Goal: Information Seeking & Learning: Learn about a topic

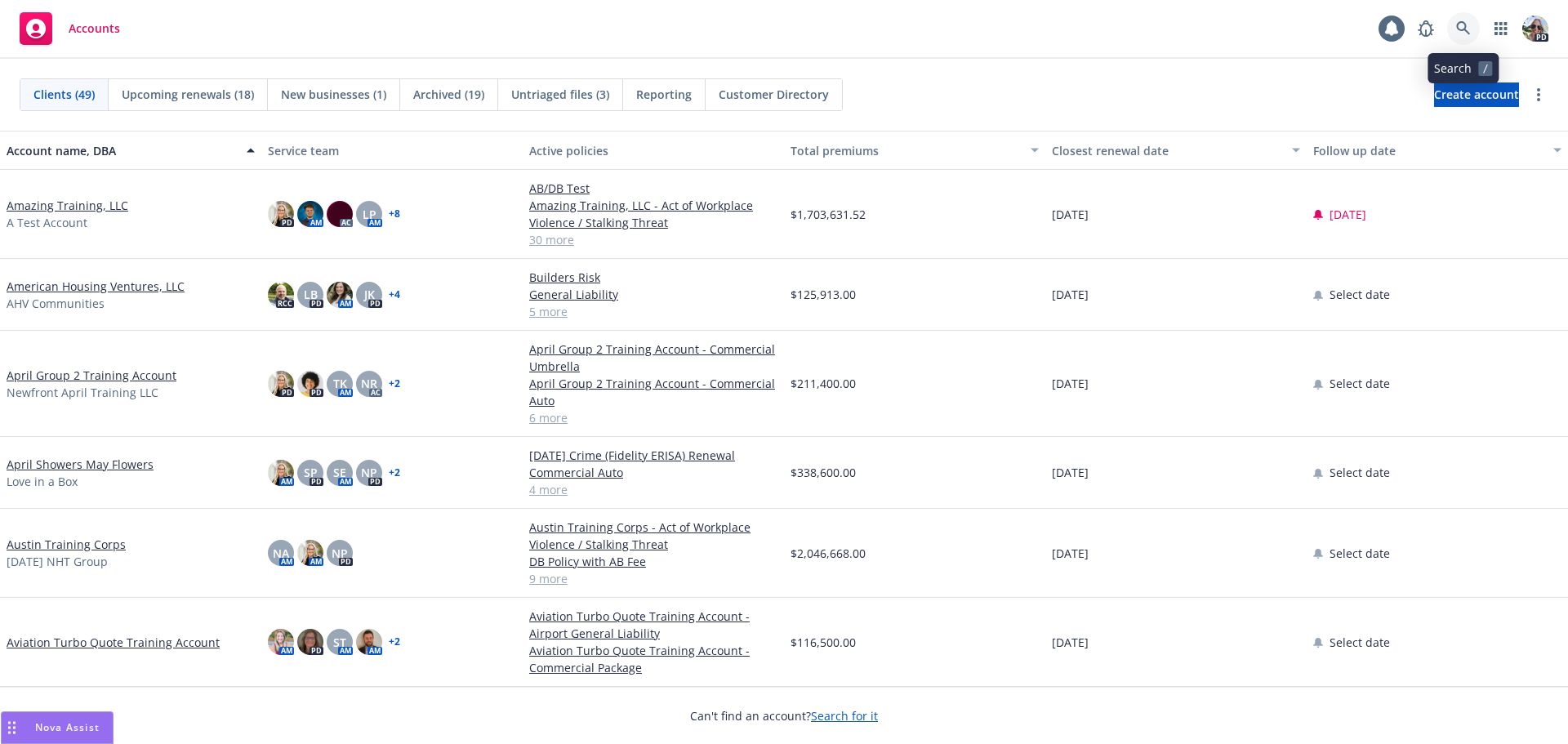
click at [1456, 24] on icon at bounding box center [1463, 28] width 14 height 14
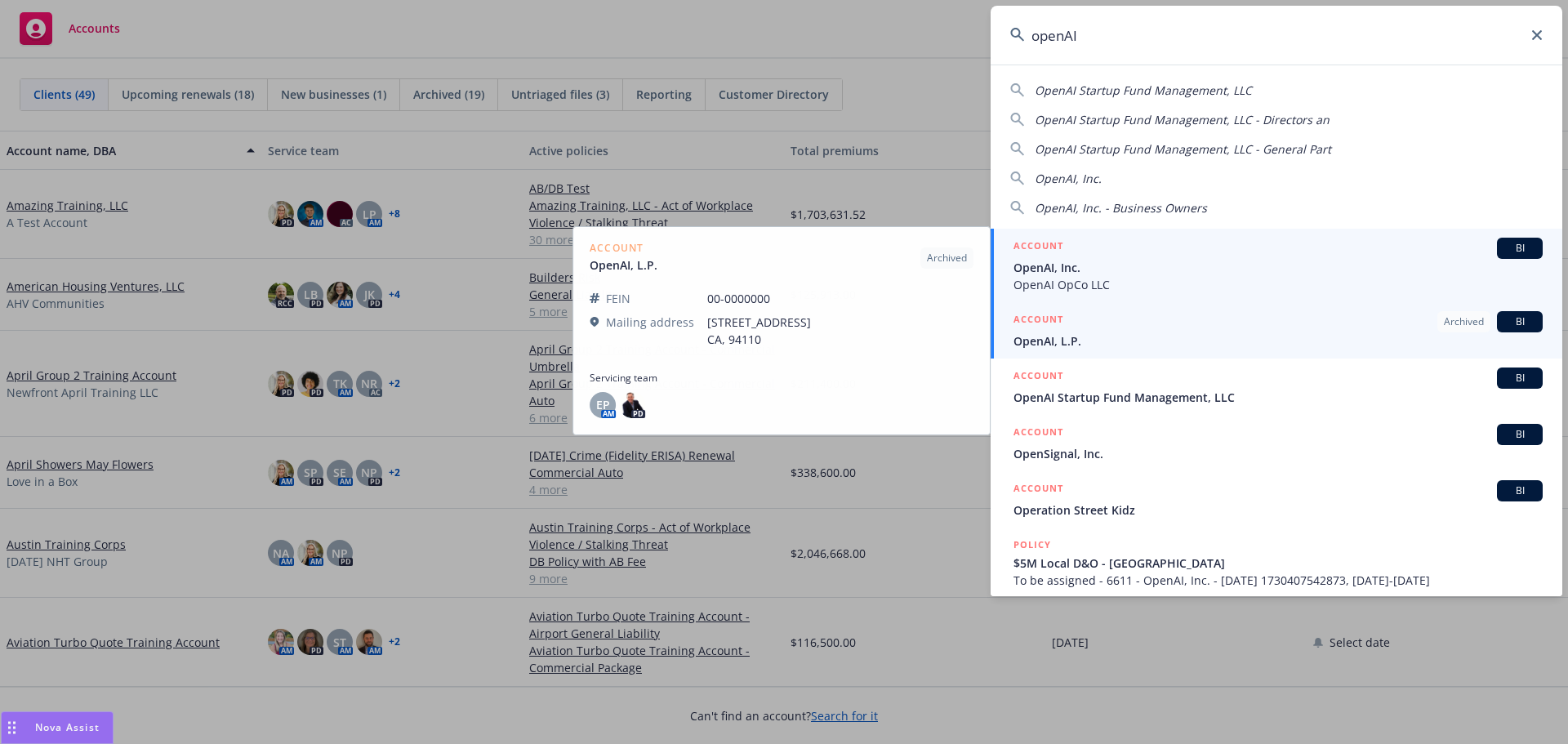
type input "openAI"
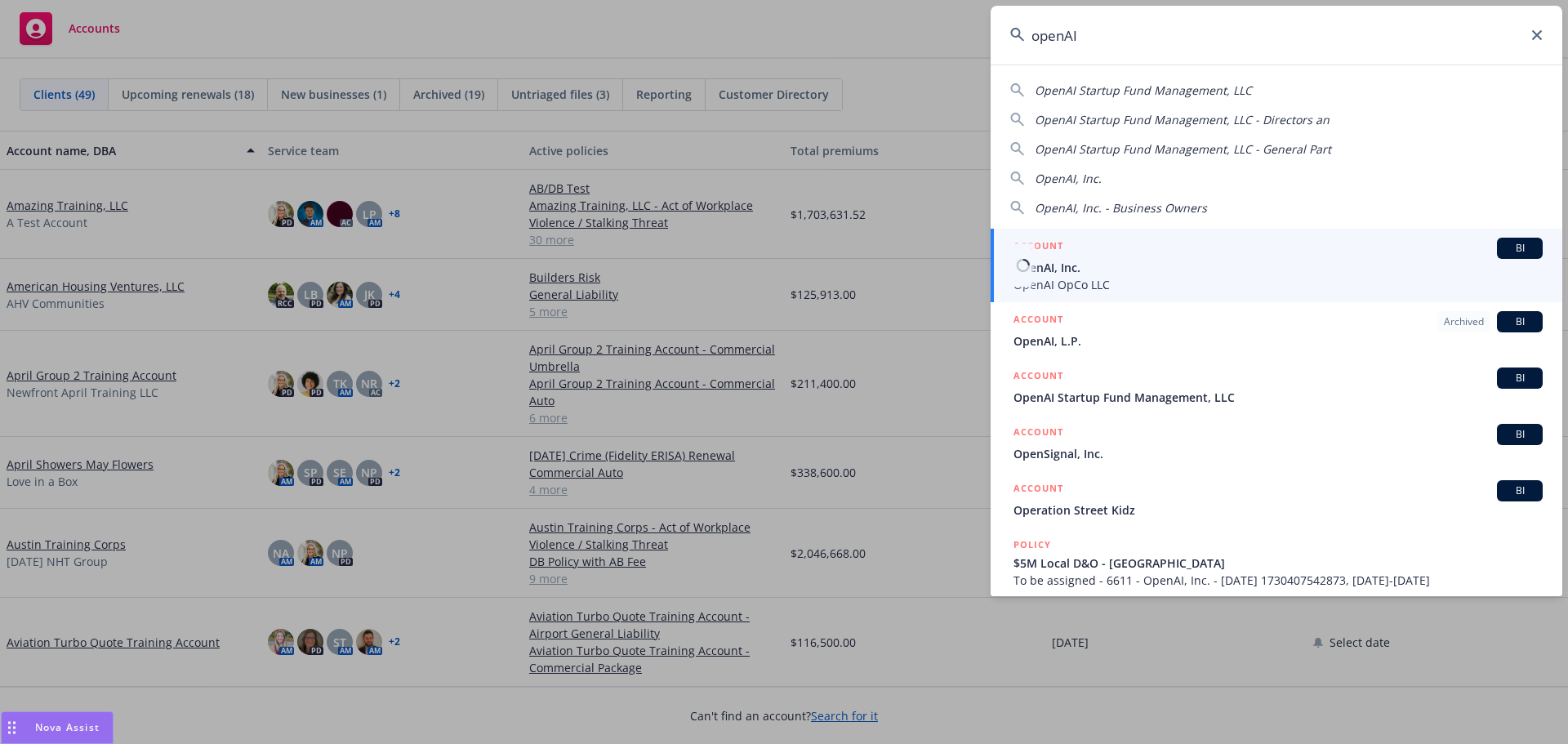
click at [1059, 287] on span "OpenAI OpCo LLC" at bounding box center [1278, 284] width 529 height 17
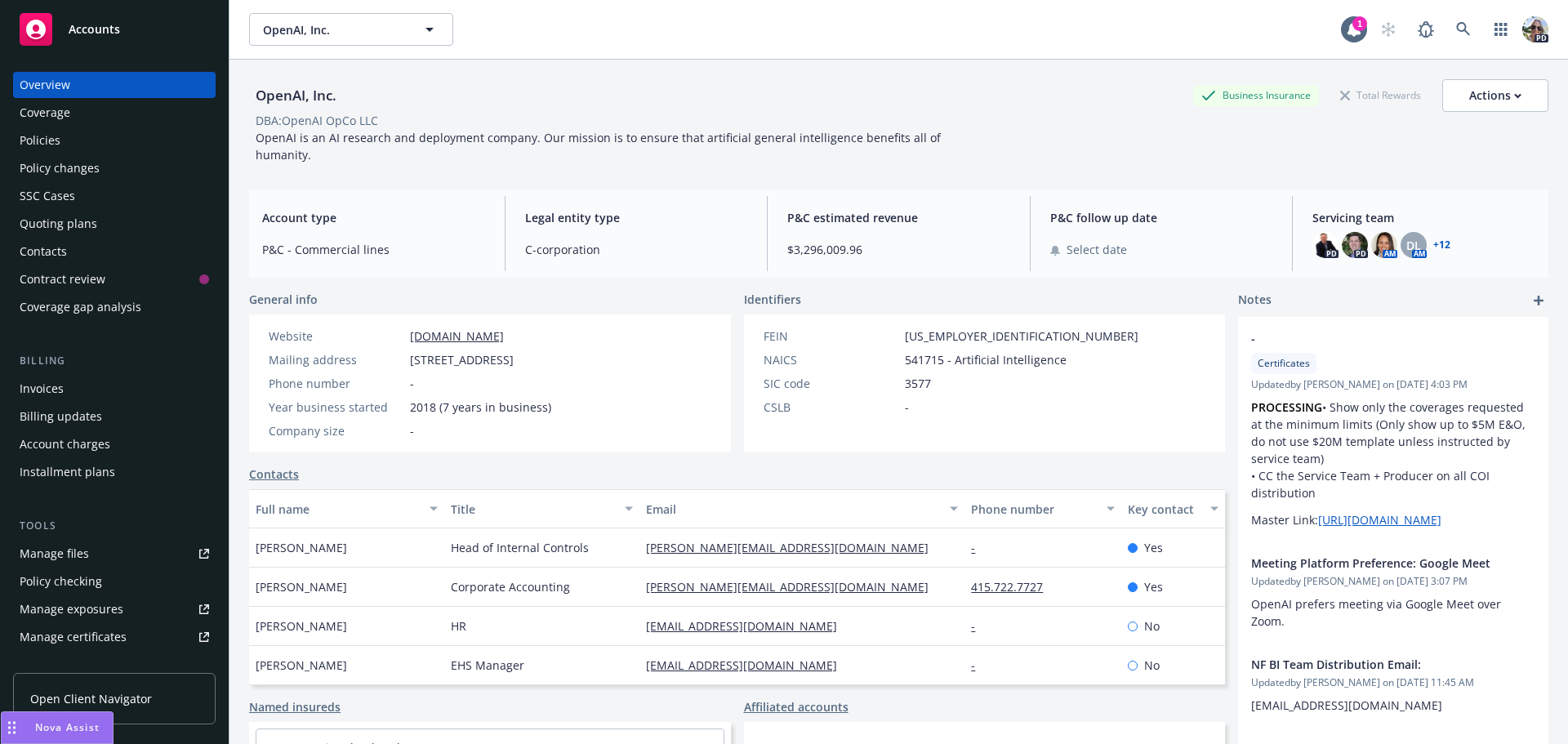
click at [54, 136] on div "Policies" at bounding box center [40, 141] width 41 height 26
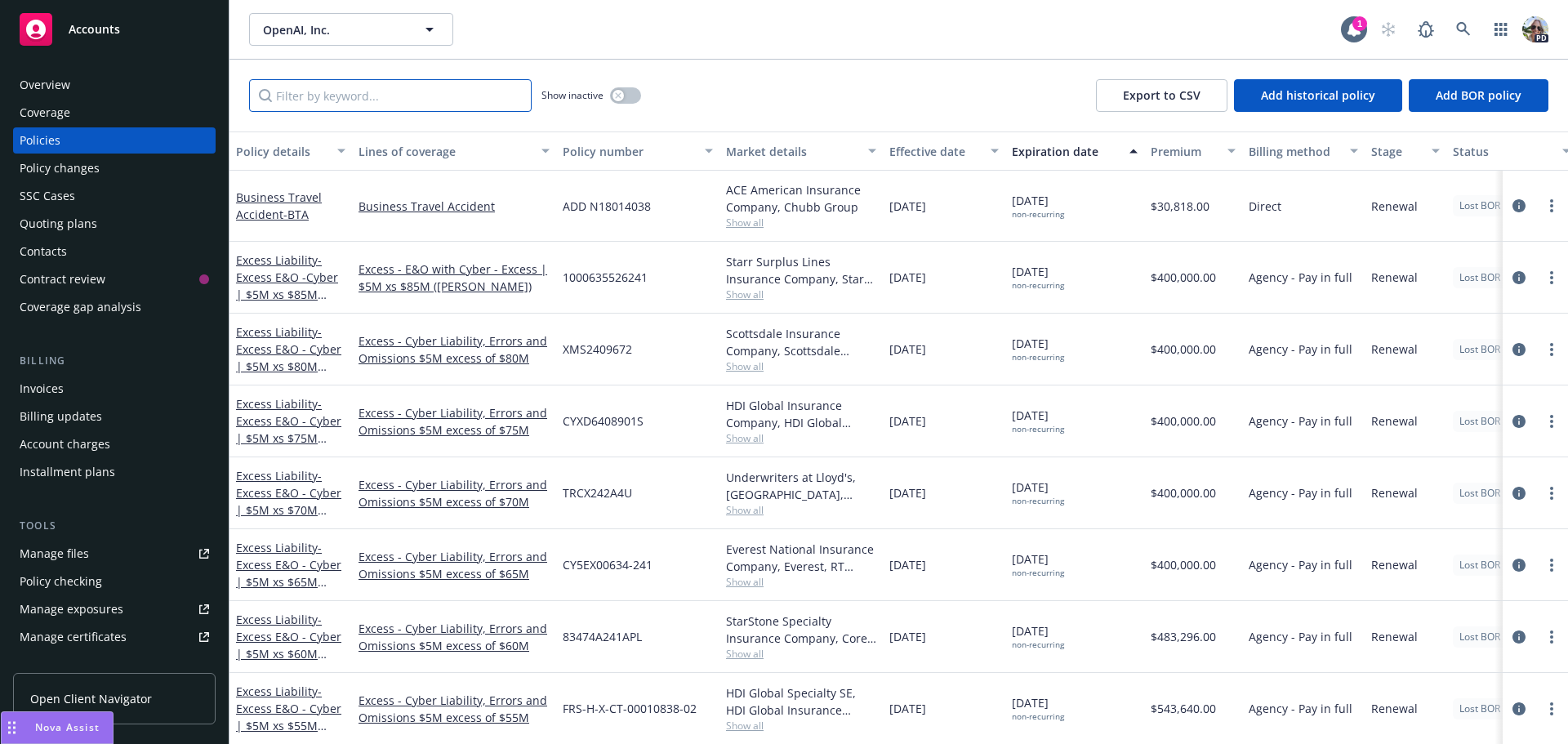
click at [322, 89] on input "Filter by keyword..." at bounding box center [390, 96] width 283 height 33
type input "[GEOGRAPHIC_DATA]"
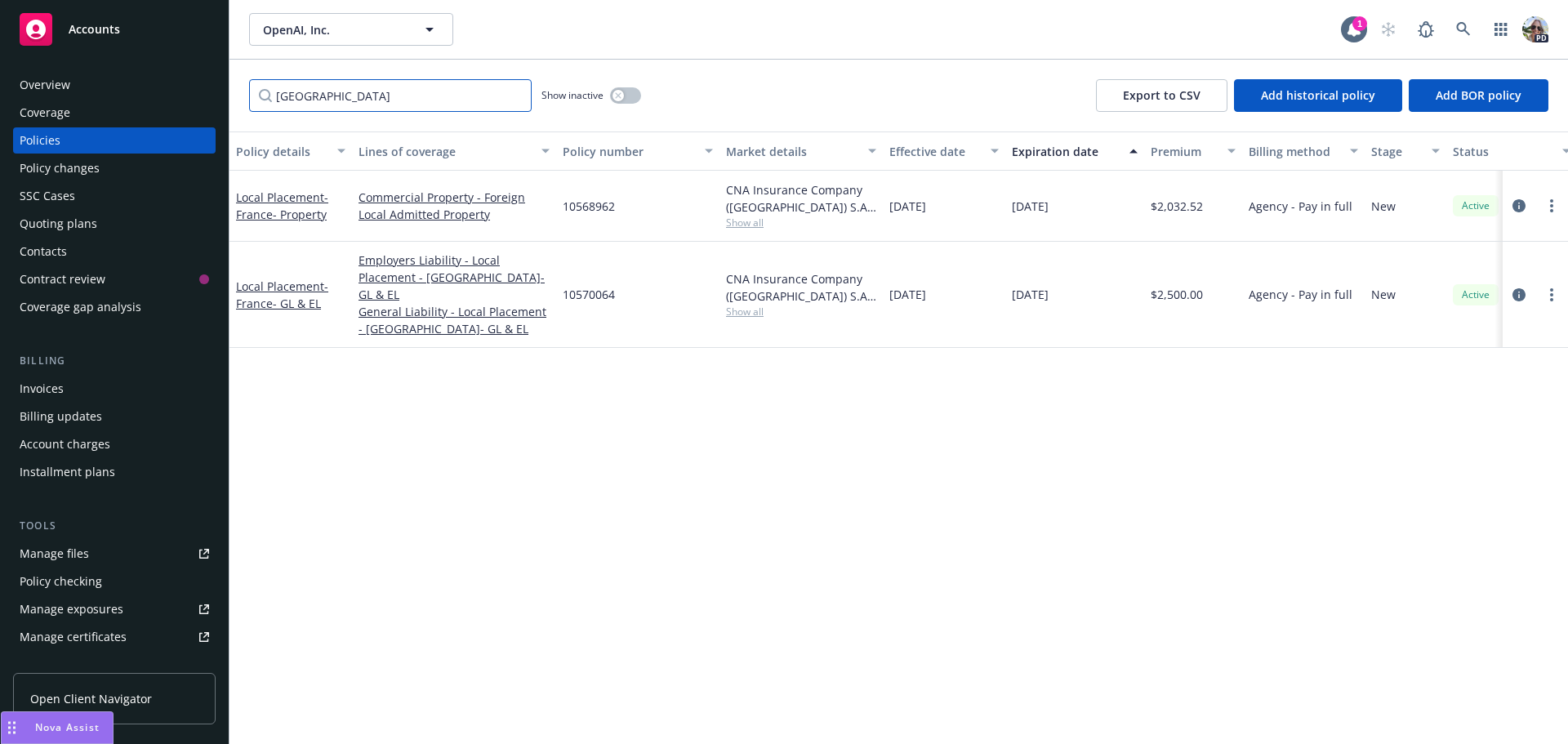
click at [333, 93] on input "[GEOGRAPHIC_DATA]" at bounding box center [390, 96] width 283 height 33
click at [515, 95] on input "[GEOGRAPHIC_DATA]" at bounding box center [390, 96] width 283 height 33
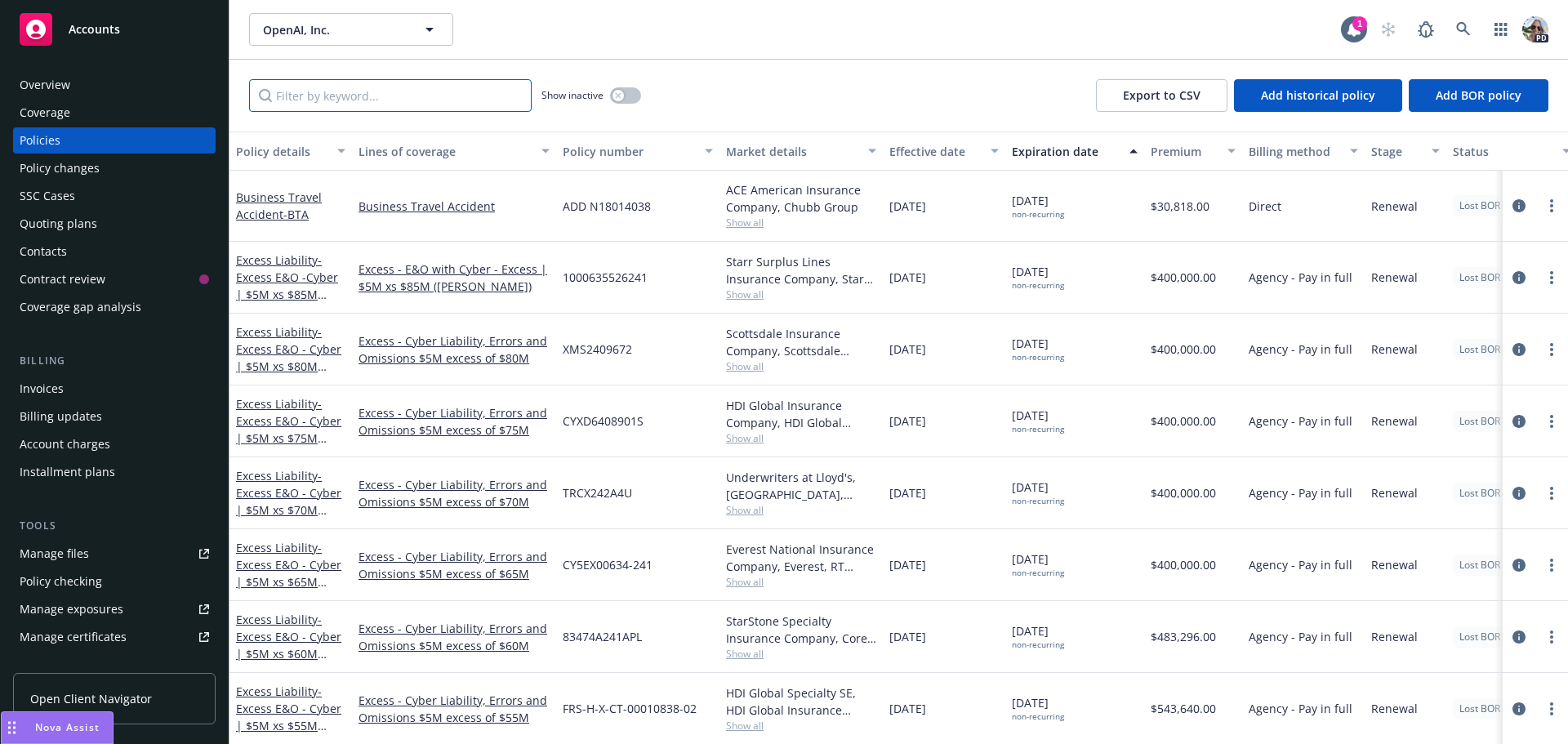
click at [434, 97] on input "Filter by keyword..." at bounding box center [390, 96] width 283 height 33
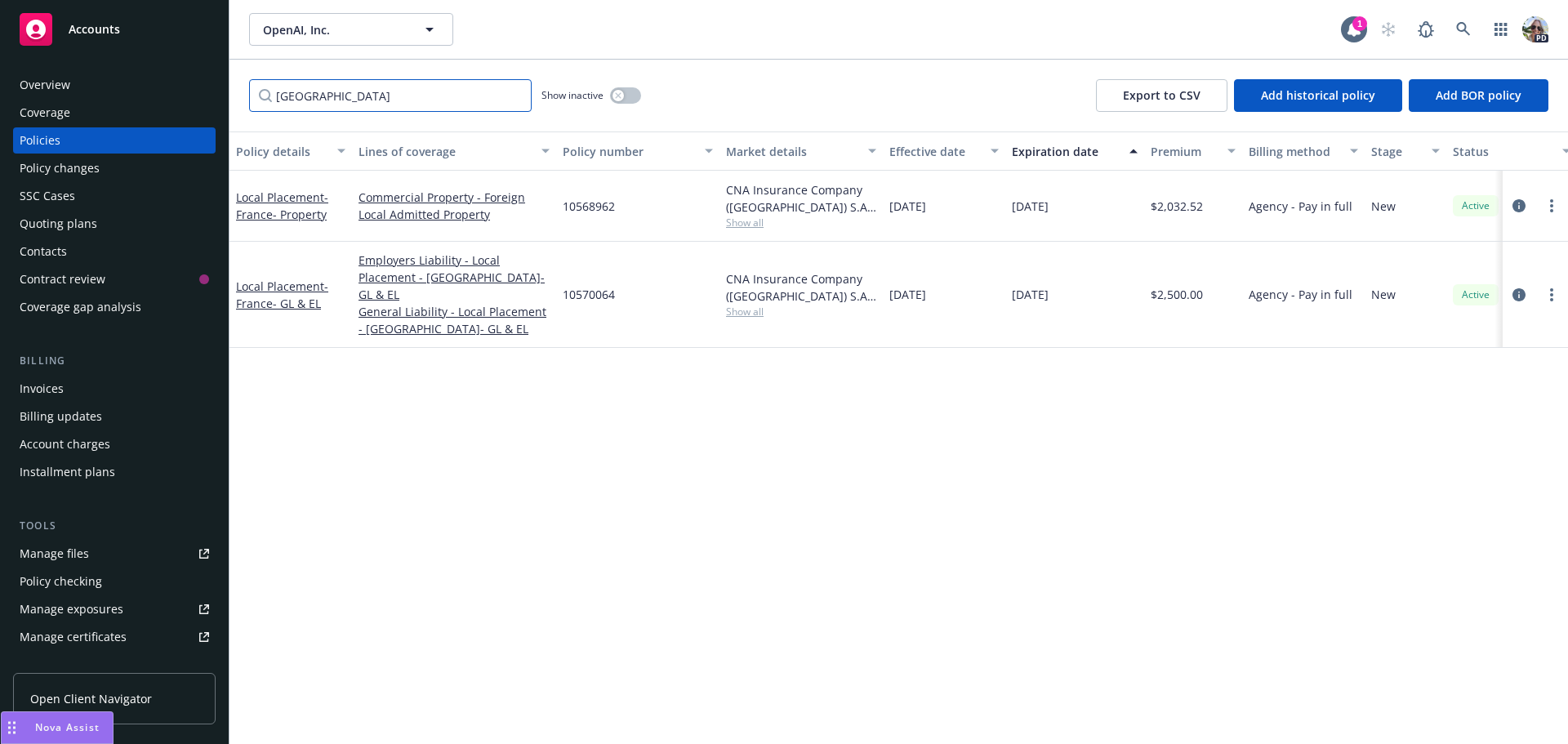
type input "[GEOGRAPHIC_DATA]"
click at [615, 98] on icon "button" at bounding box center [619, 96] width 7 height 7
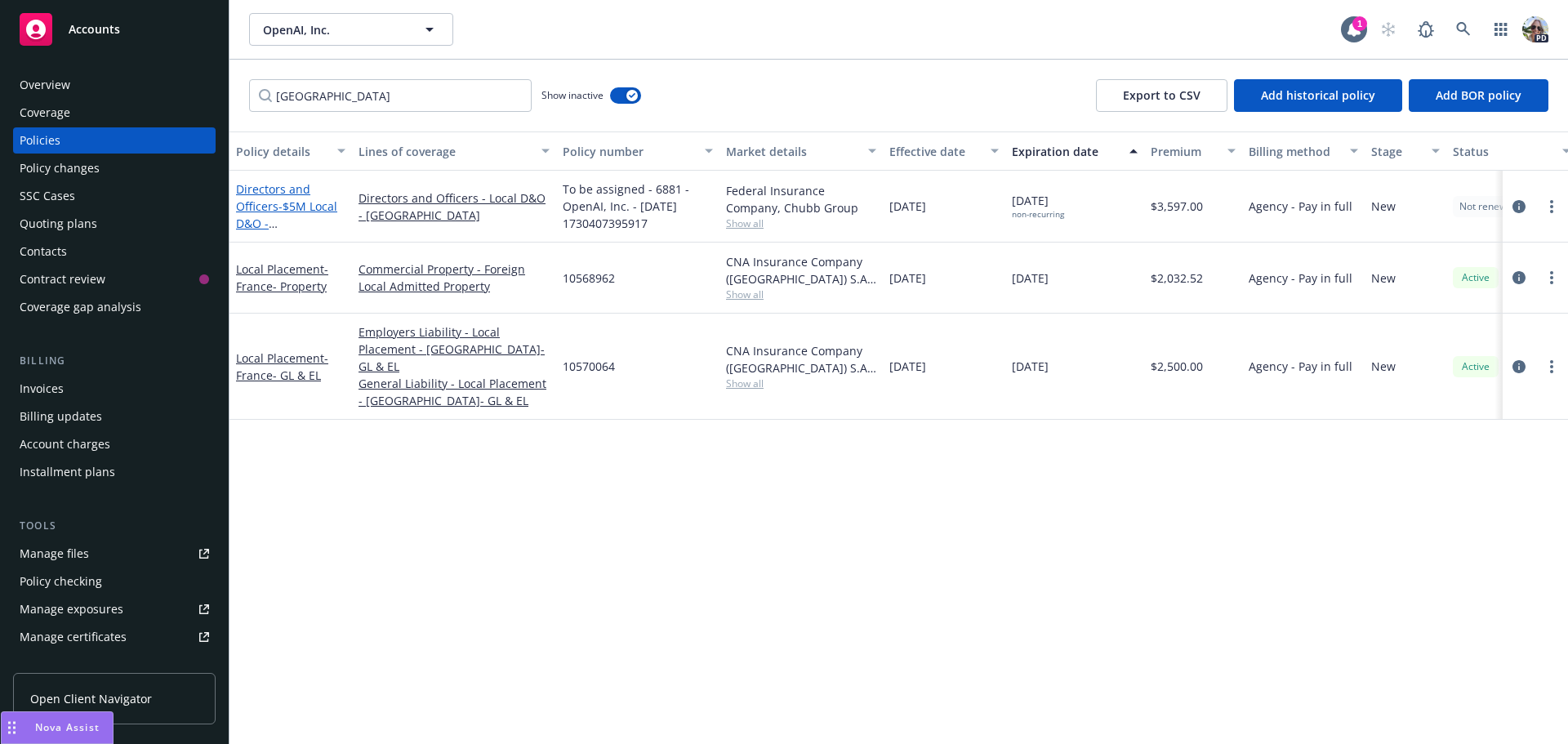
click at [299, 207] on span "- $5M Local D&O - [GEOGRAPHIC_DATA]" at bounding box center [288, 232] width 103 height 67
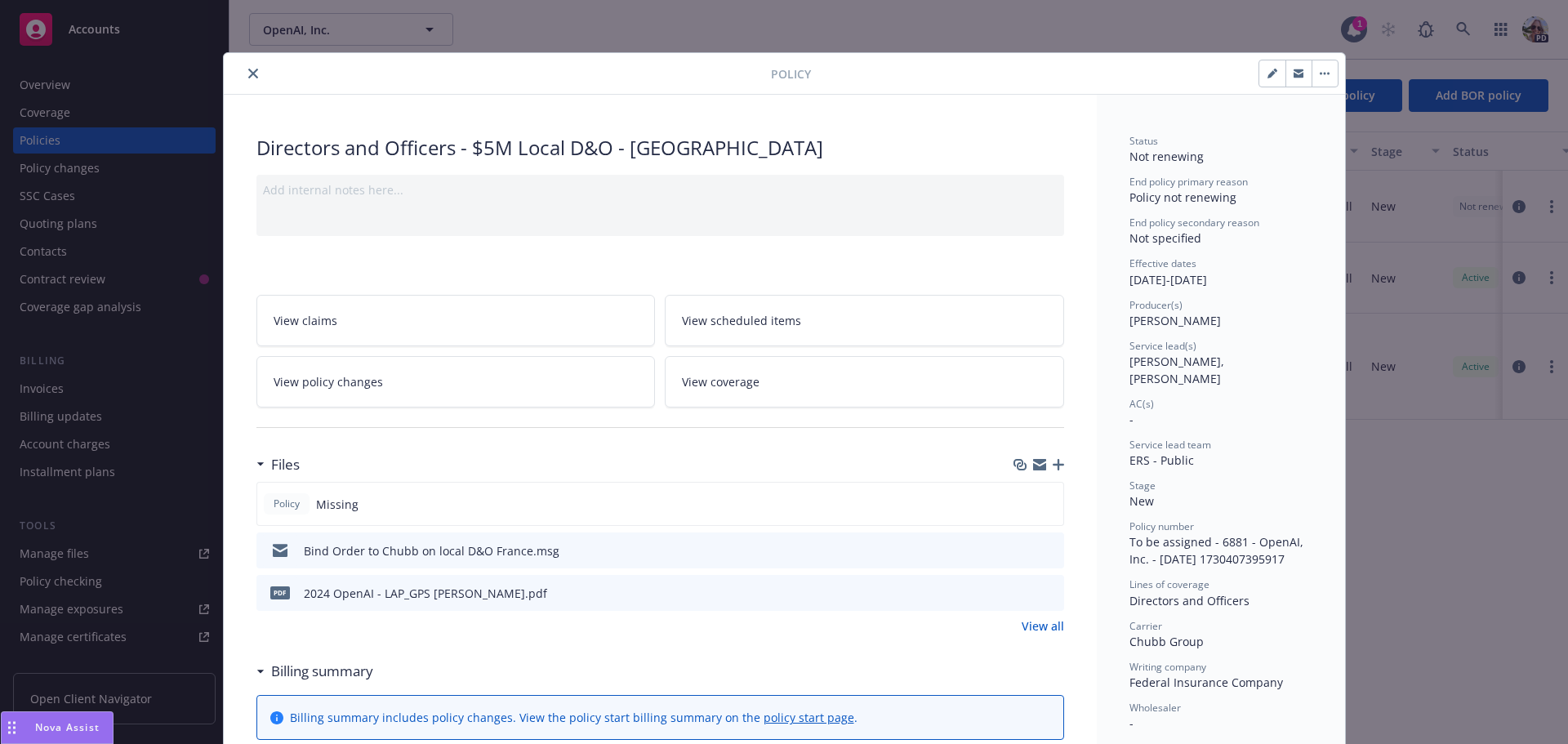
click at [294, 389] on span "View policy changes" at bounding box center [327, 382] width 109 height 17
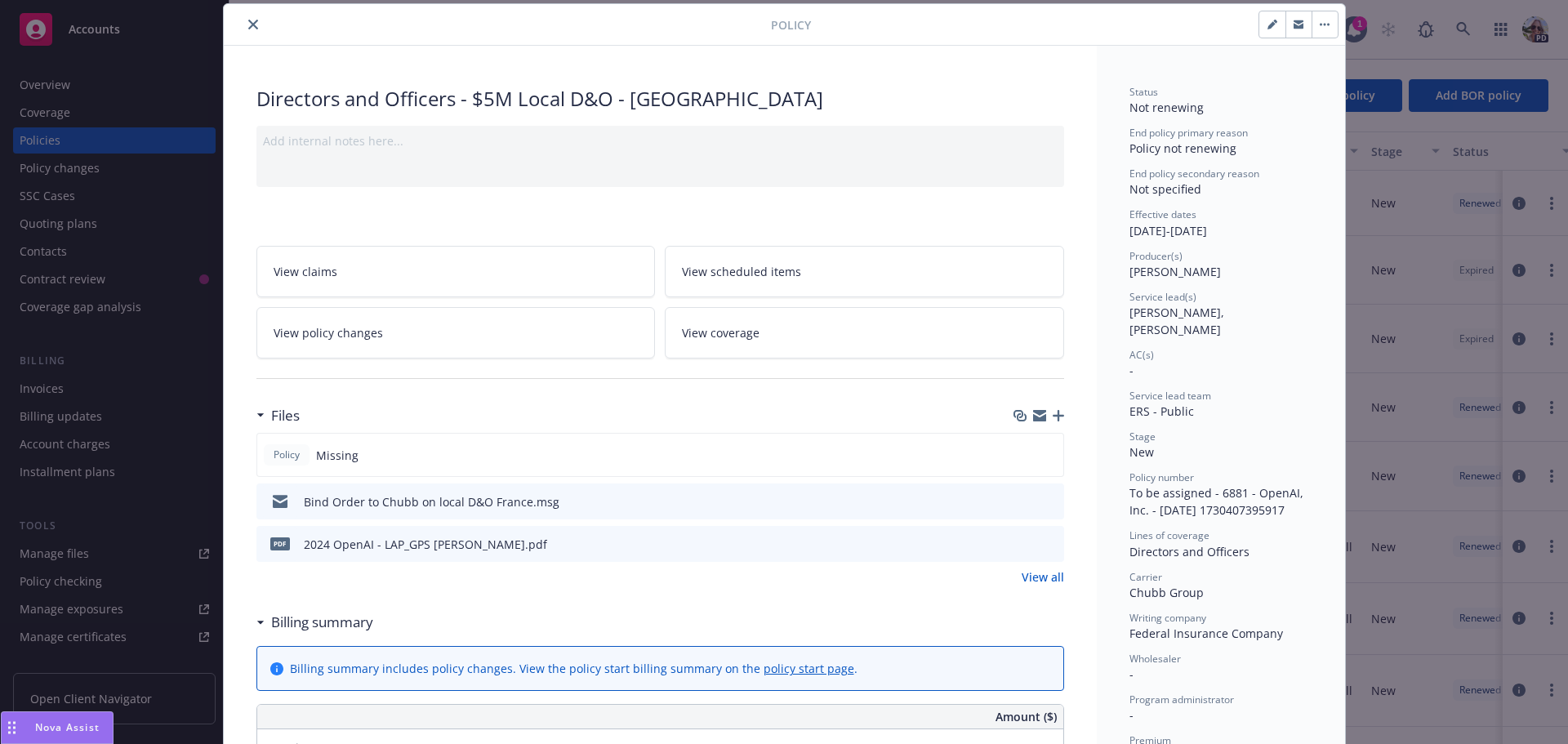
type input "$3,300.00"
type input "$297.00"
click at [1042, 501] on icon "preview file" at bounding box center [1048, 501] width 14 height 12
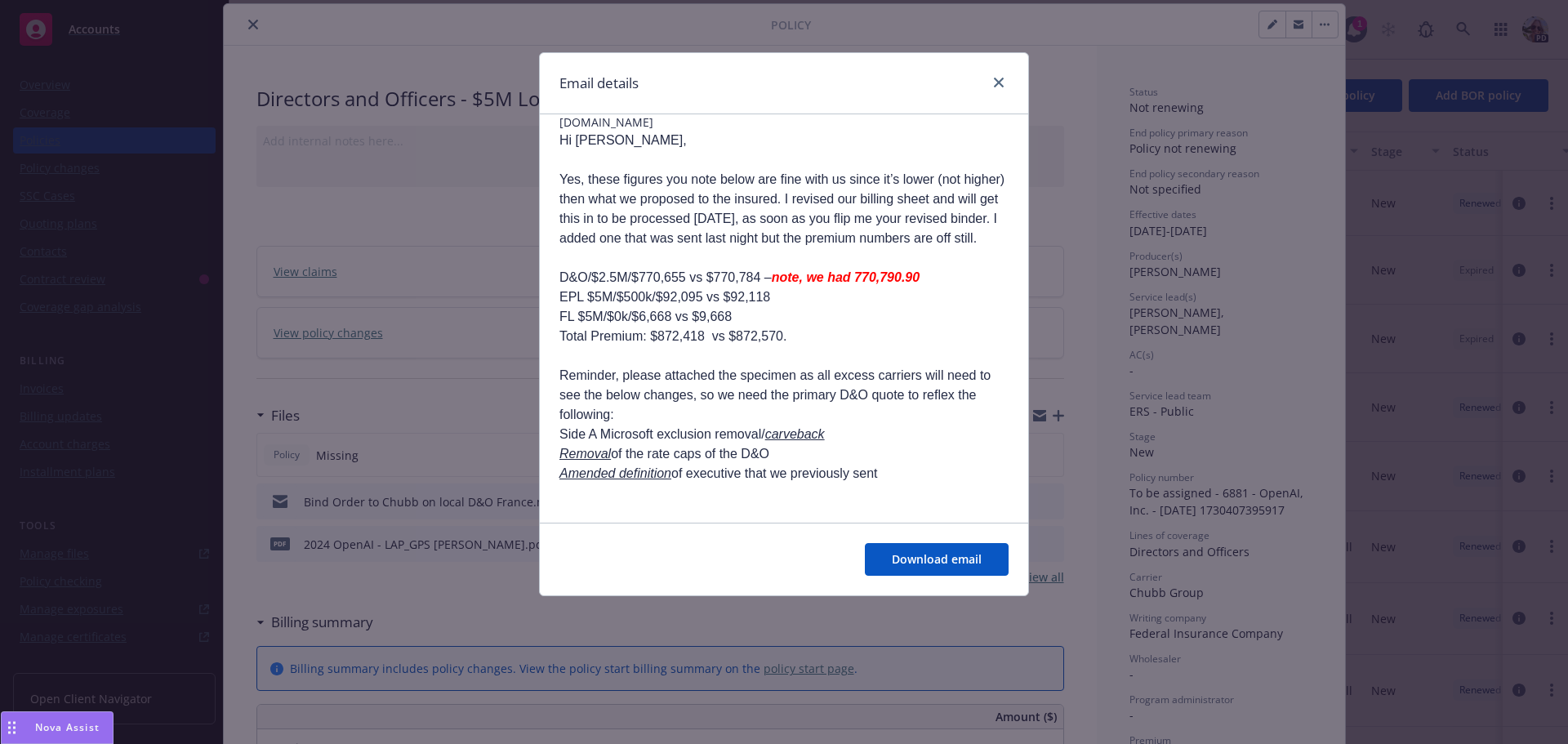
scroll to position [167, 0]
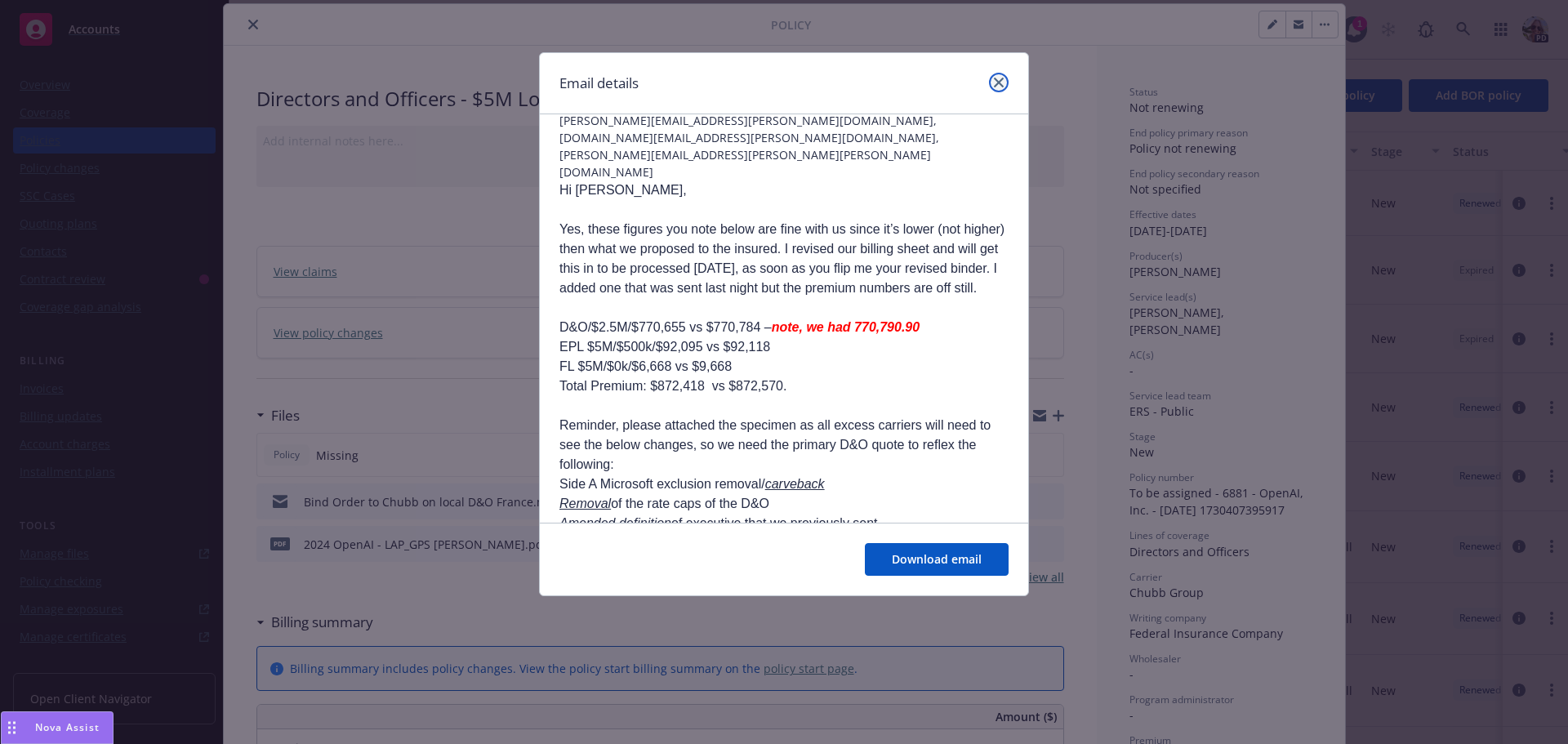
click at [997, 82] on icon "close" at bounding box center [999, 83] width 10 height 10
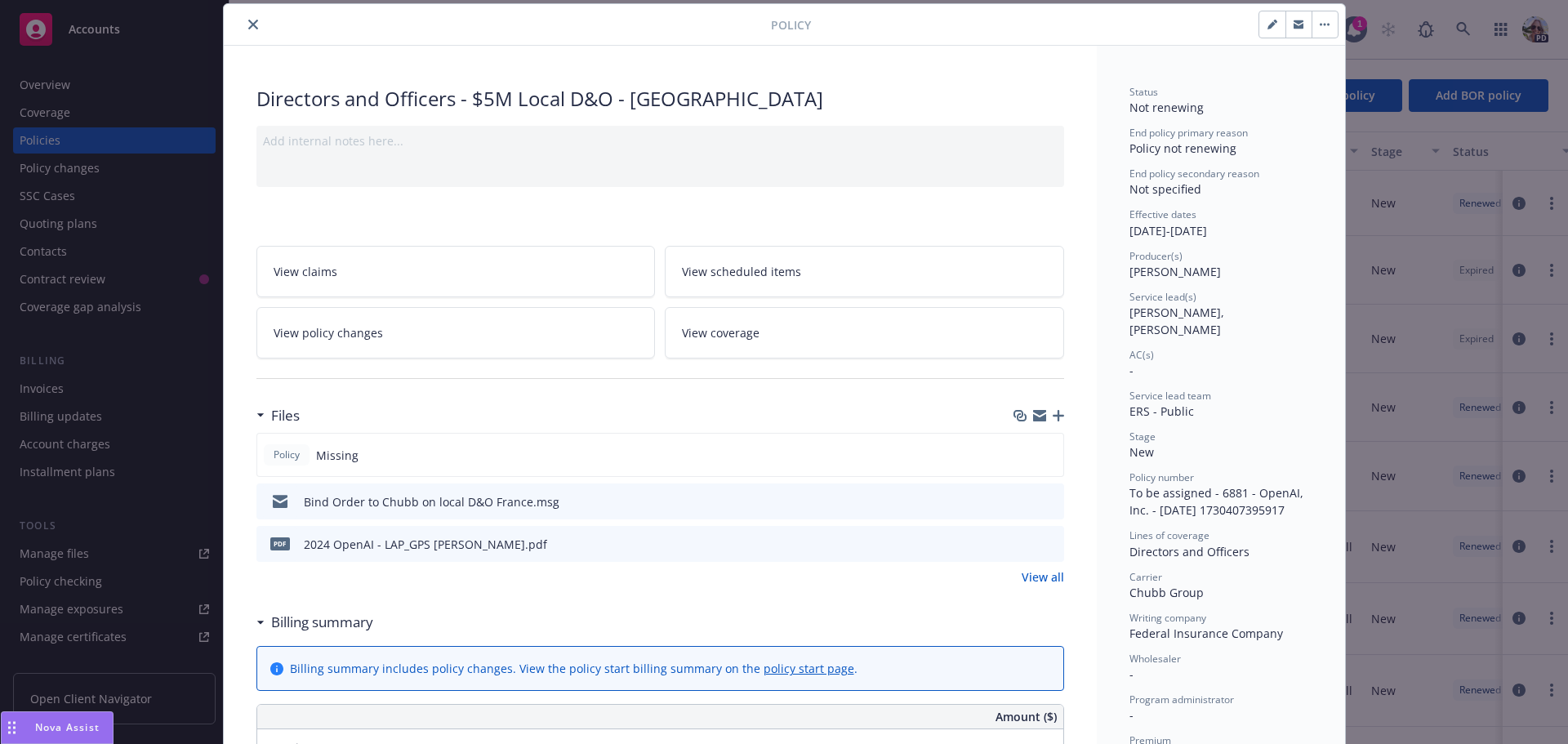
click at [1043, 545] on icon "preview file" at bounding box center [1048, 543] width 14 height 12
click at [33, 383] on div "Policy Directors and Officers - $5M Local D&O - [GEOGRAPHIC_DATA] Add internal …" at bounding box center [784, 372] width 1568 height 744
click at [38, 390] on div "Policy Directors and Officers - $5M Local D&O - [GEOGRAPHIC_DATA] Add internal …" at bounding box center [784, 372] width 1568 height 744
click at [244, 20] on button "close" at bounding box center [253, 24] width 19 height 19
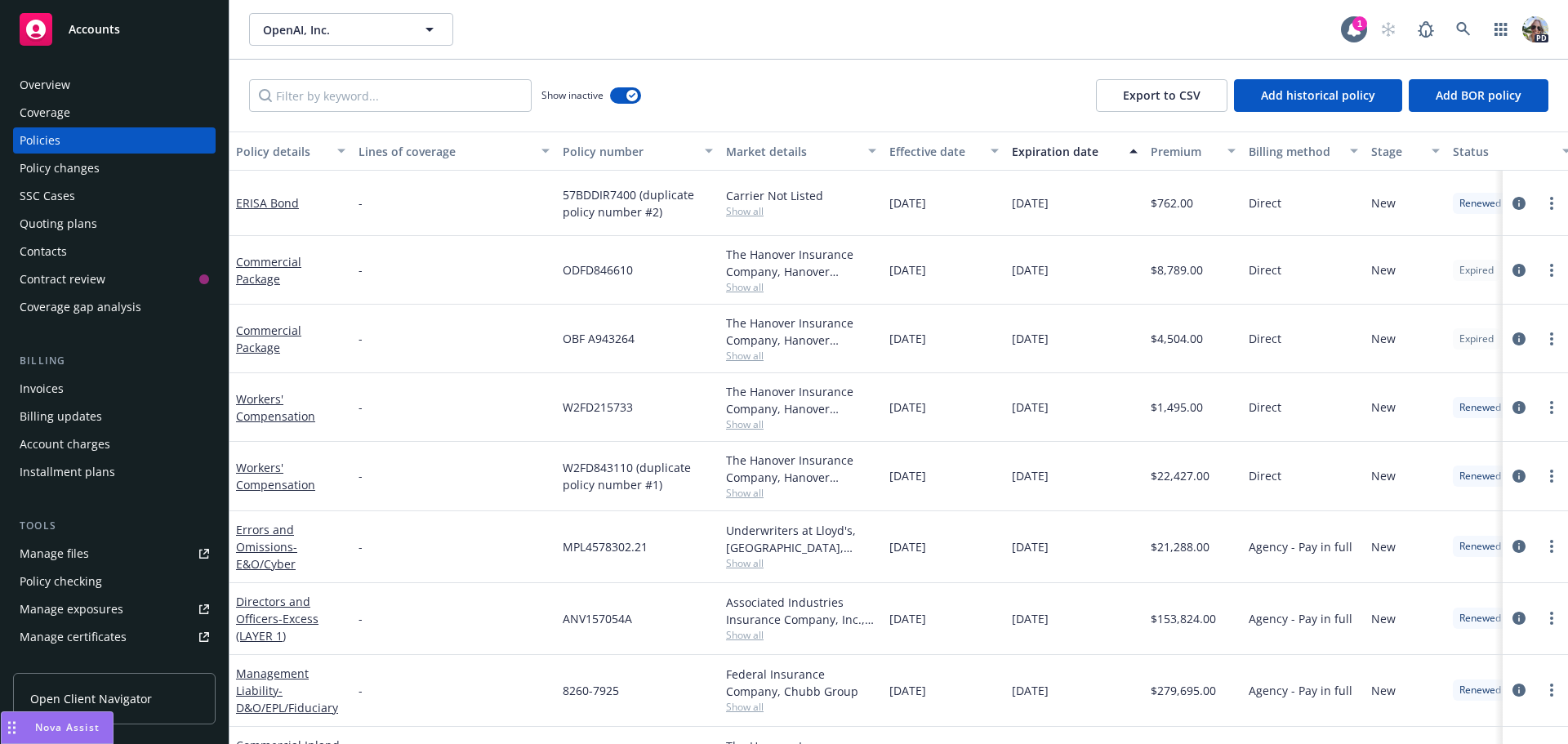
click at [49, 392] on div "Invoices" at bounding box center [41, 389] width 44 height 26
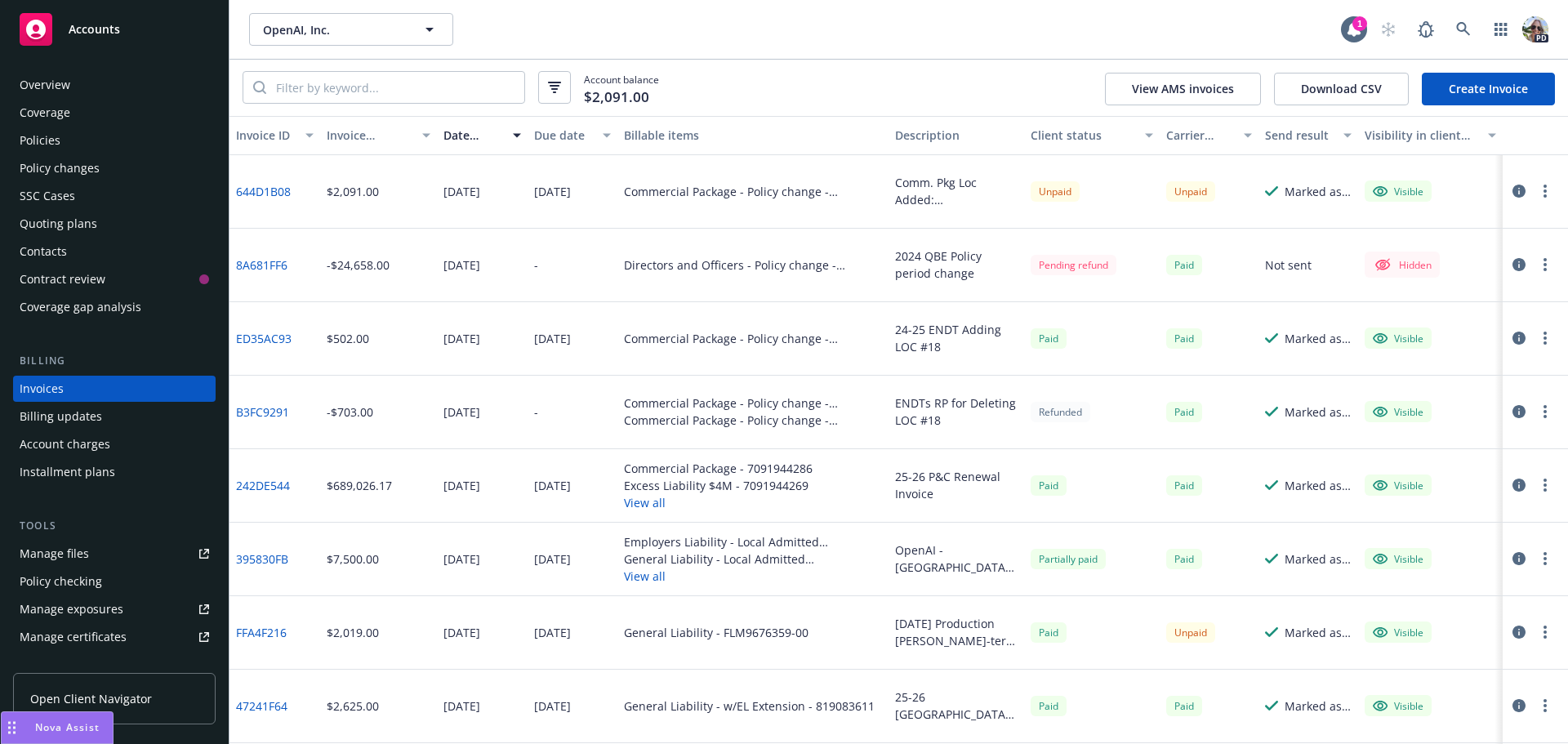
click at [38, 141] on div "Policies" at bounding box center [40, 141] width 41 height 26
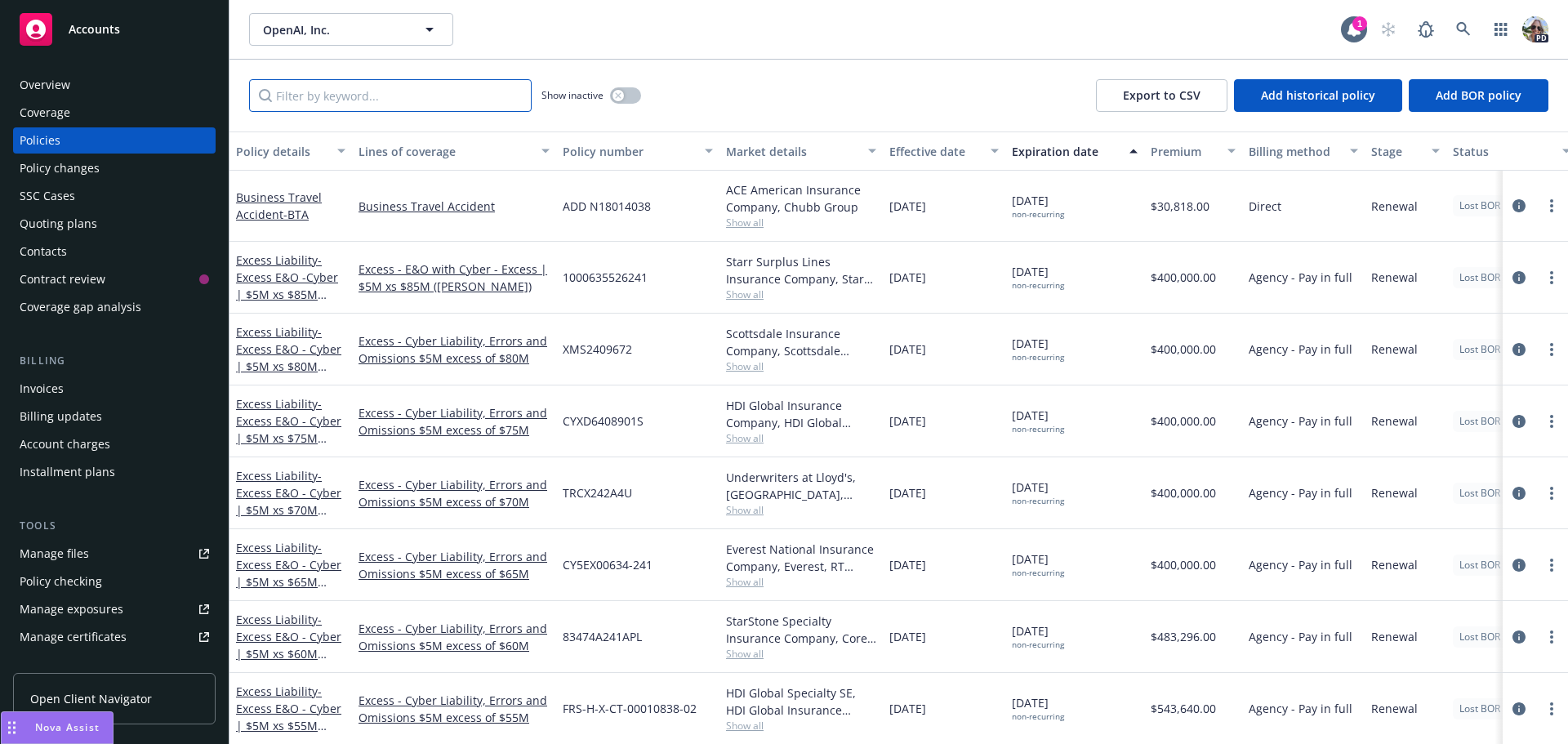
click at [367, 102] on input "Filter by keyword..." at bounding box center [390, 96] width 283 height 33
click at [353, 102] on input "Filter by keyword..." at bounding box center [390, 96] width 283 height 33
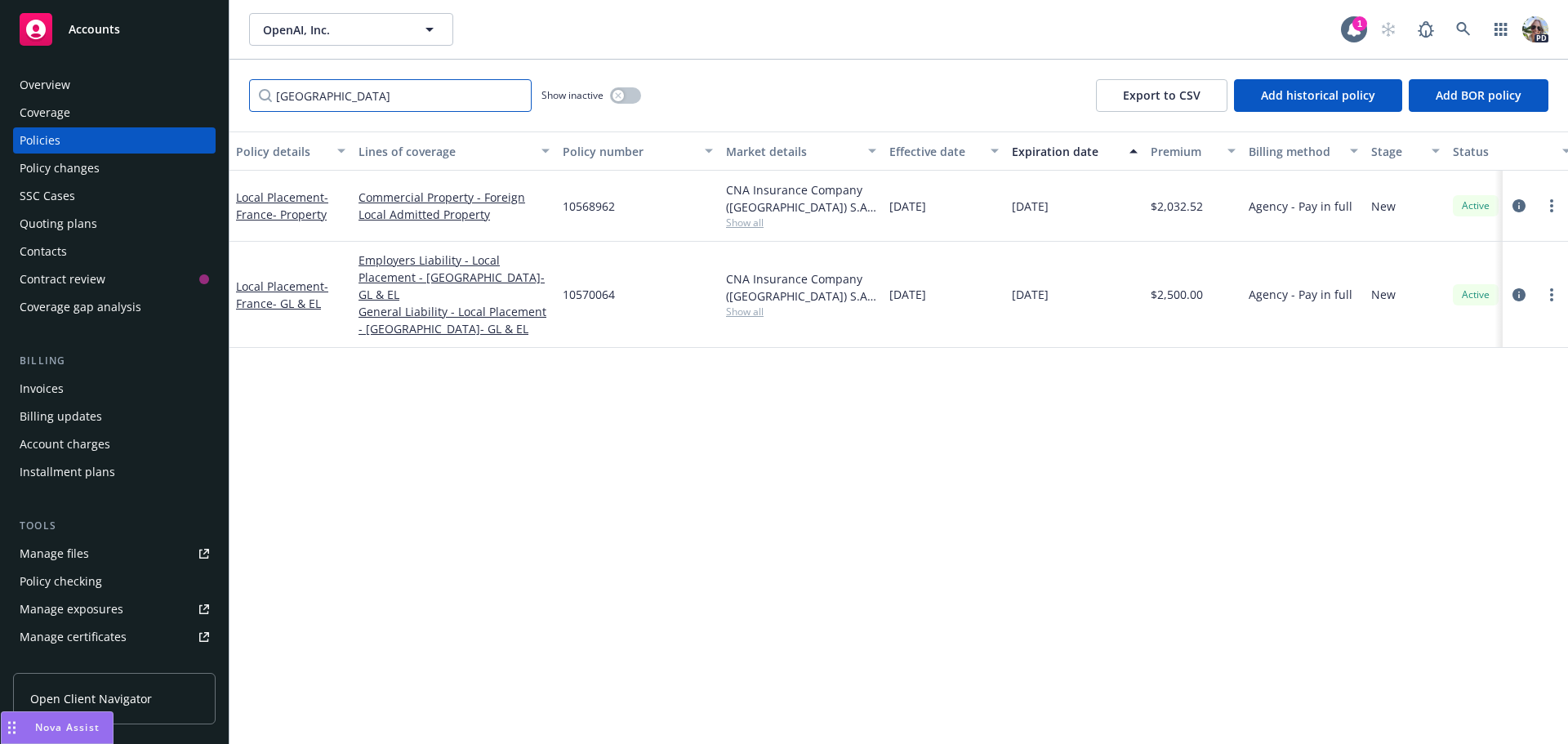
type input "[GEOGRAPHIC_DATA]"
click at [619, 91] on div "button" at bounding box center [619, 96] width 12 height 12
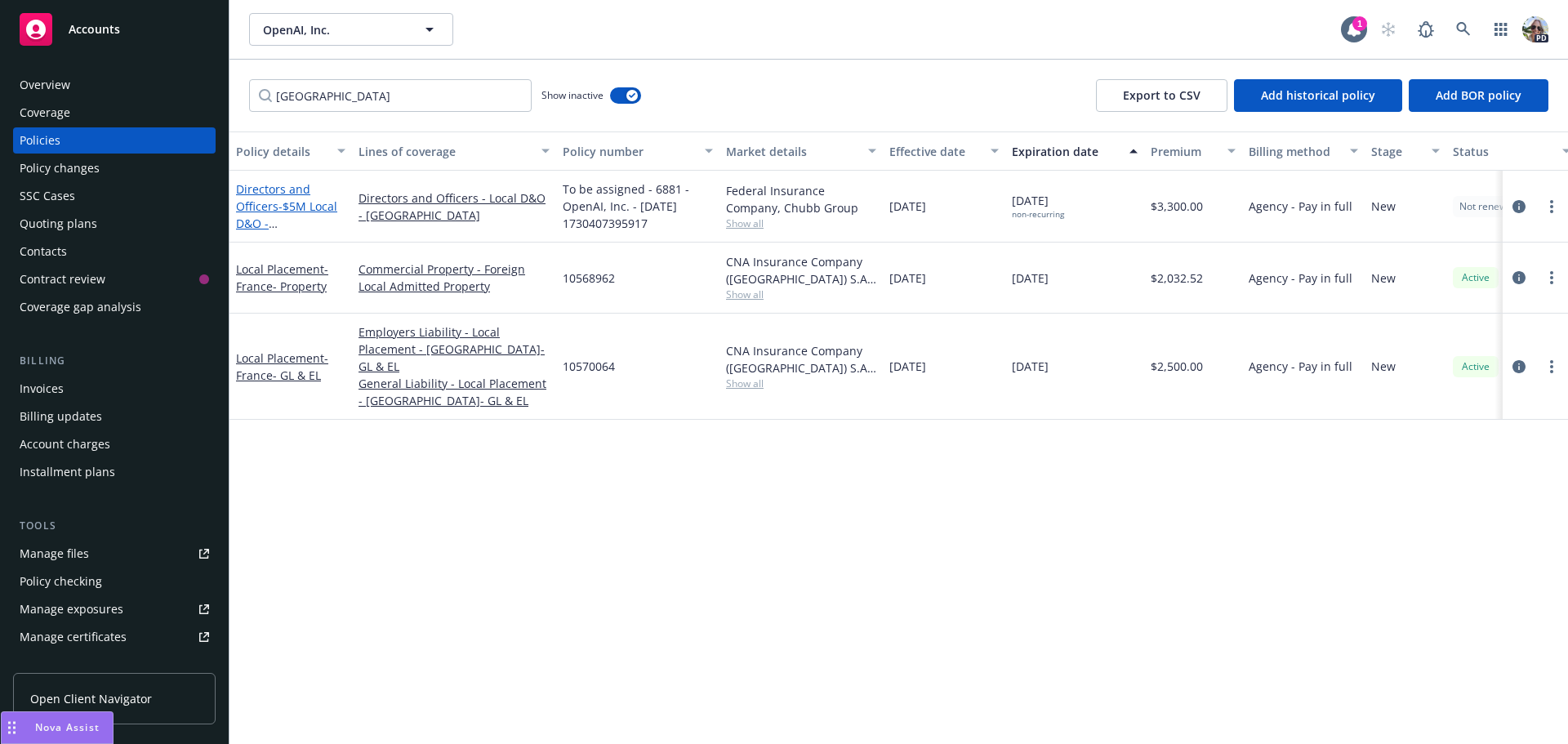
click at [264, 223] on span "- $5M Local D&O - [GEOGRAPHIC_DATA]" at bounding box center [288, 232] width 103 height 67
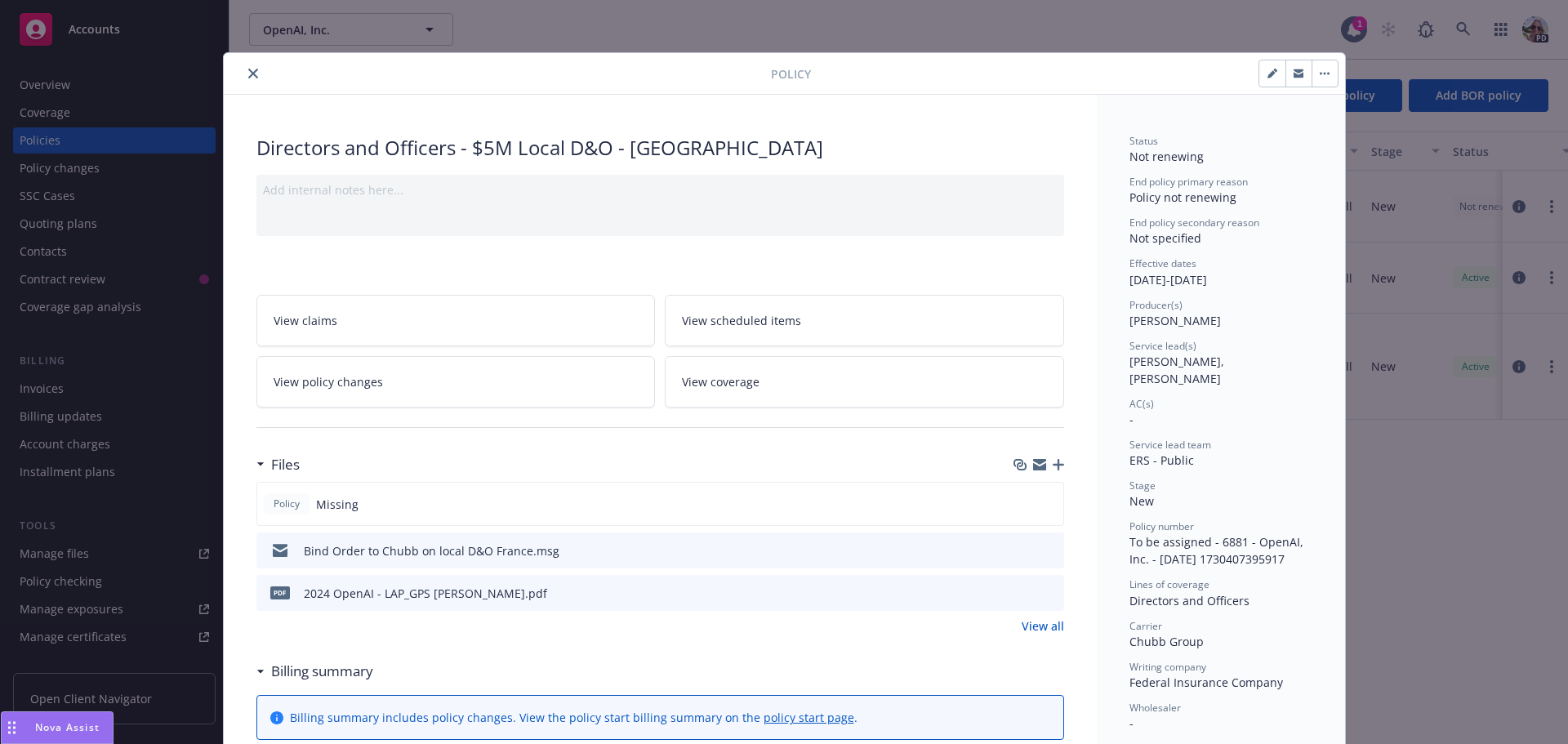
scroll to position [49, 0]
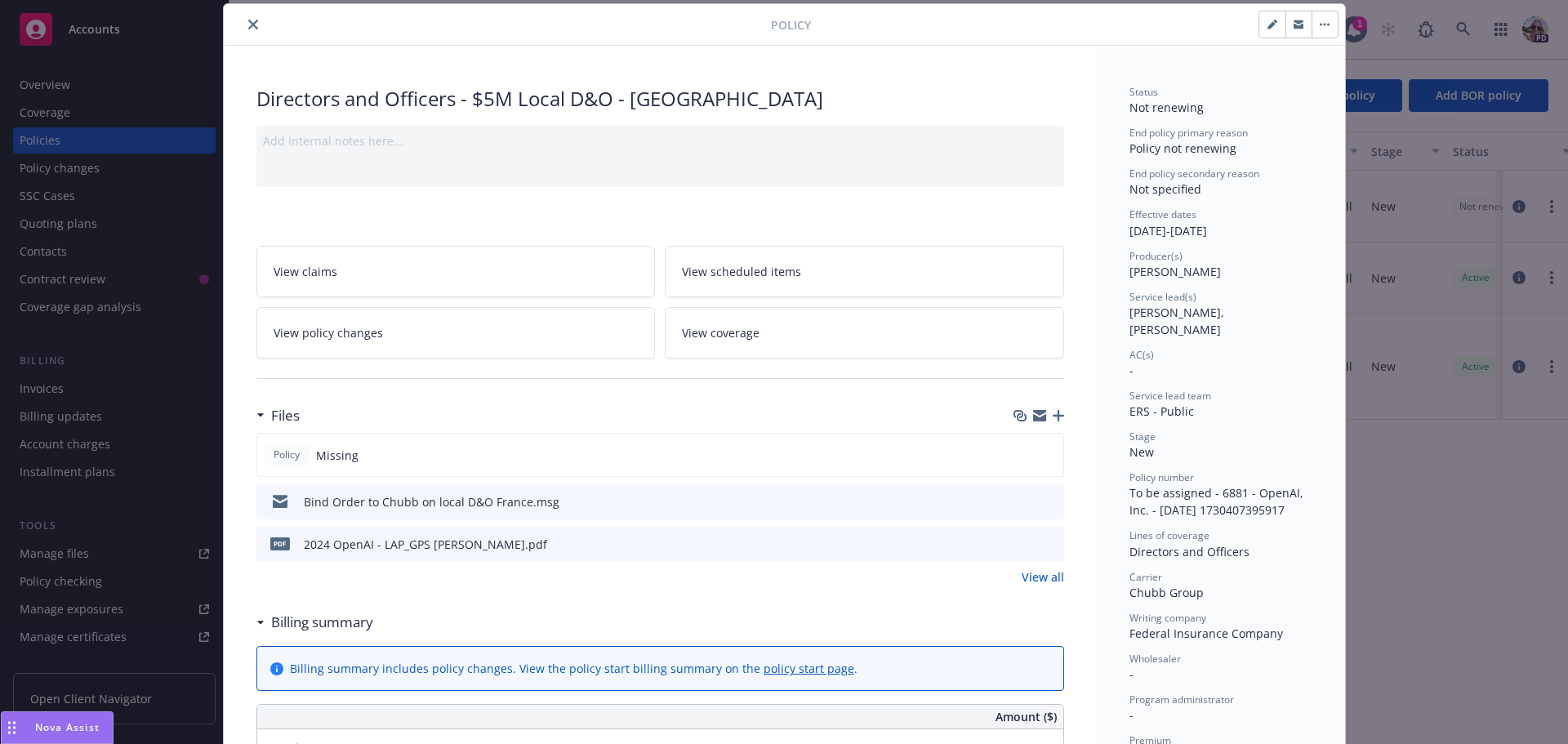
click at [328, 329] on span "View policy changes" at bounding box center [327, 333] width 109 height 17
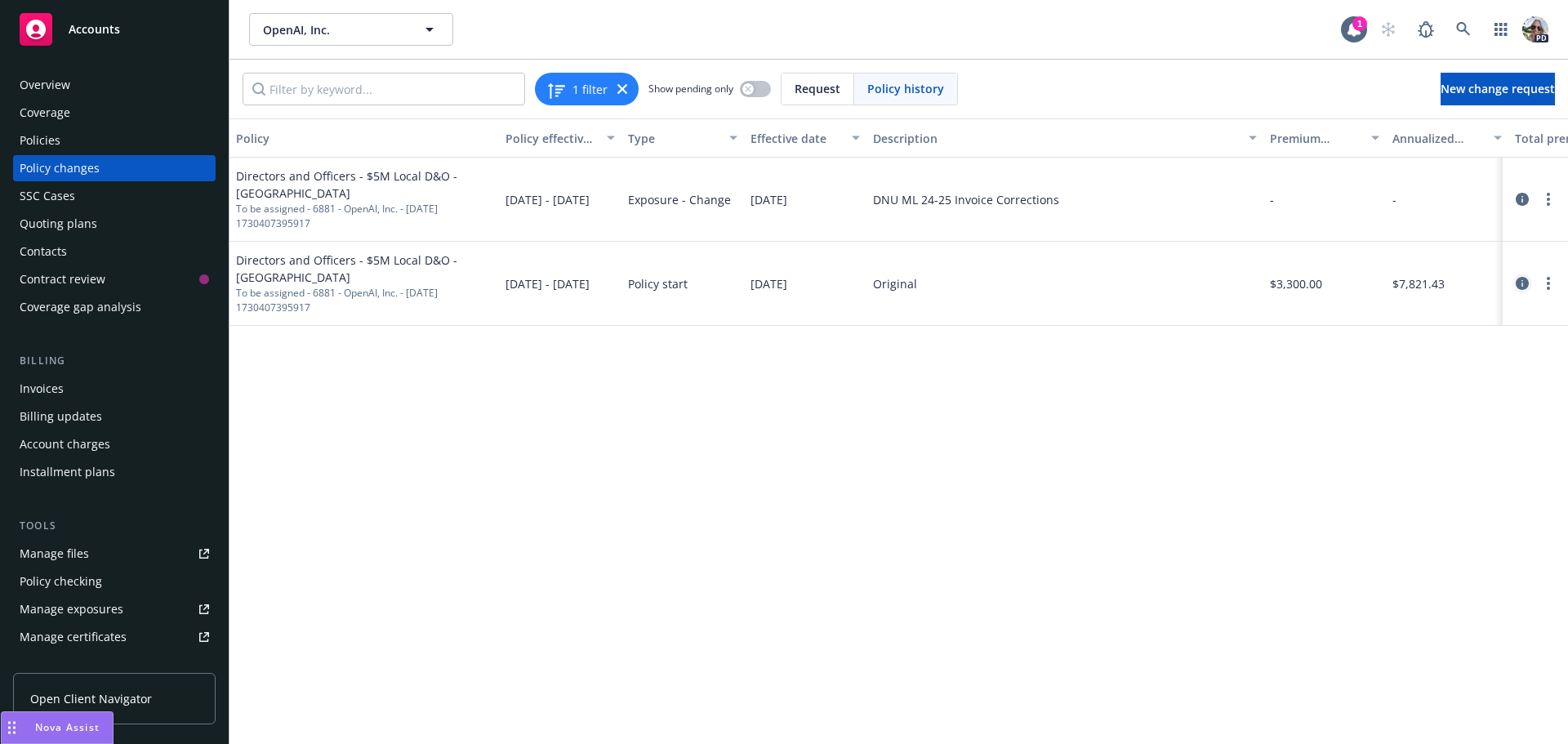
click at [1518, 277] on icon "circleInformation" at bounding box center [1521, 283] width 13 height 13
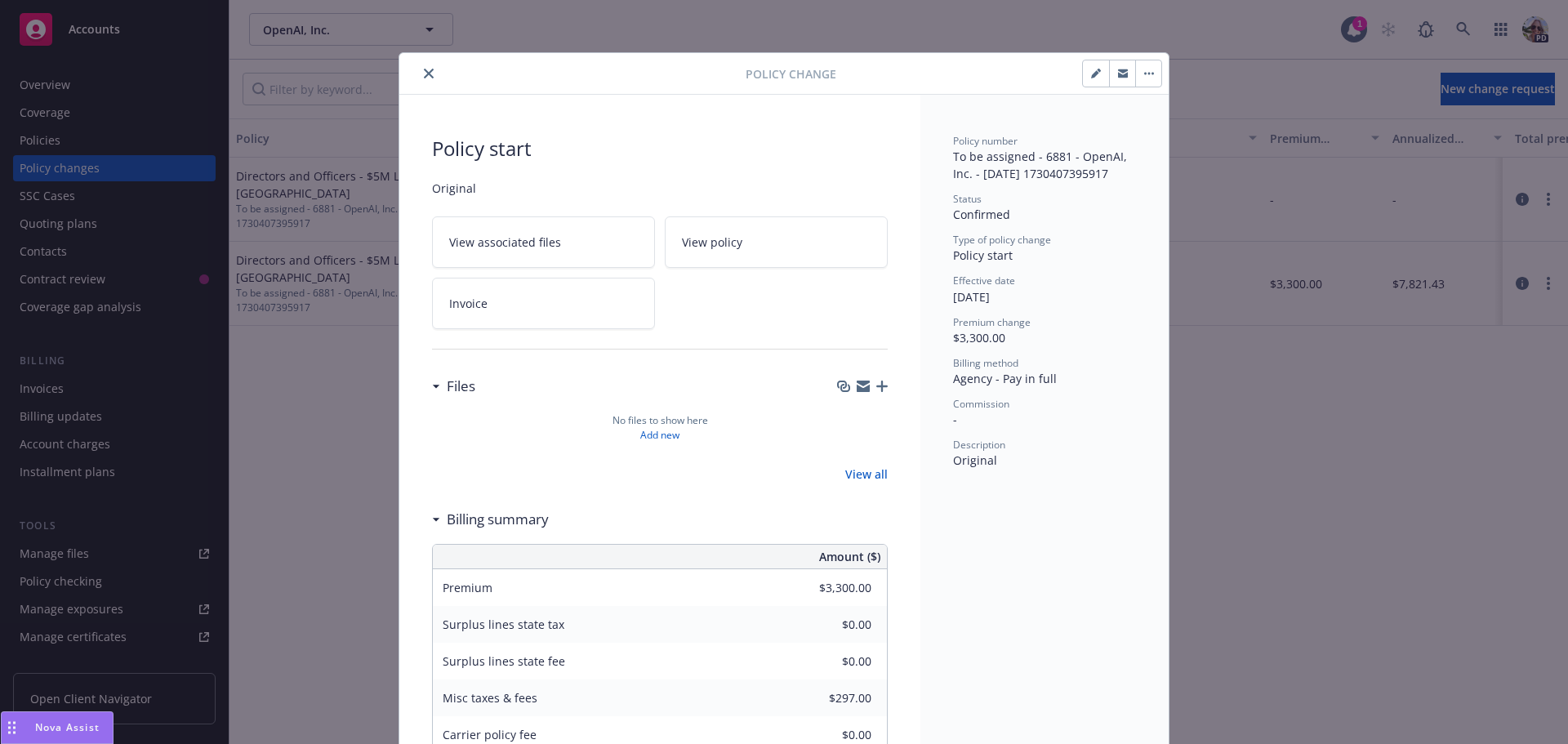
click at [1139, 70] on button "button" at bounding box center [1148, 73] width 26 height 26
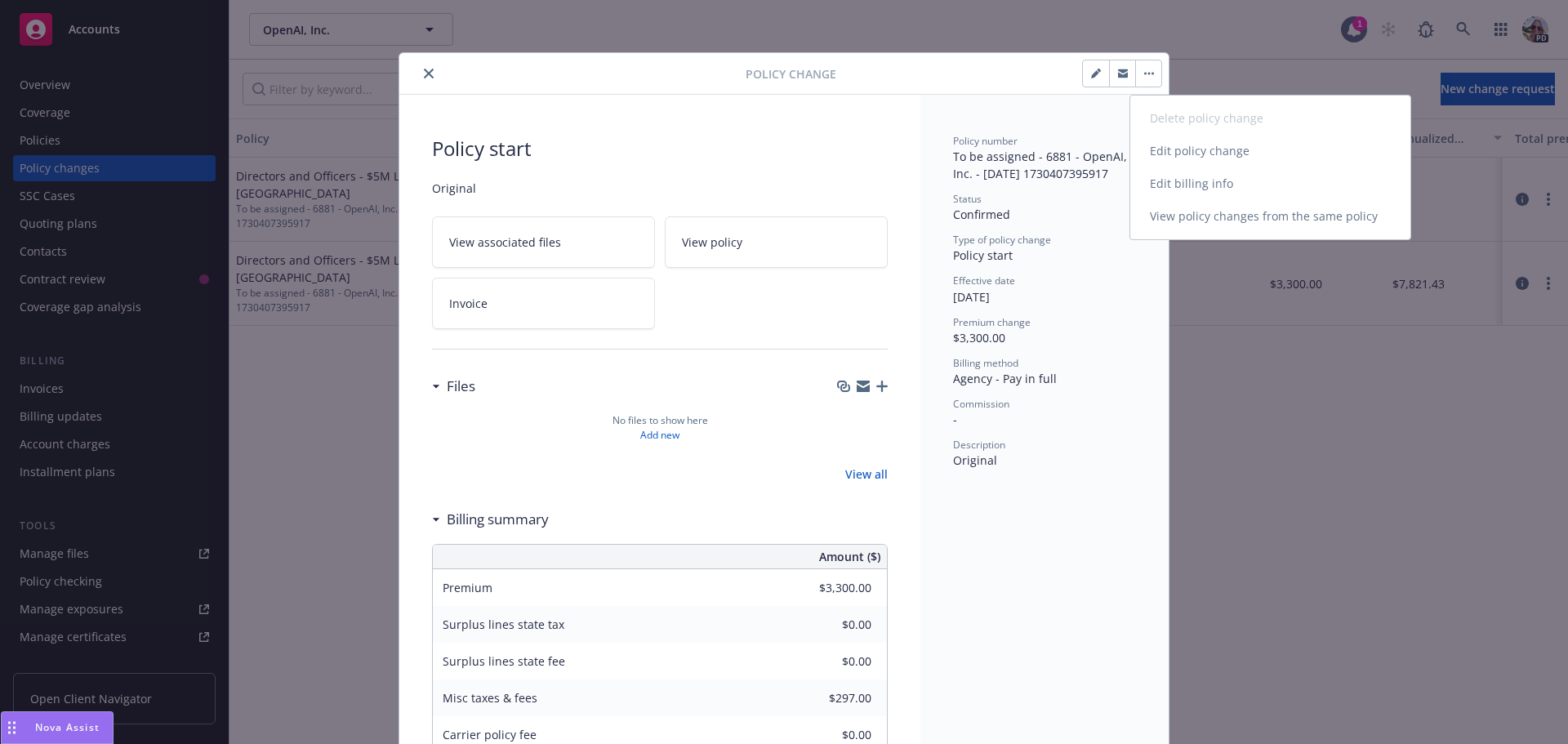
click at [1213, 187] on link "Edit billing info" at bounding box center [1270, 184] width 280 height 33
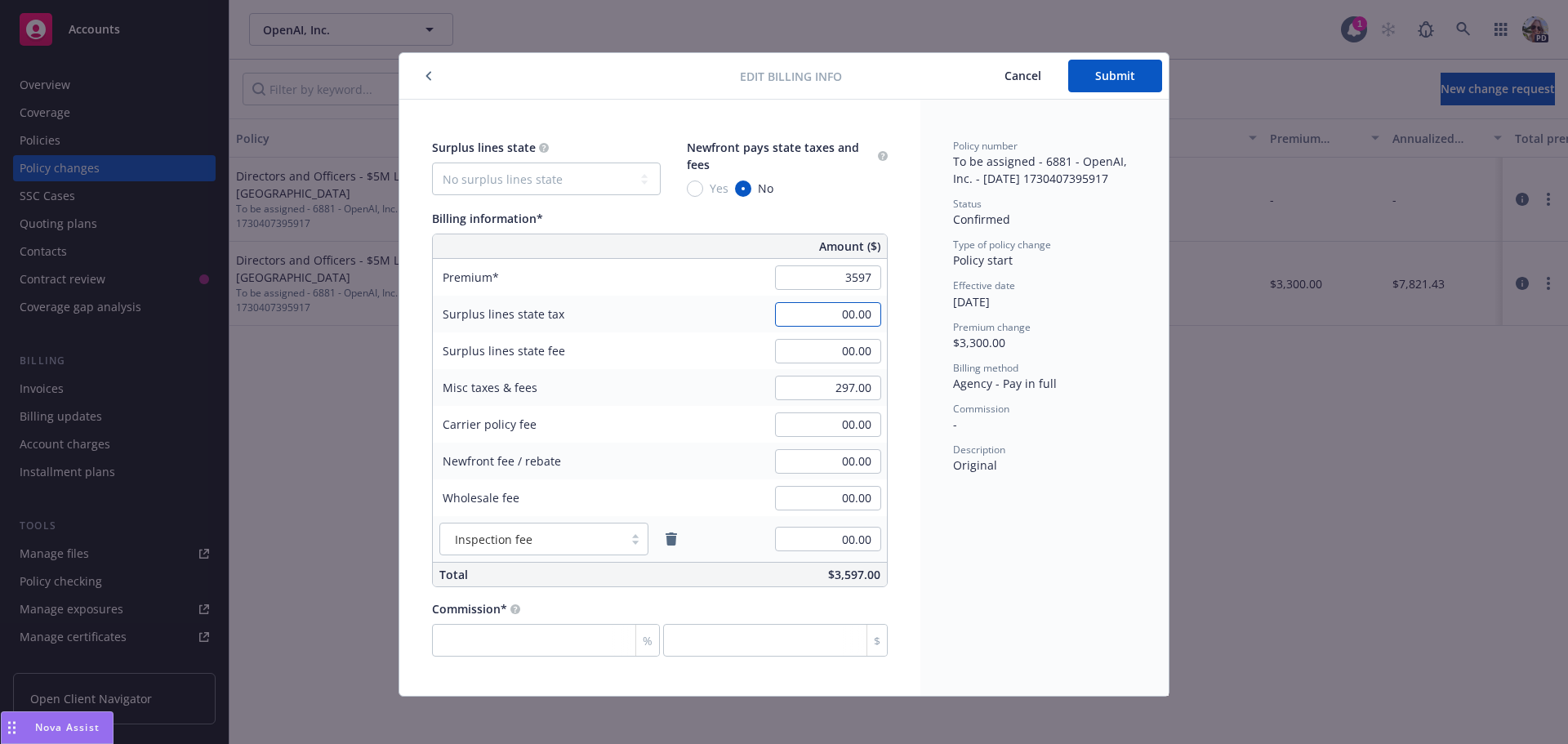
type input "3,597.00"
click at [809, 381] on input "297.00" at bounding box center [828, 388] width 106 height 25
type input "3"
type input "323.73"
click at [1095, 82] on span "Submit" at bounding box center [1114, 75] width 40 height 15
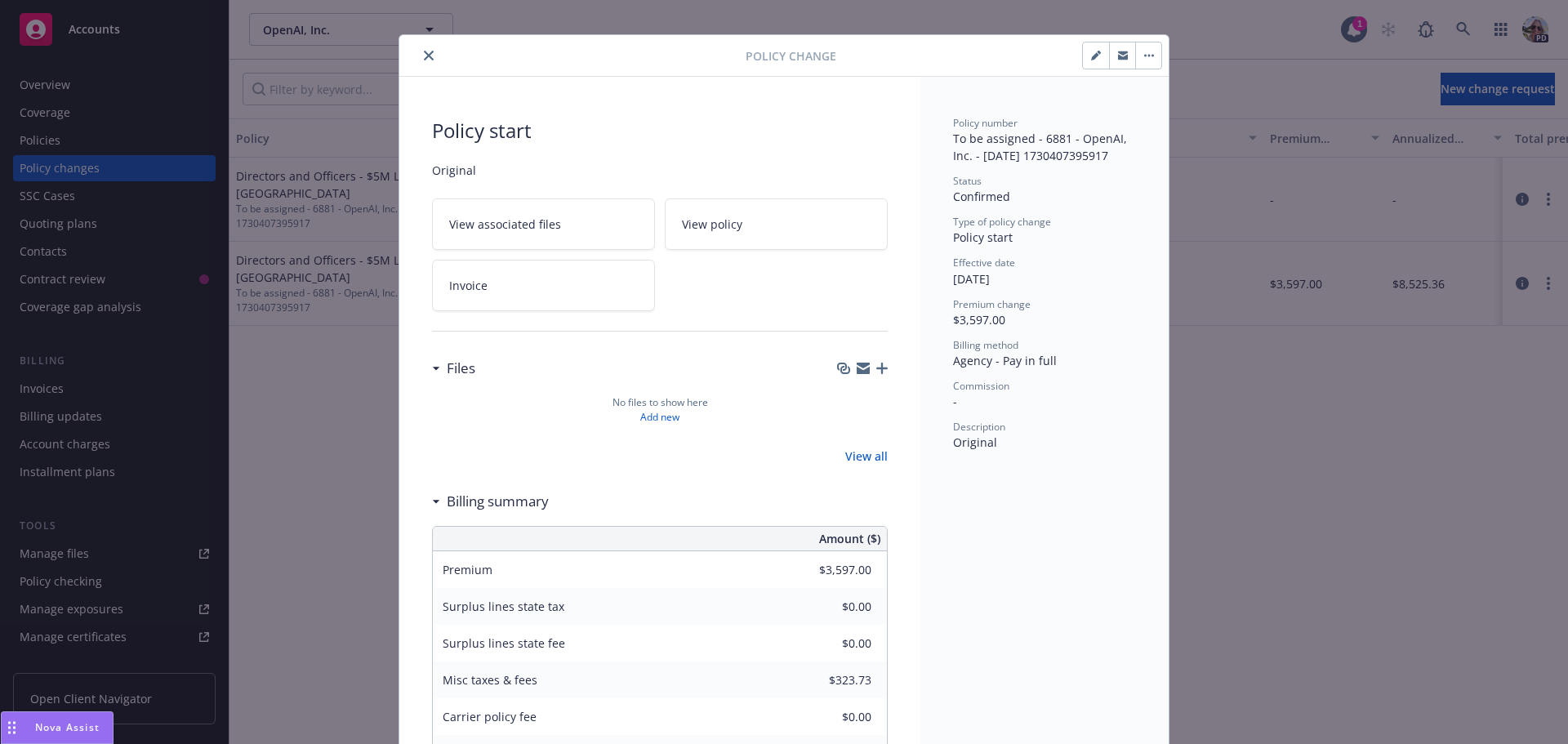
scroll to position [24, 0]
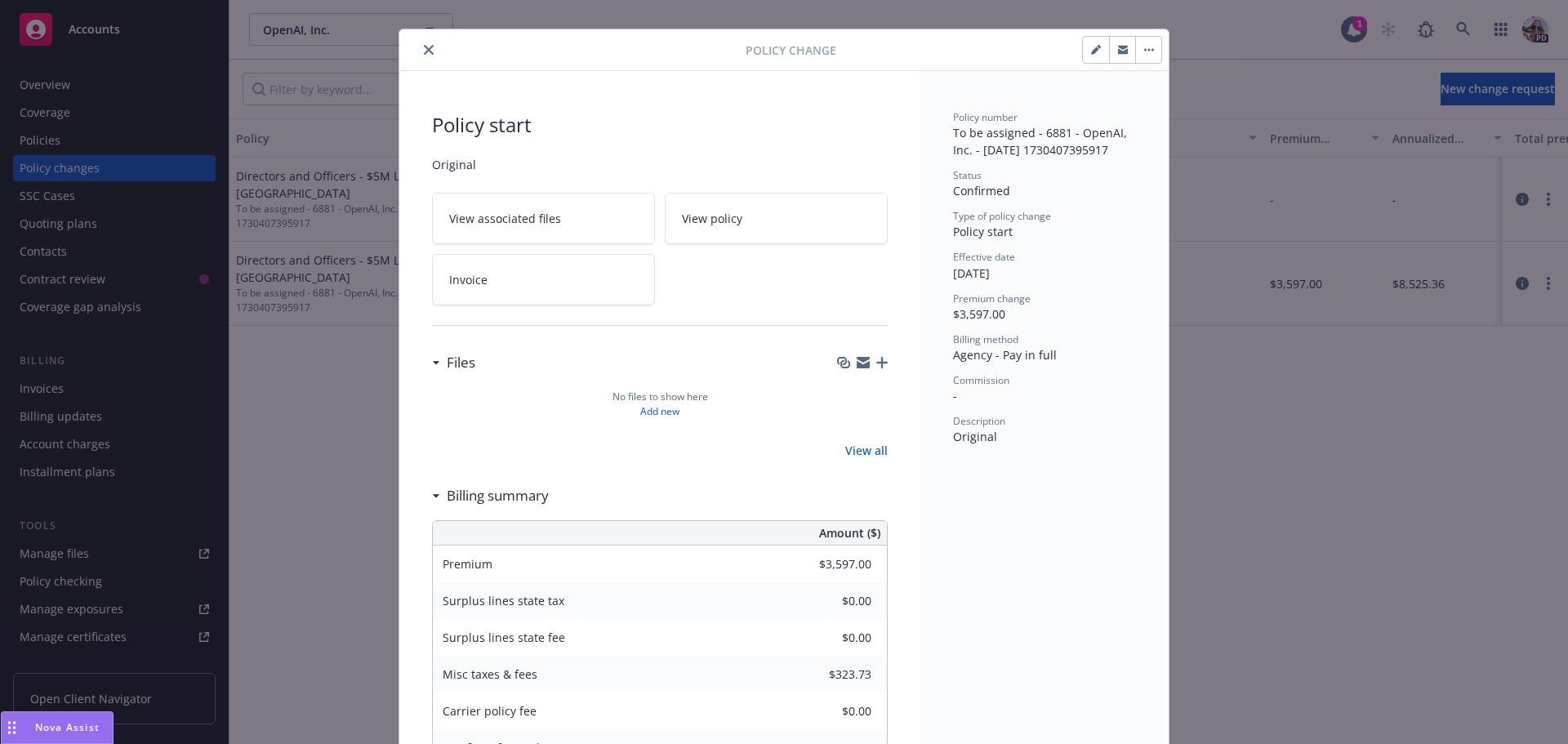
click at [1140, 53] on button "button" at bounding box center [1148, 49] width 26 height 26
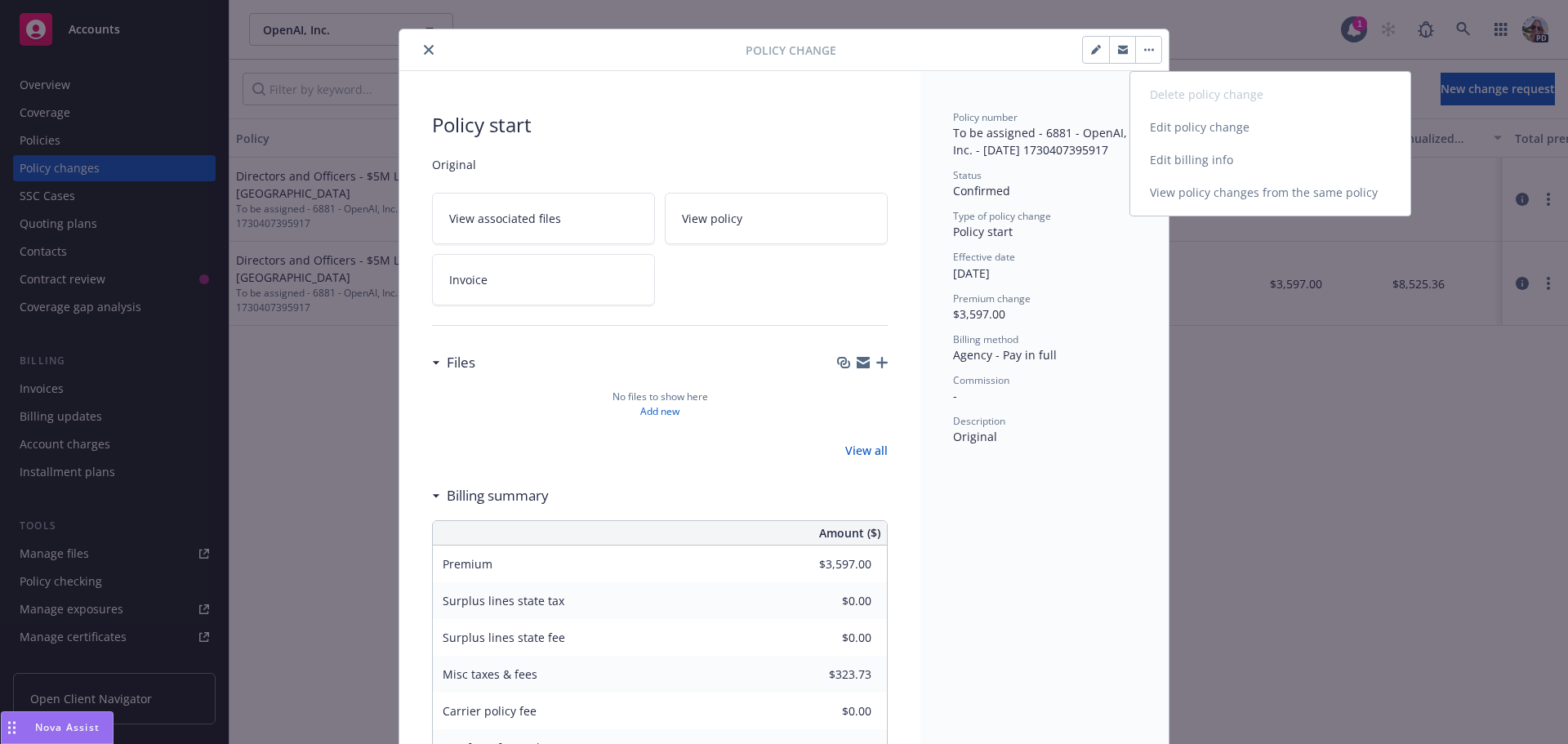
click at [1222, 157] on link "Edit billing info" at bounding box center [1270, 160] width 280 height 33
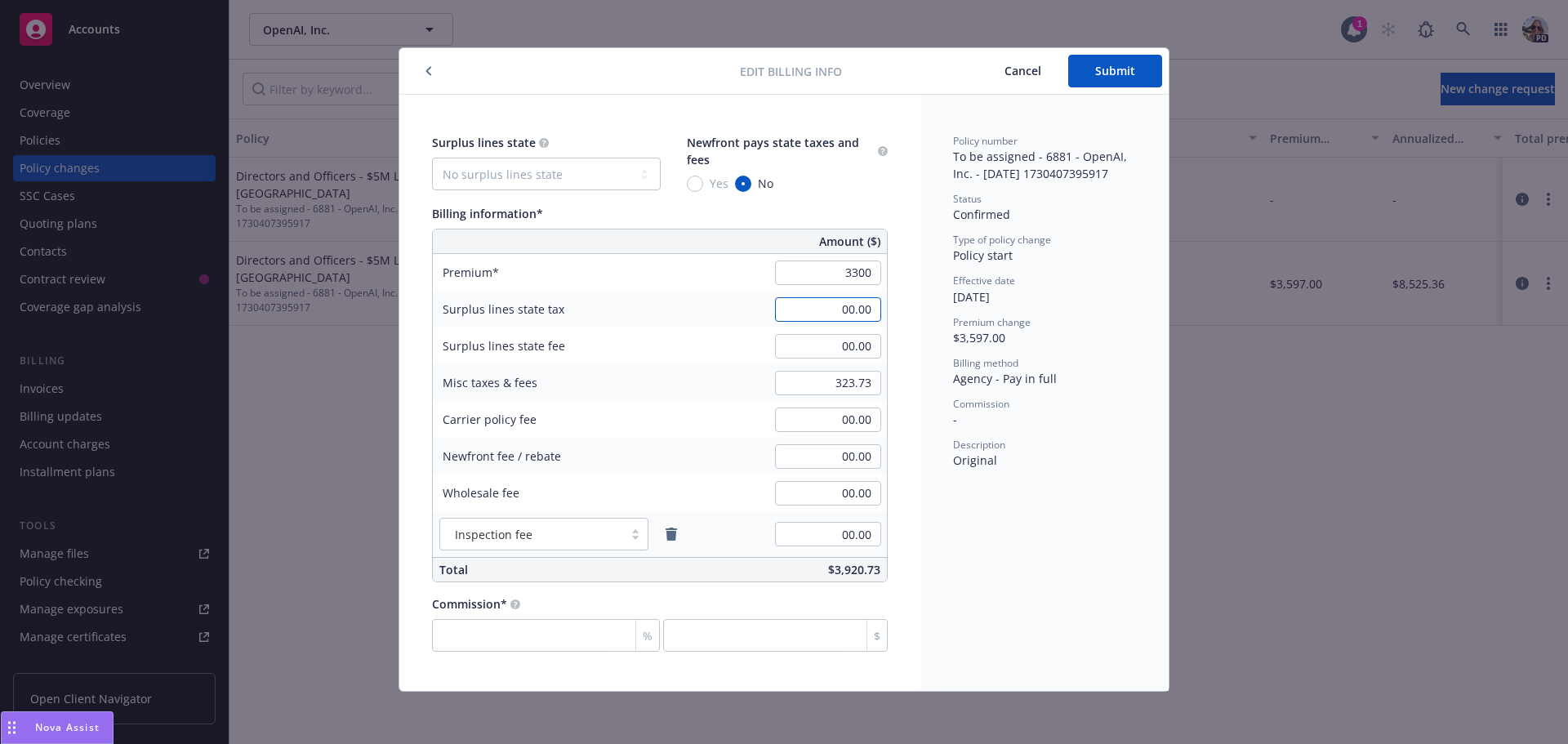
type input "3,300.00"
click at [803, 384] on input "323.73" at bounding box center [828, 383] width 106 height 25
type input "297.00"
click at [1102, 64] on span "Submit" at bounding box center [1114, 70] width 40 height 15
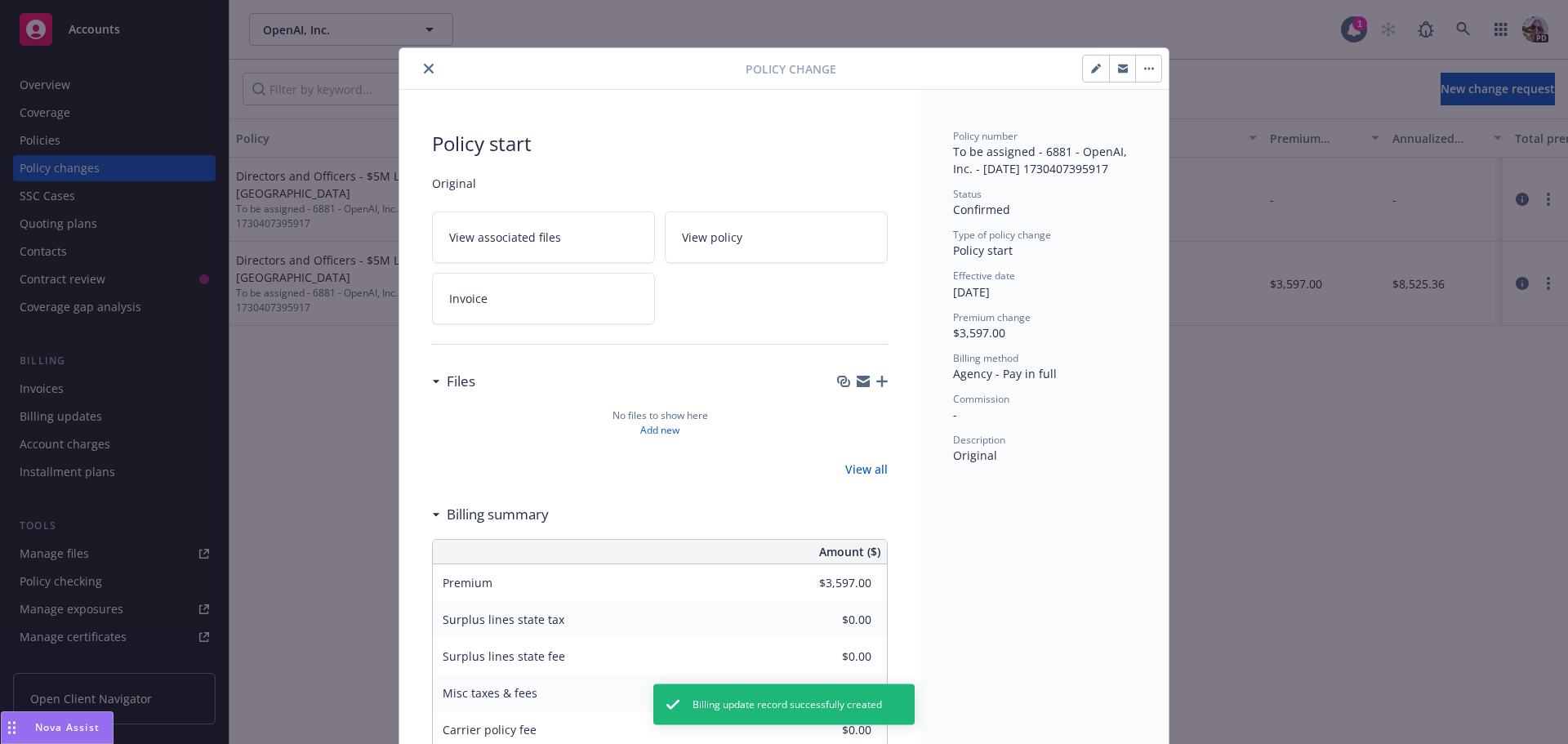
type input "$3,300.00"
type input "$297.00"
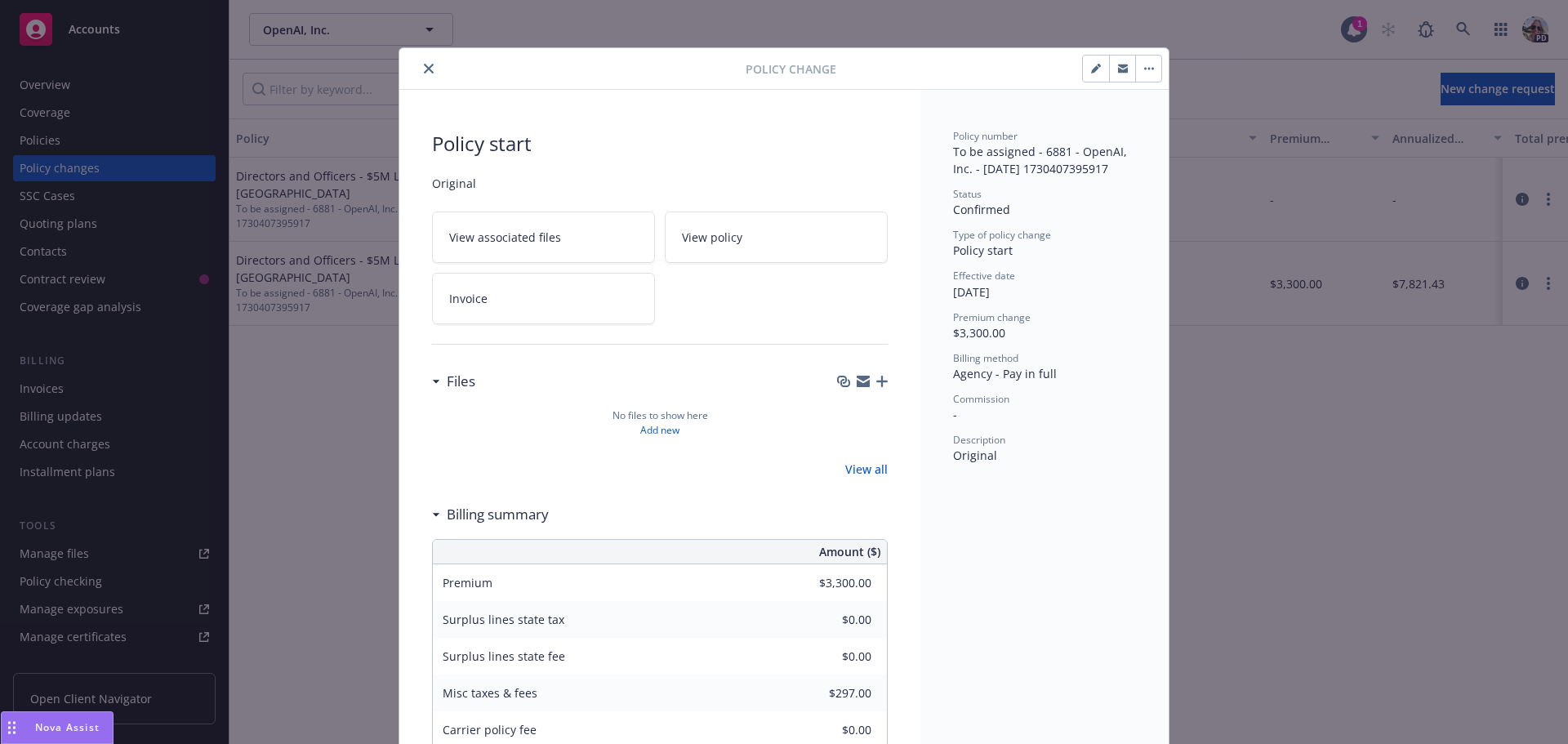
click at [428, 66] on button "close" at bounding box center [428, 68] width 19 height 19
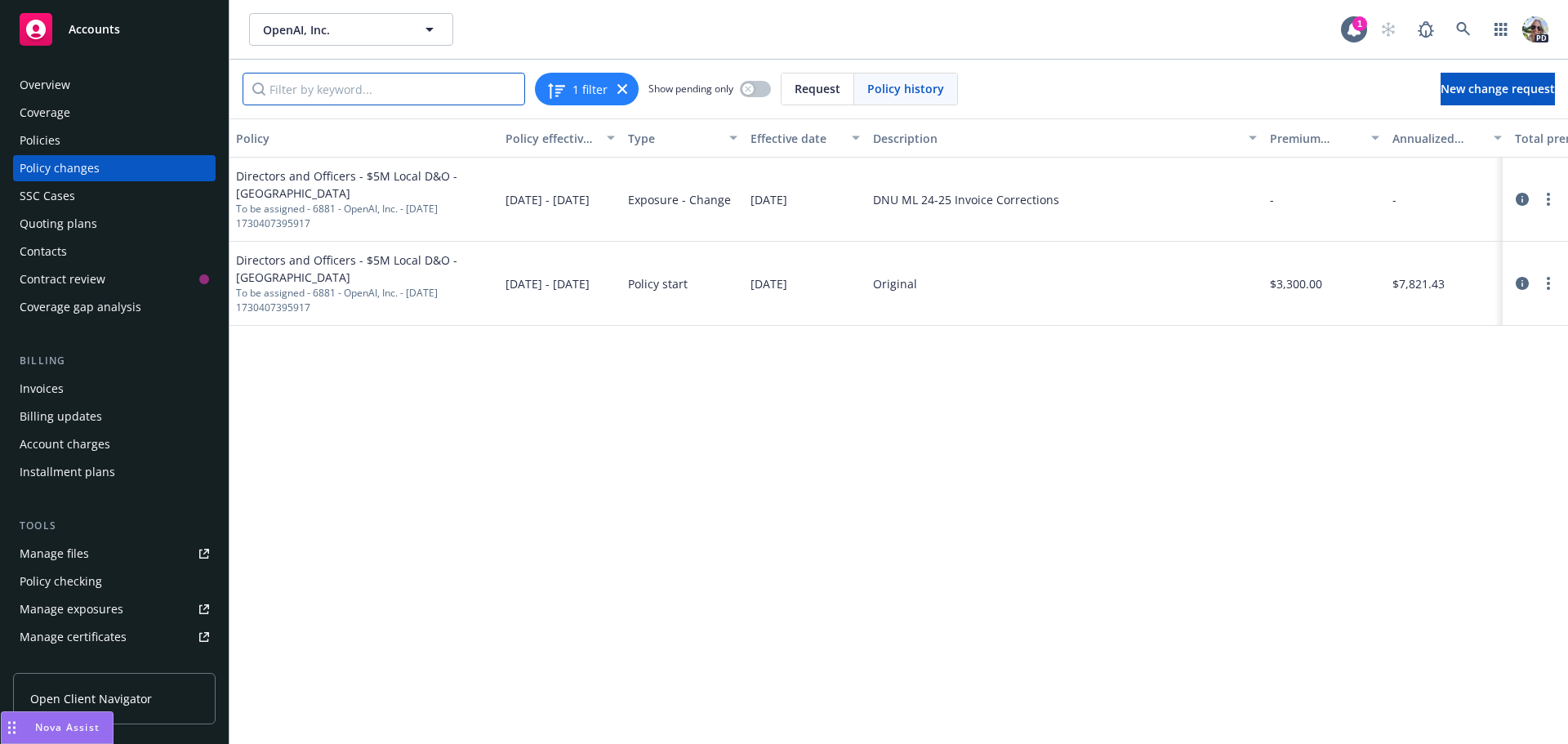
click at [315, 91] on input "Filter by keyword..." at bounding box center [384, 89] width 283 height 33
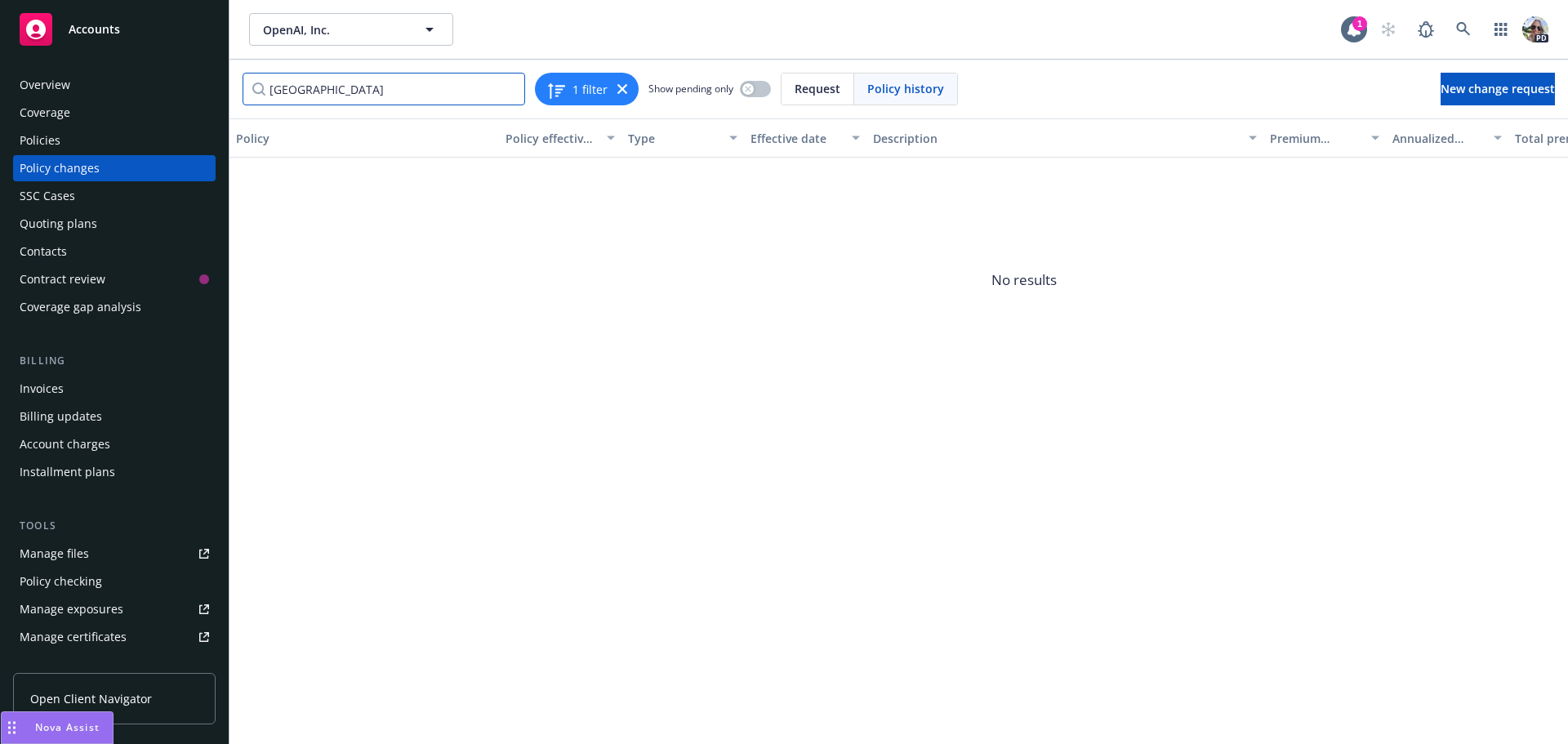
type input "[GEOGRAPHIC_DATA]"
click at [58, 136] on div "Policies" at bounding box center [40, 141] width 41 height 26
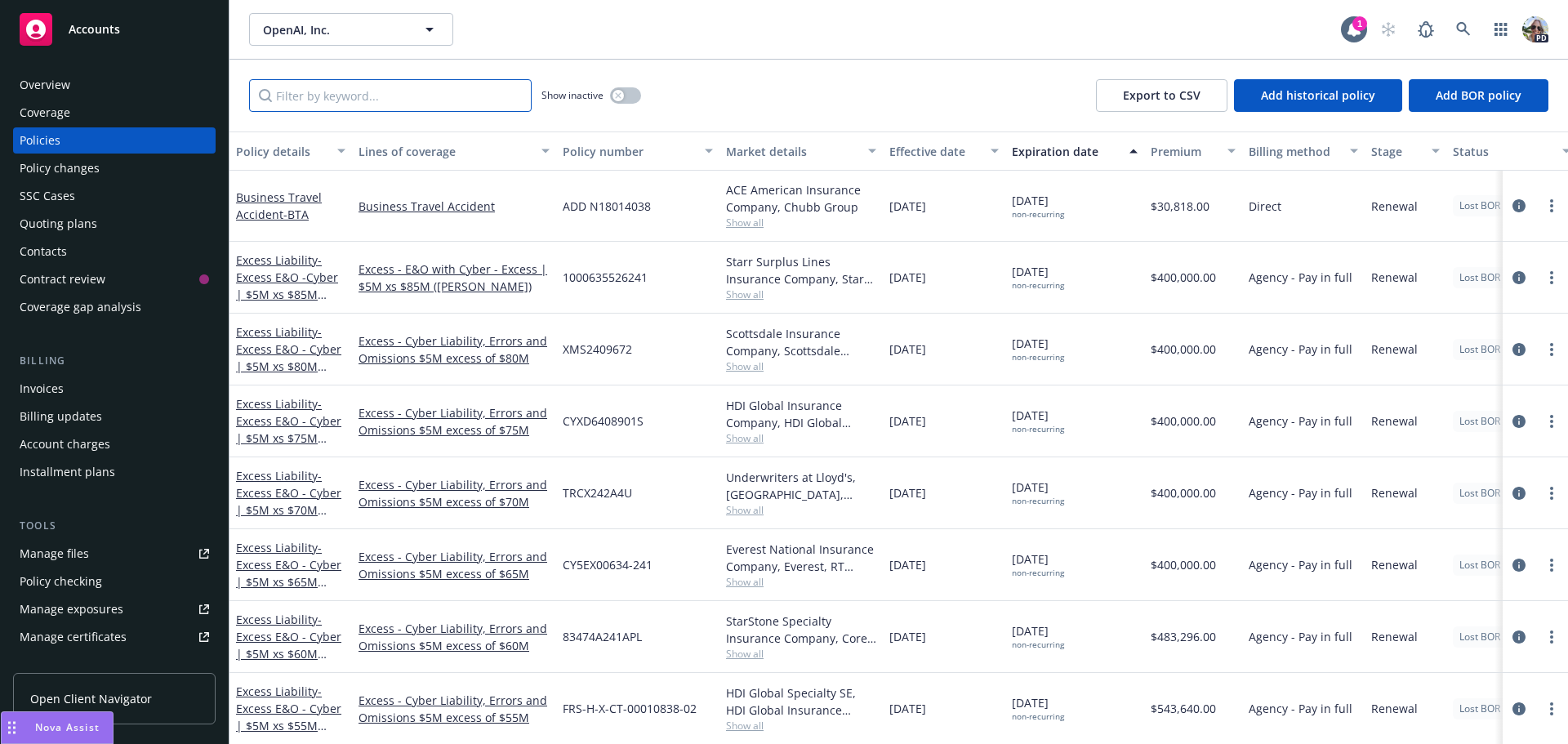
click at [329, 91] on input "Filter by keyword..." at bounding box center [390, 96] width 283 height 33
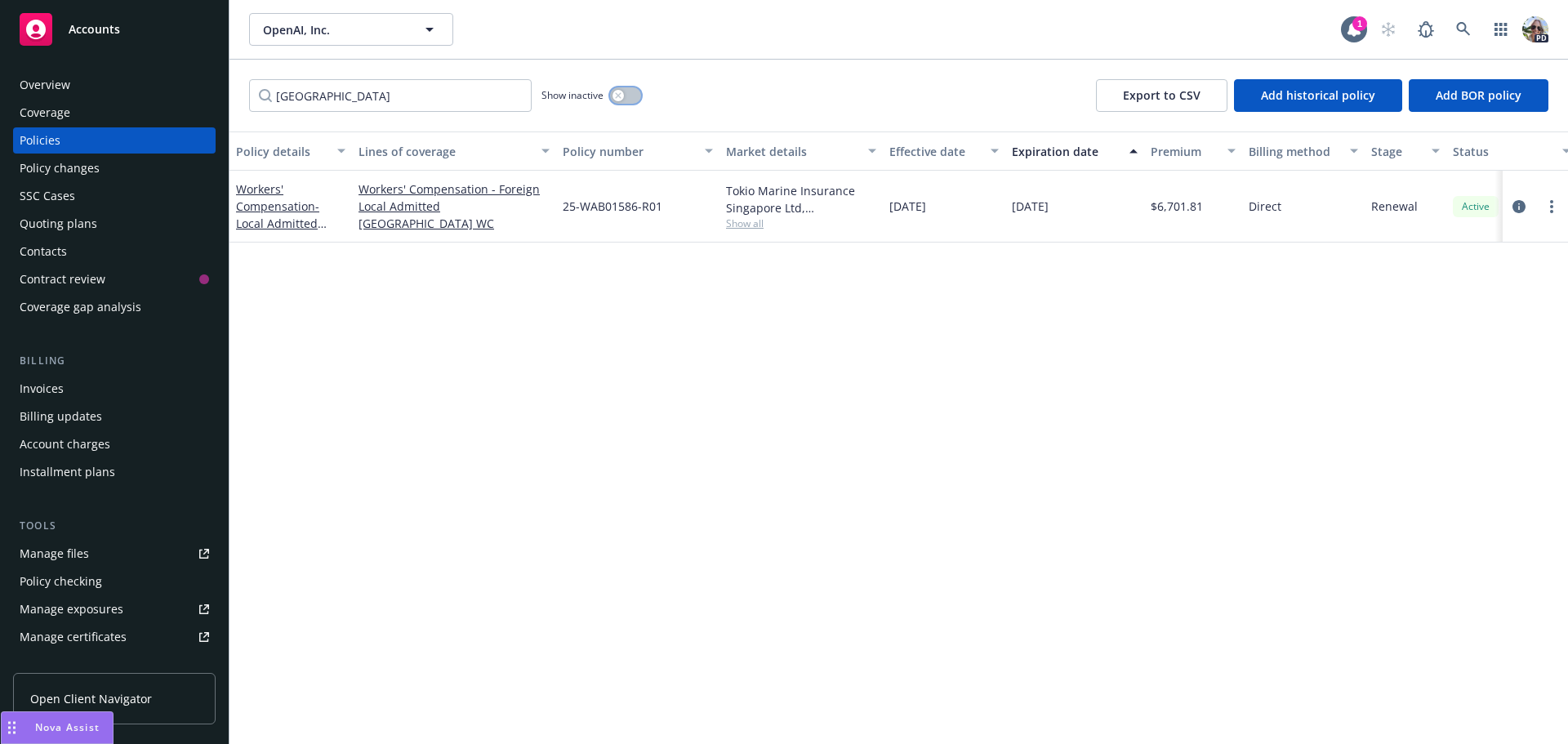
click at [619, 94] on icon "button" at bounding box center [619, 96] width 7 height 7
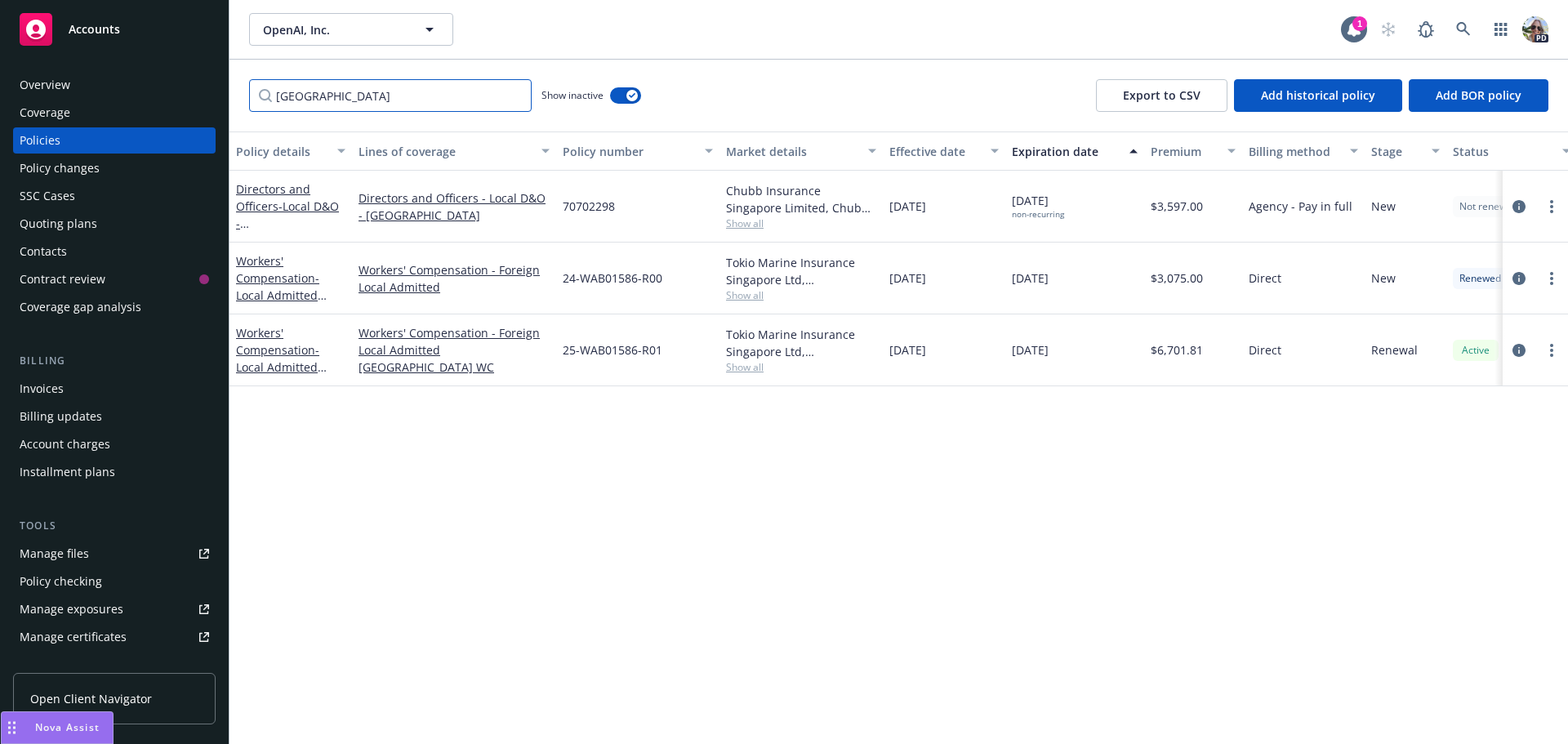
click at [360, 97] on input "[GEOGRAPHIC_DATA]" at bounding box center [390, 96] width 283 height 33
drag, startPoint x: 359, startPoint y: 97, endPoint x: 114, endPoint y: 94, distance: 245.0
click at [114, 94] on div "Accounts Overview Coverage Policies Policy changes SSC Cases Quoting plans Cont…" at bounding box center [784, 372] width 1568 height 744
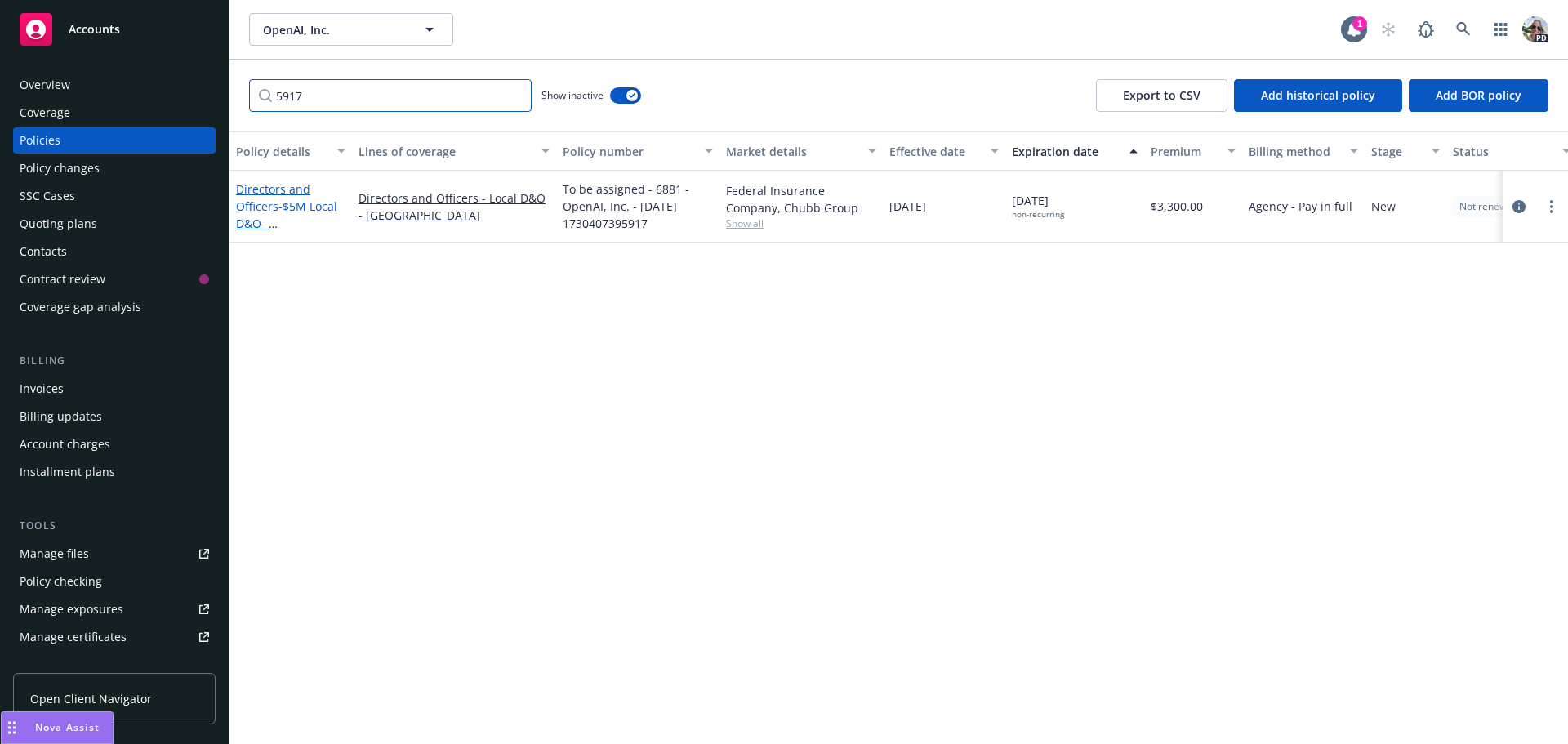
type input "5917"
click at [307, 205] on span "- $5M Local D&O - [GEOGRAPHIC_DATA]" at bounding box center [288, 232] width 103 height 67
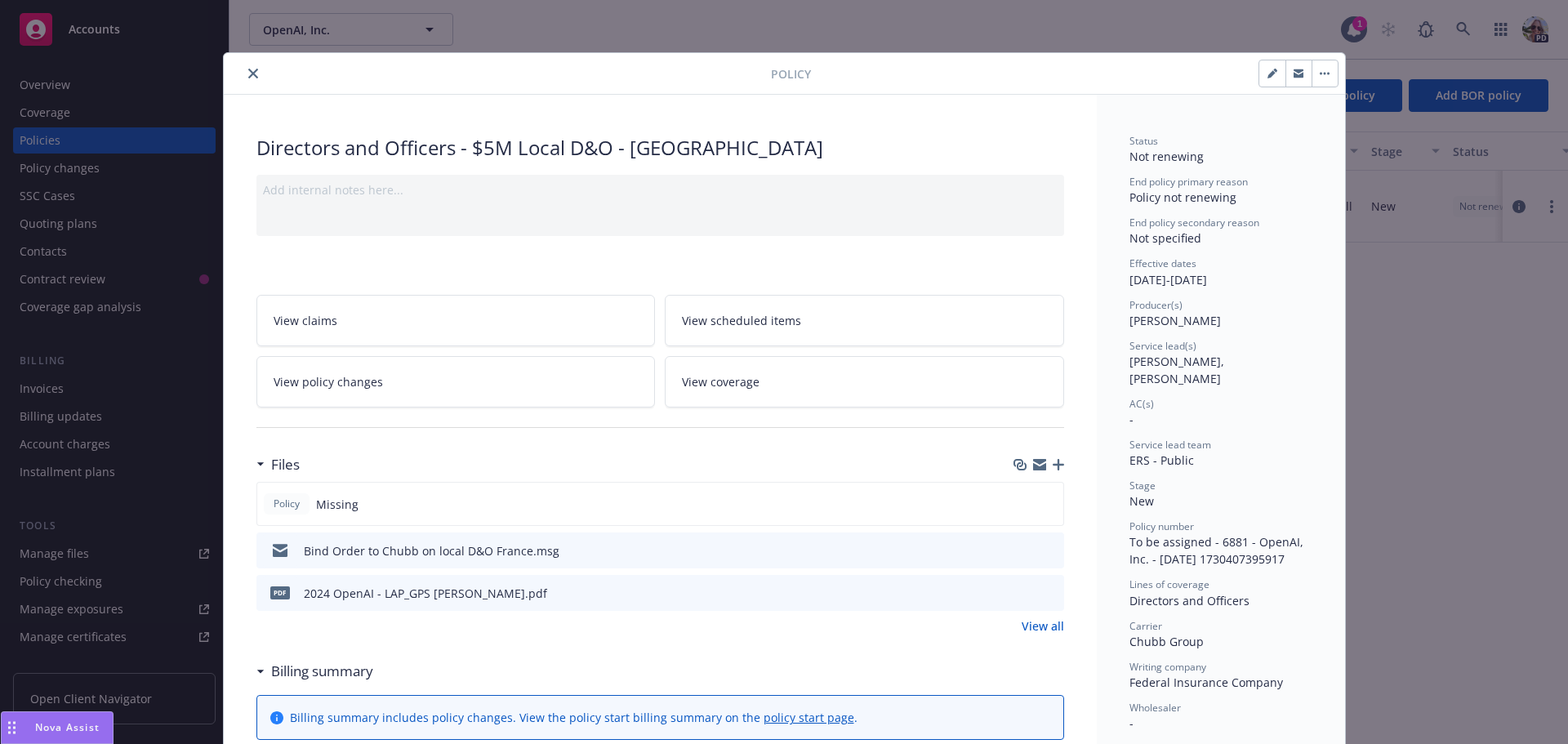
scroll to position [49, 0]
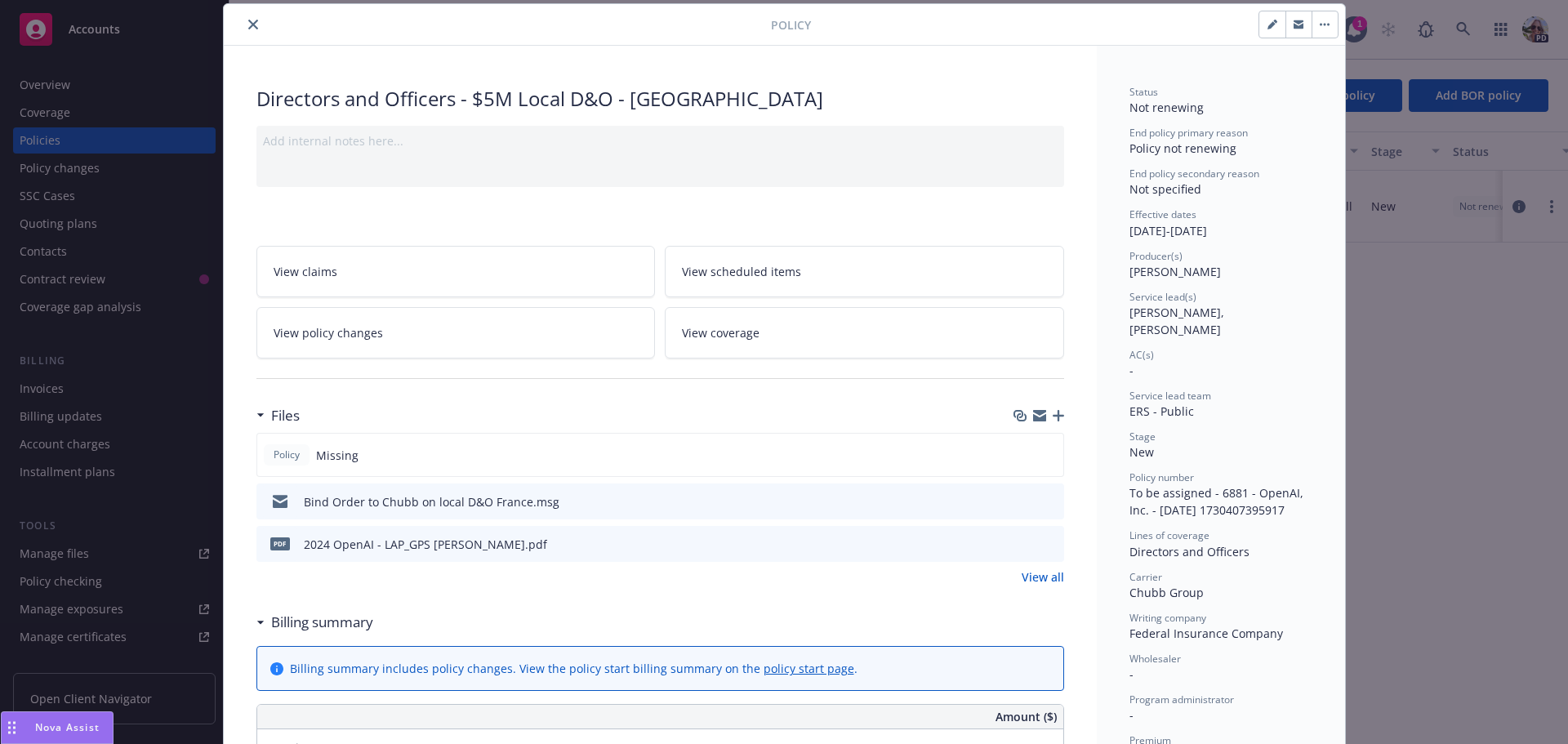
click at [1268, 26] on icon "button" at bounding box center [1273, 25] width 10 height 10
select select "NEW"
select select "other"
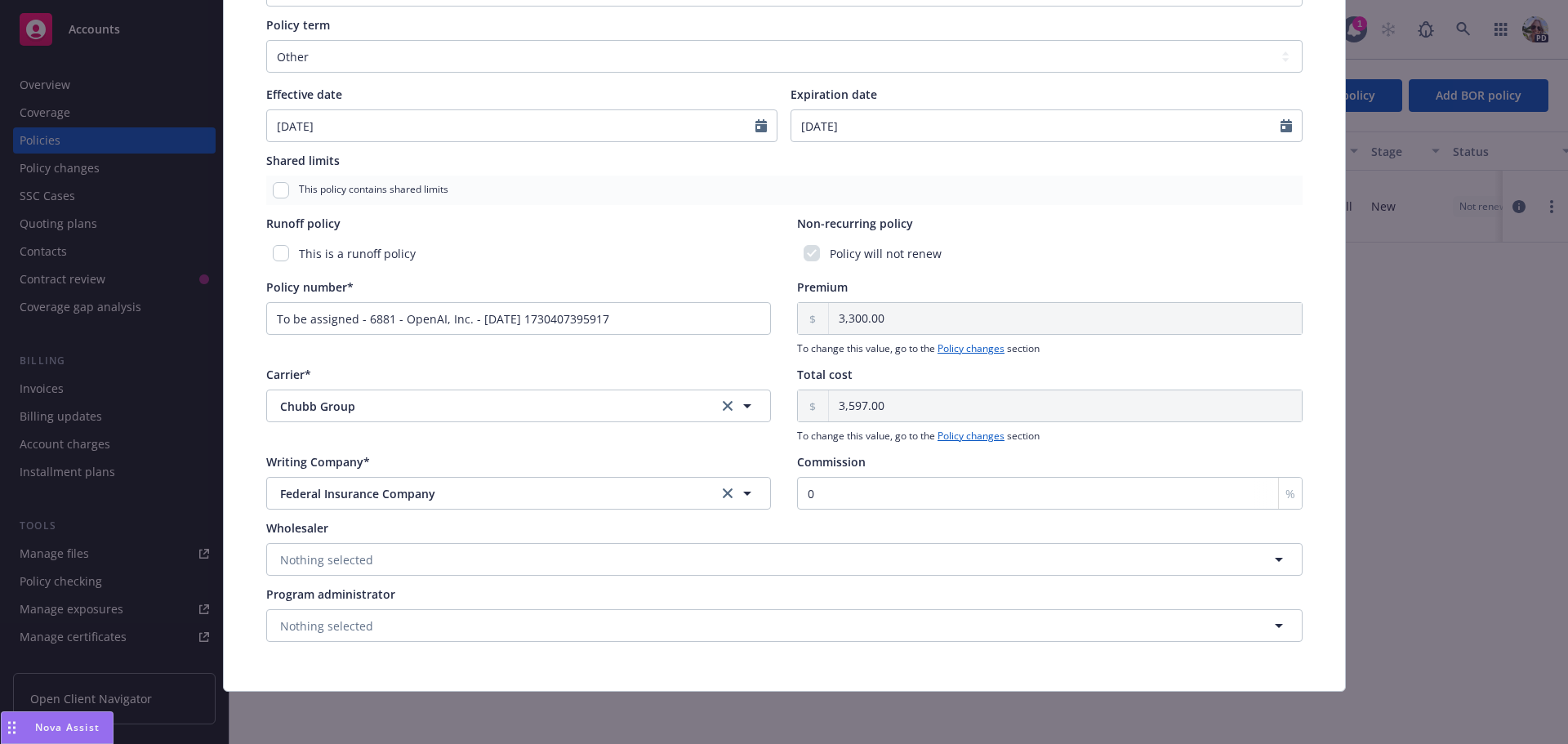
scroll to position [0, 0]
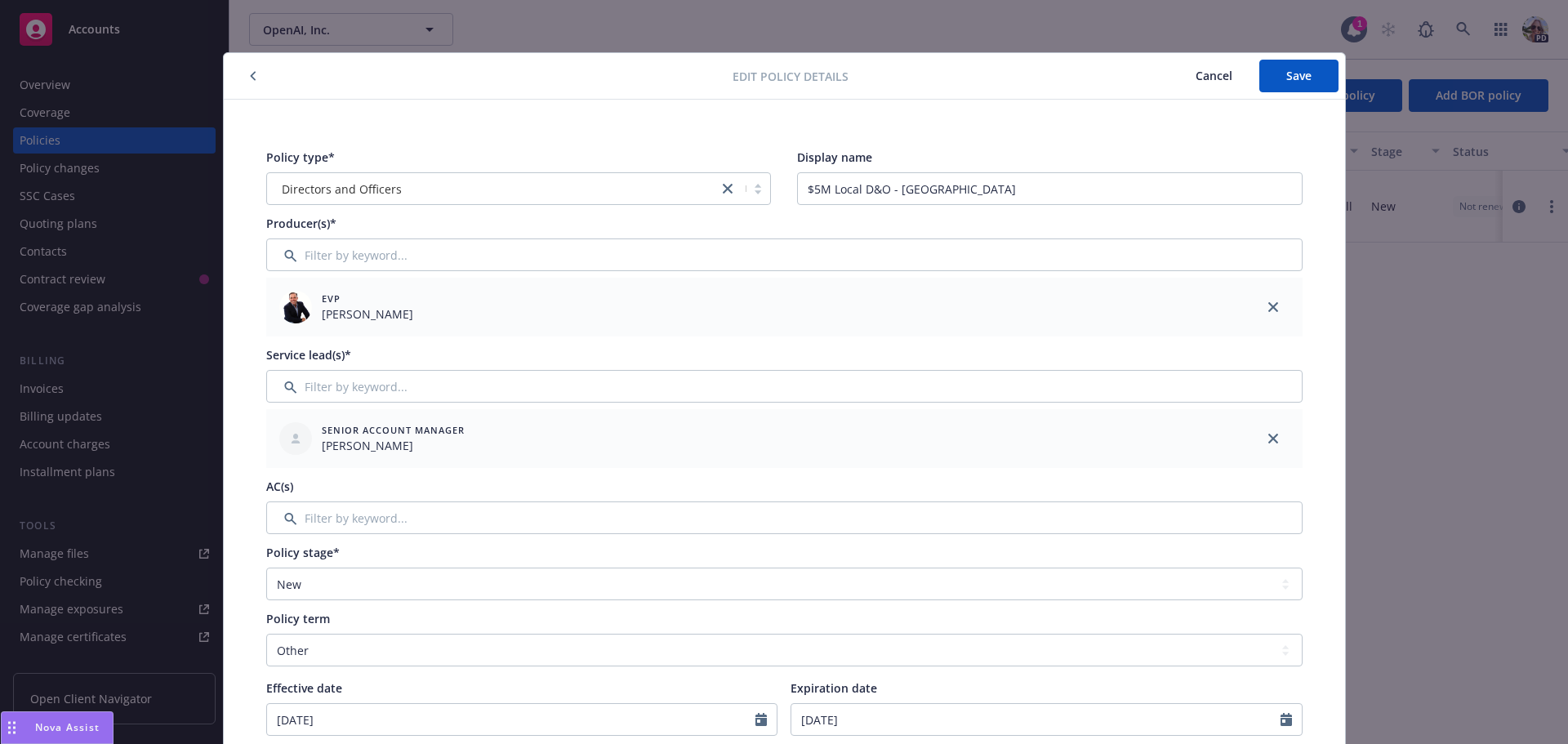
click at [1218, 69] on span "Cancel" at bounding box center [1213, 75] width 36 height 15
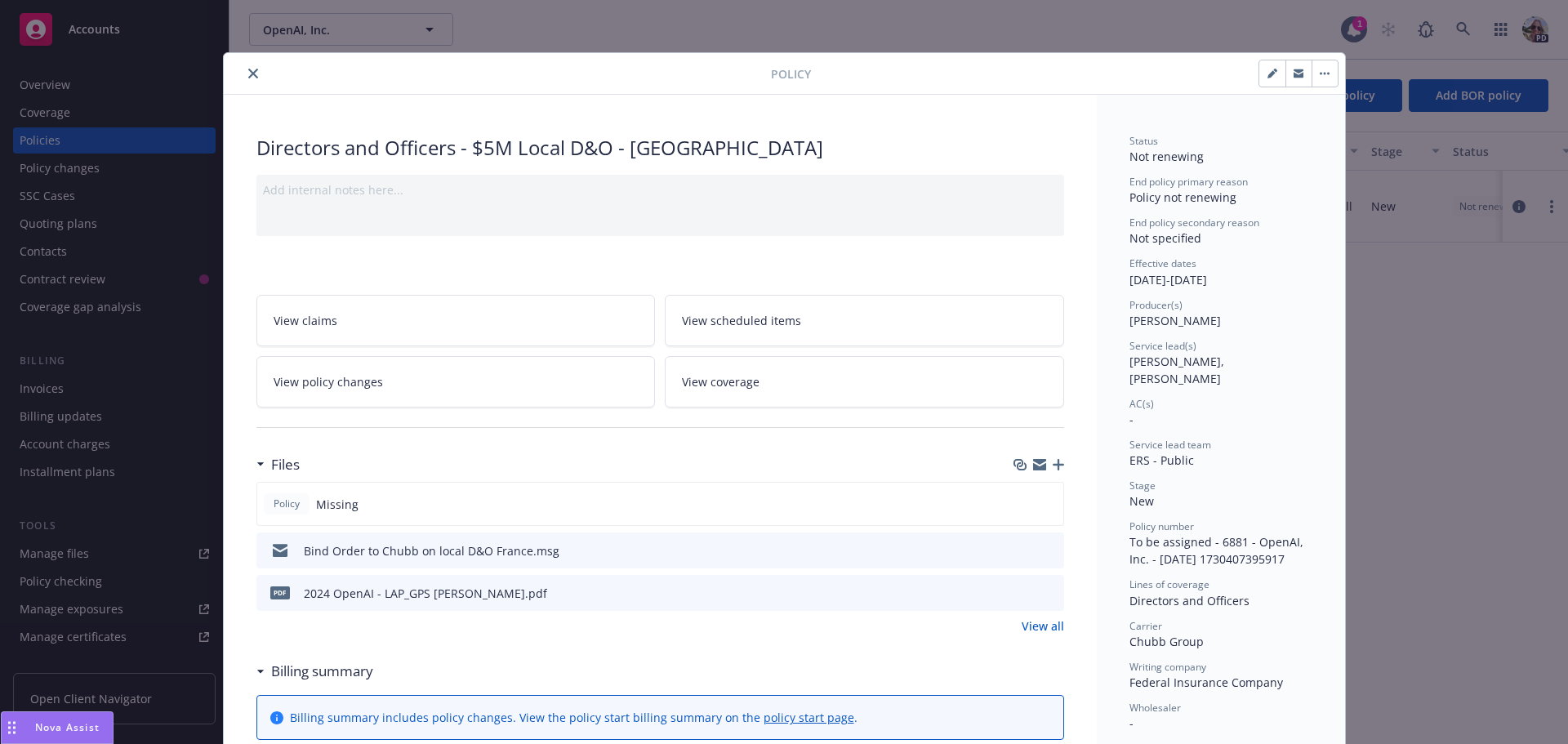
click at [251, 74] on button "close" at bounding box center [253, 73] width 19 height 19
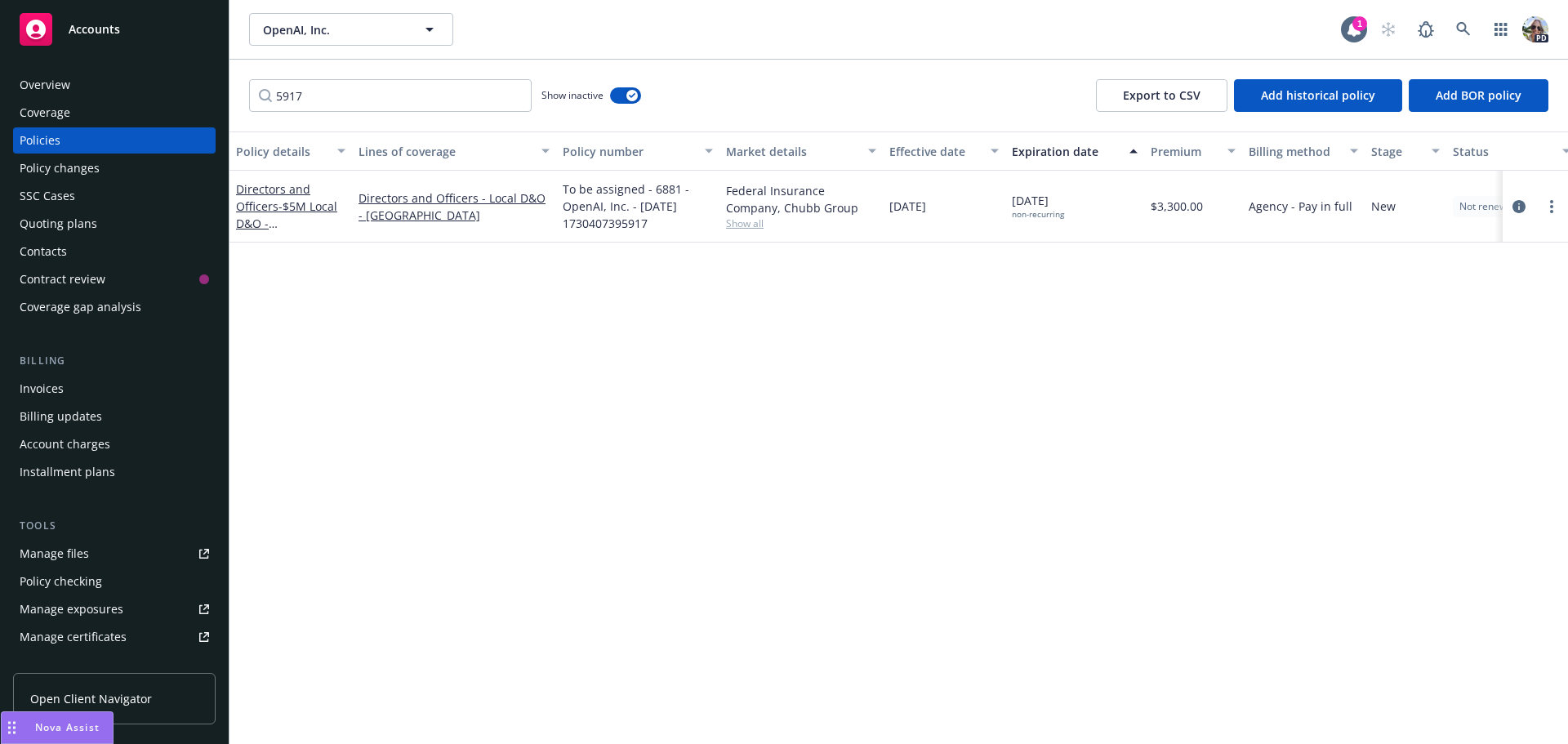
click at [243, 72] on div "5917 Show inactive Export to CSV Add historical policy Add BOR policy" at bounding box center [899, 95] width 1339 height 72
click at [516, 93] on input "5917" at bounding box center [390, 96] width 283 height 33
click at [309, 91] on input "Filter by keyword..." at bounding box center [390, 96] width 283 height 33
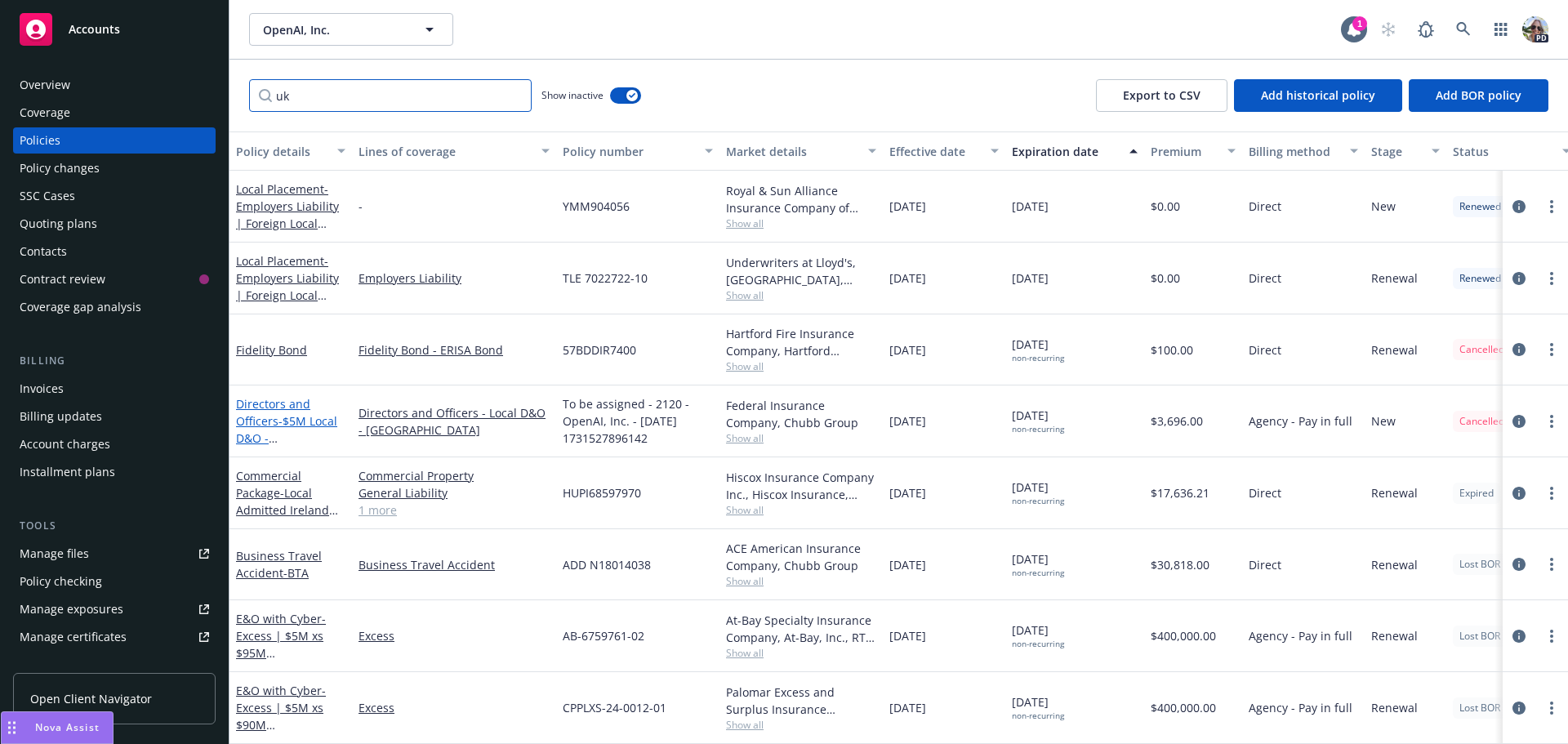
type input "uk"
click at [268, 422] on link "Directors and Officers - $5M Local D&O - [GEOGRAPHIC_DATA]" at bounding box center [288, 438] width 103 height 84
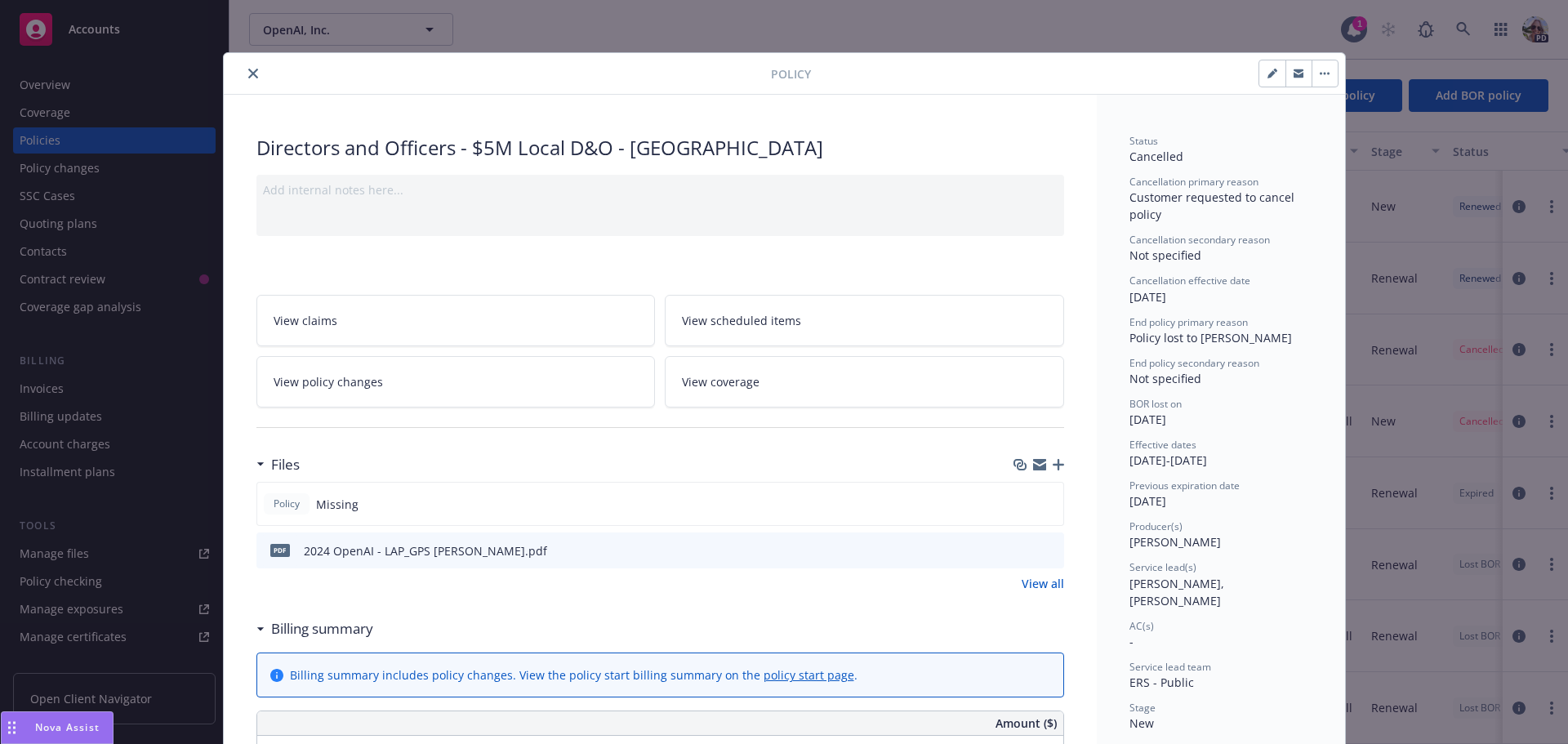
click at [324, 372] on link "View policy changes" at bounding box center [456, 382] width 399 height 52
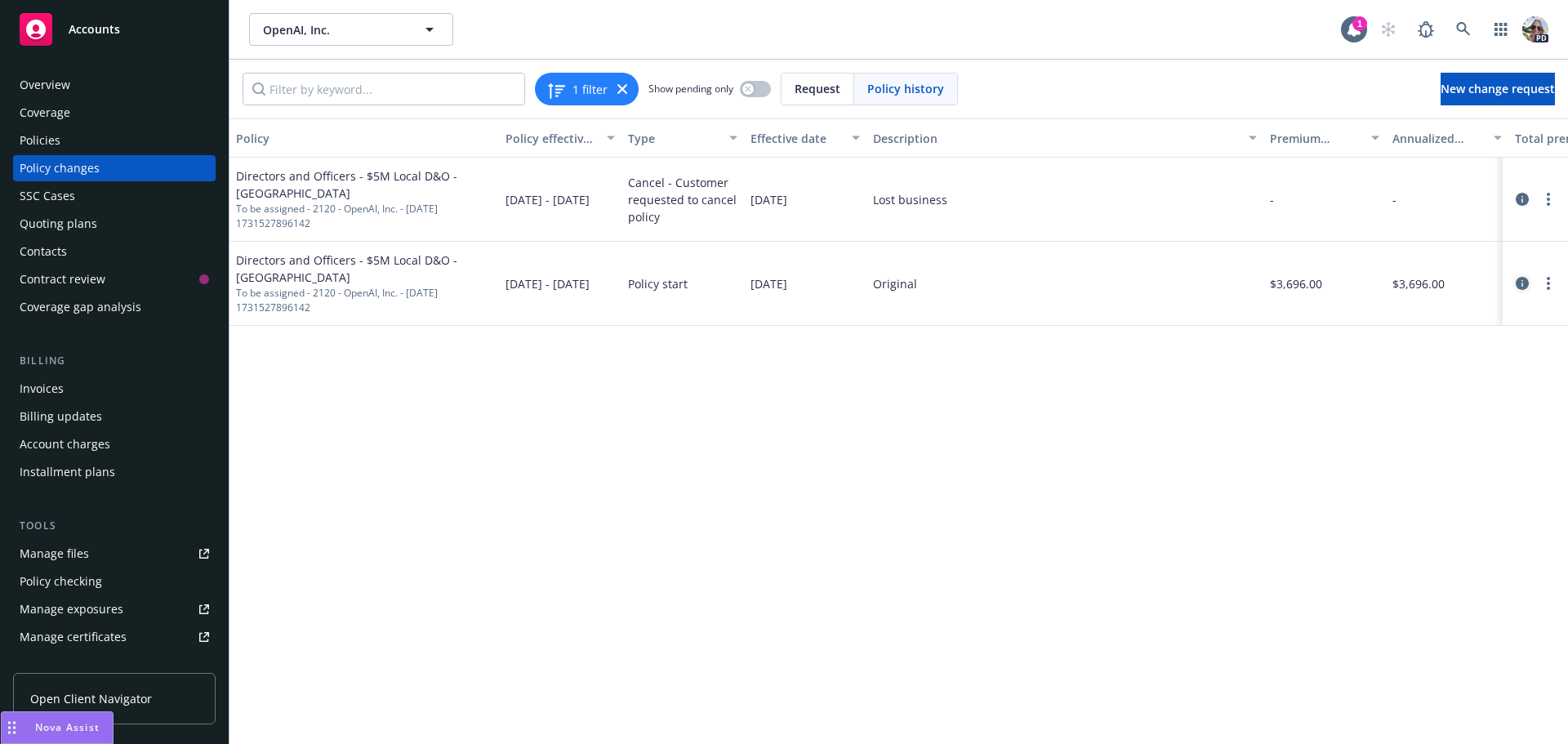
click at [1514, 273] on link "circleInformation" at bounding box center [1522, 283] width 19 height 19
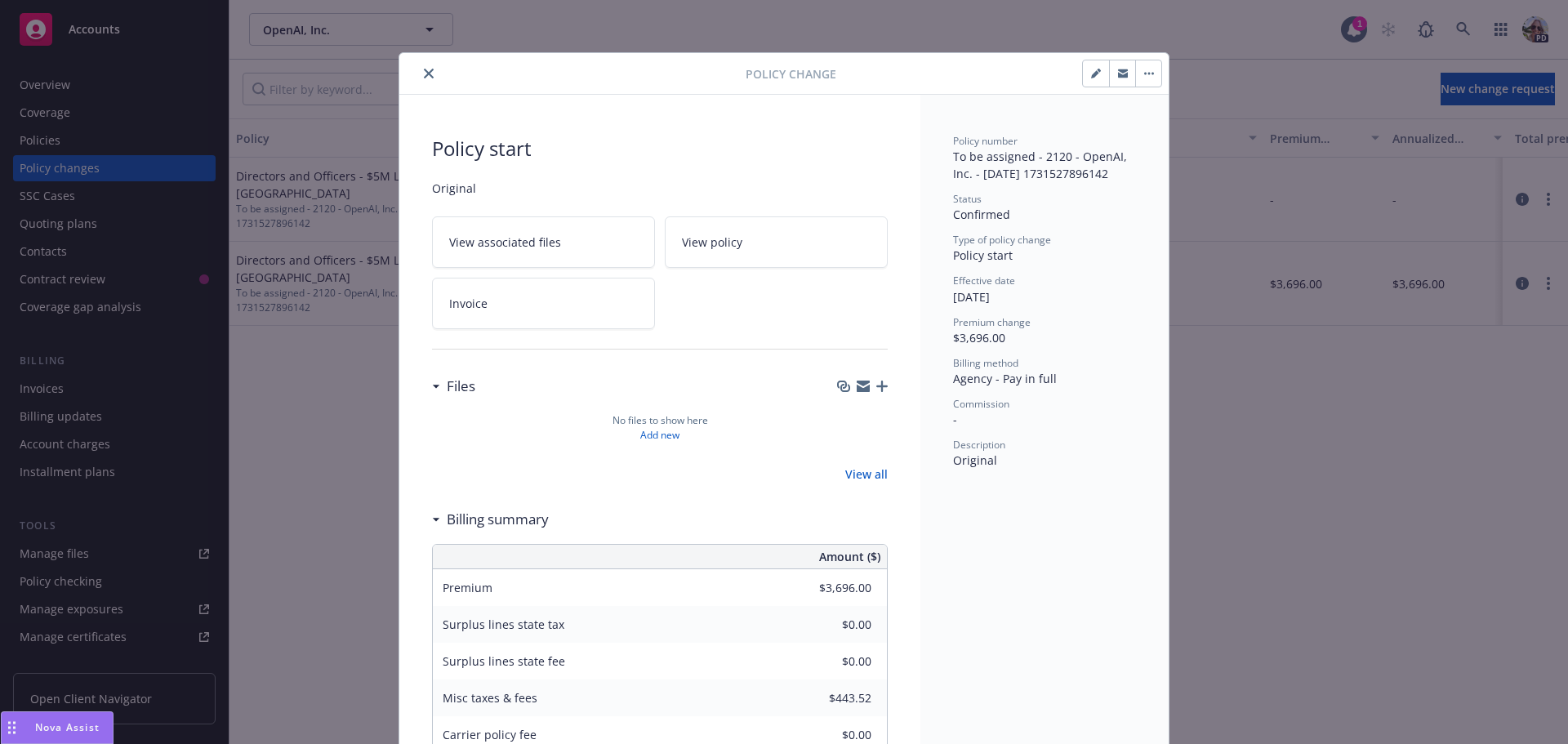
click at [424, 74] on icon "close" at bounding box center [429, 74] width 10 height 10
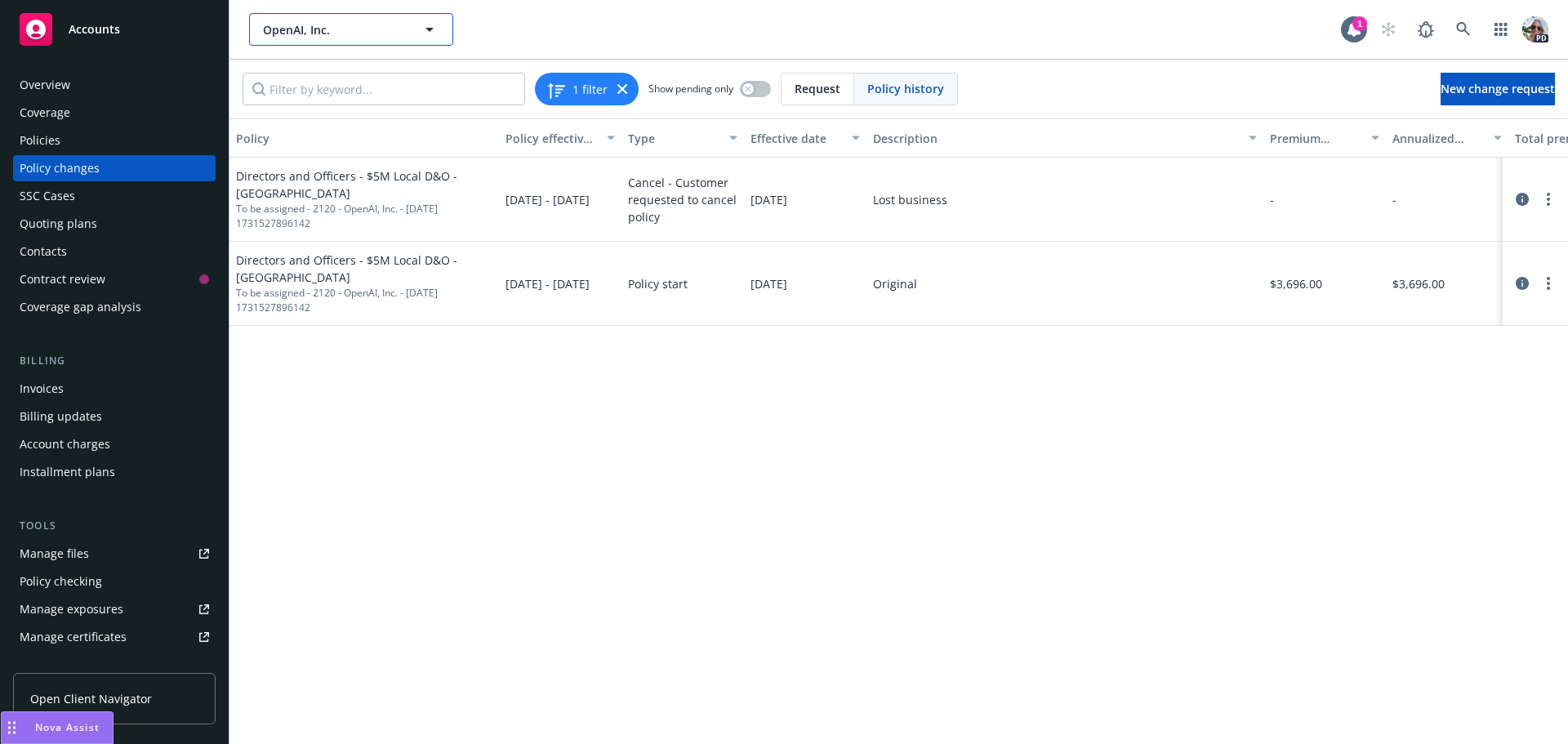
click at [329, 26] on span "OpenAI, Inc." at bounding box center [333, 30] width 141 height 17
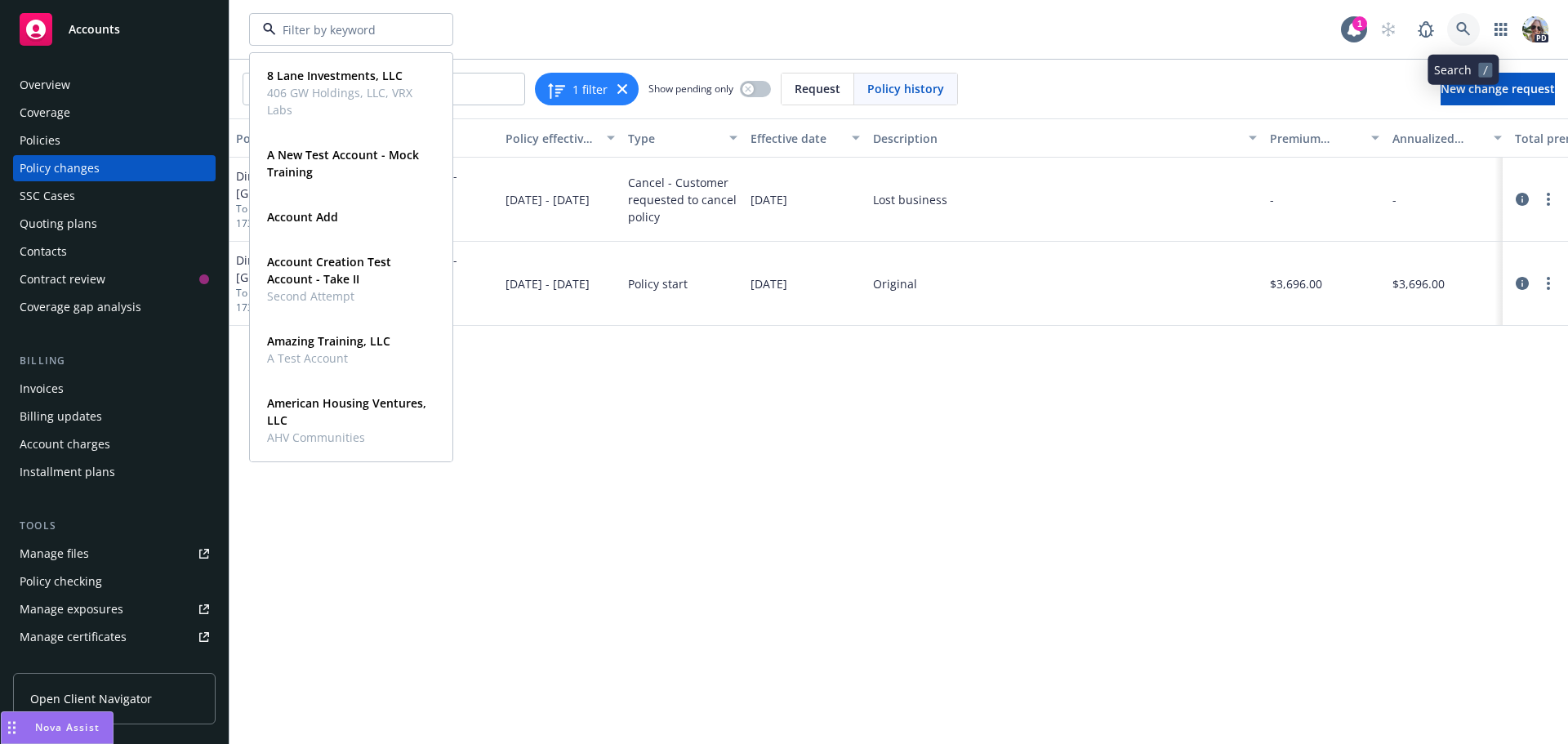
click at [1459, 25] on icon at bounding box center [1463, 29] width 14 height 14
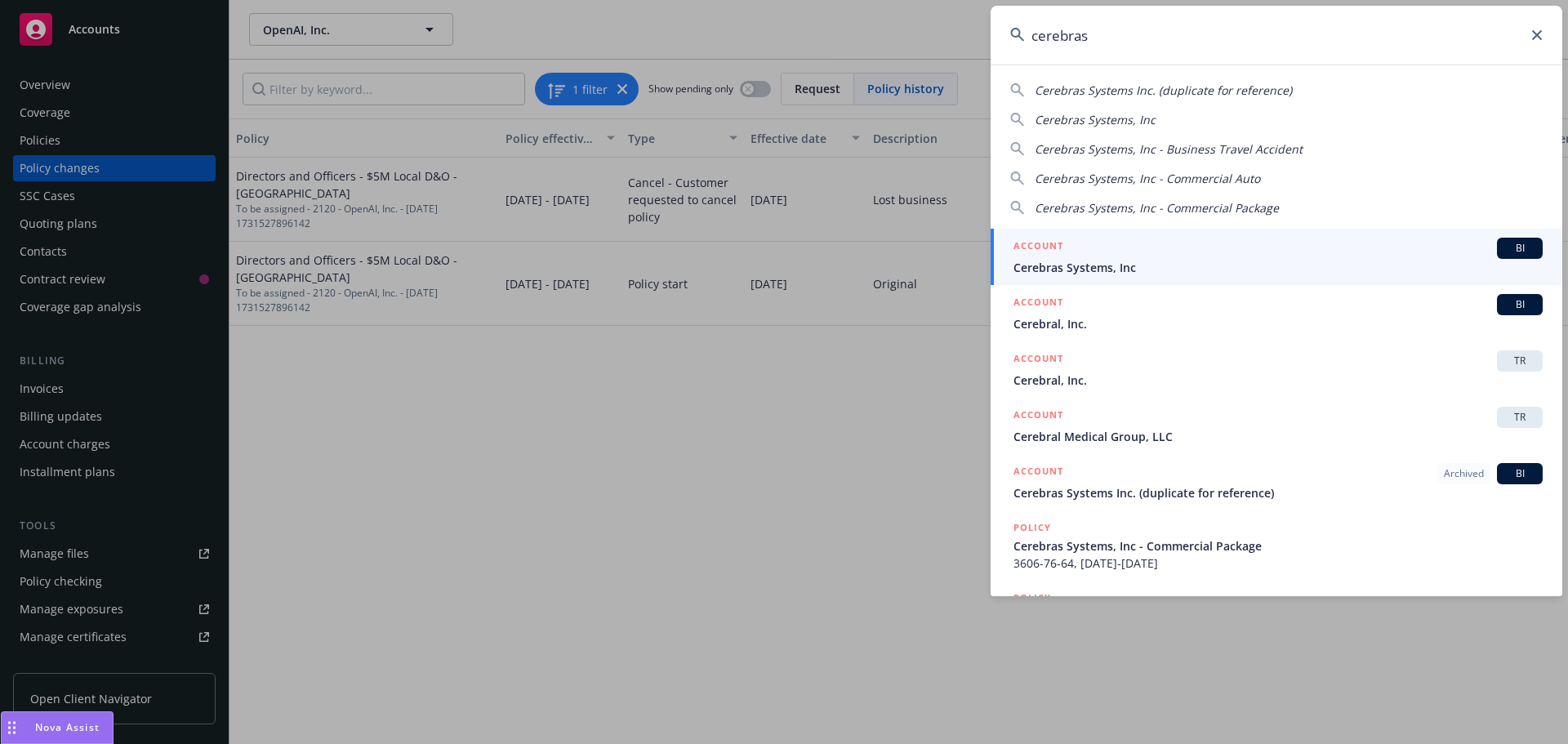
type input "cerebras"
drag, startPoint x: 1046, startPoint y: 266, endPoint x: 1063, endPoint y: 248, distance: 24.8
click at [1044, 264] on span "Cerebras Systems, Inc" at bounding box center [1278, 267] width 529 height 17
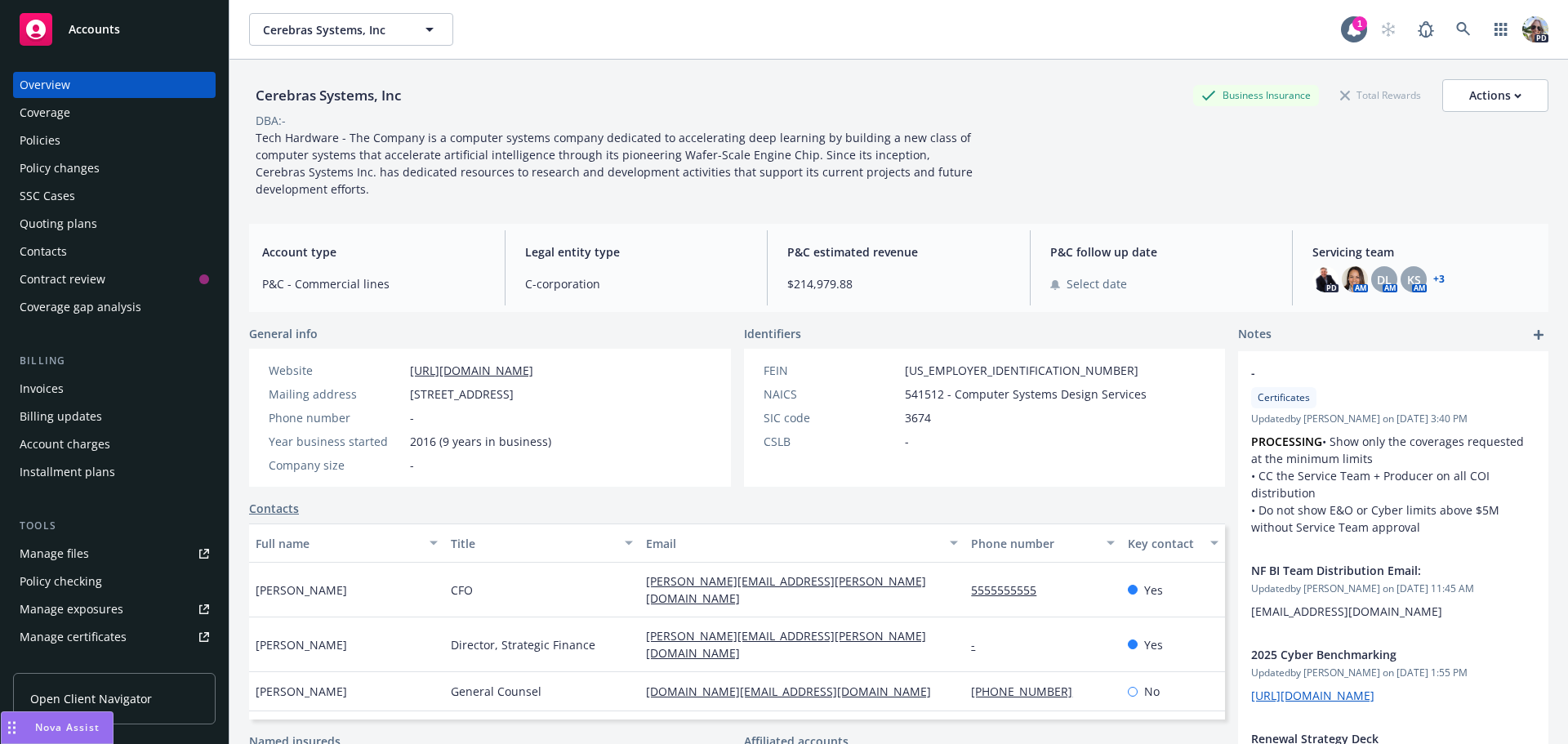
click at [76, 163] on div "Policy changes" at bounding box center [59, 168] width 80 height 26
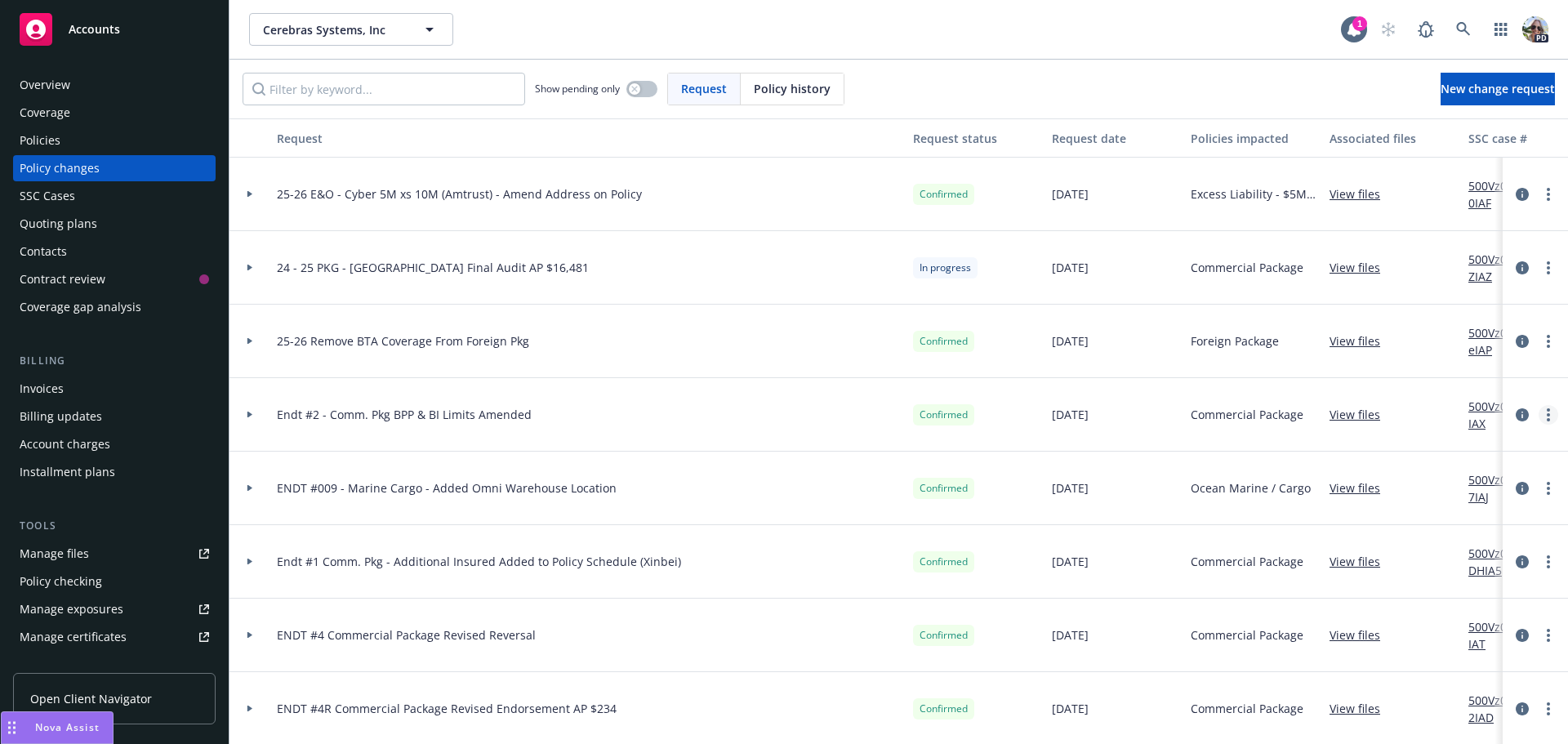
click at [1539, 414] on link "more" at bounding box center [1548, 415] width 19 height 19
click at [245, 411] on div at bounding box center [250, 414] width 28 height 6
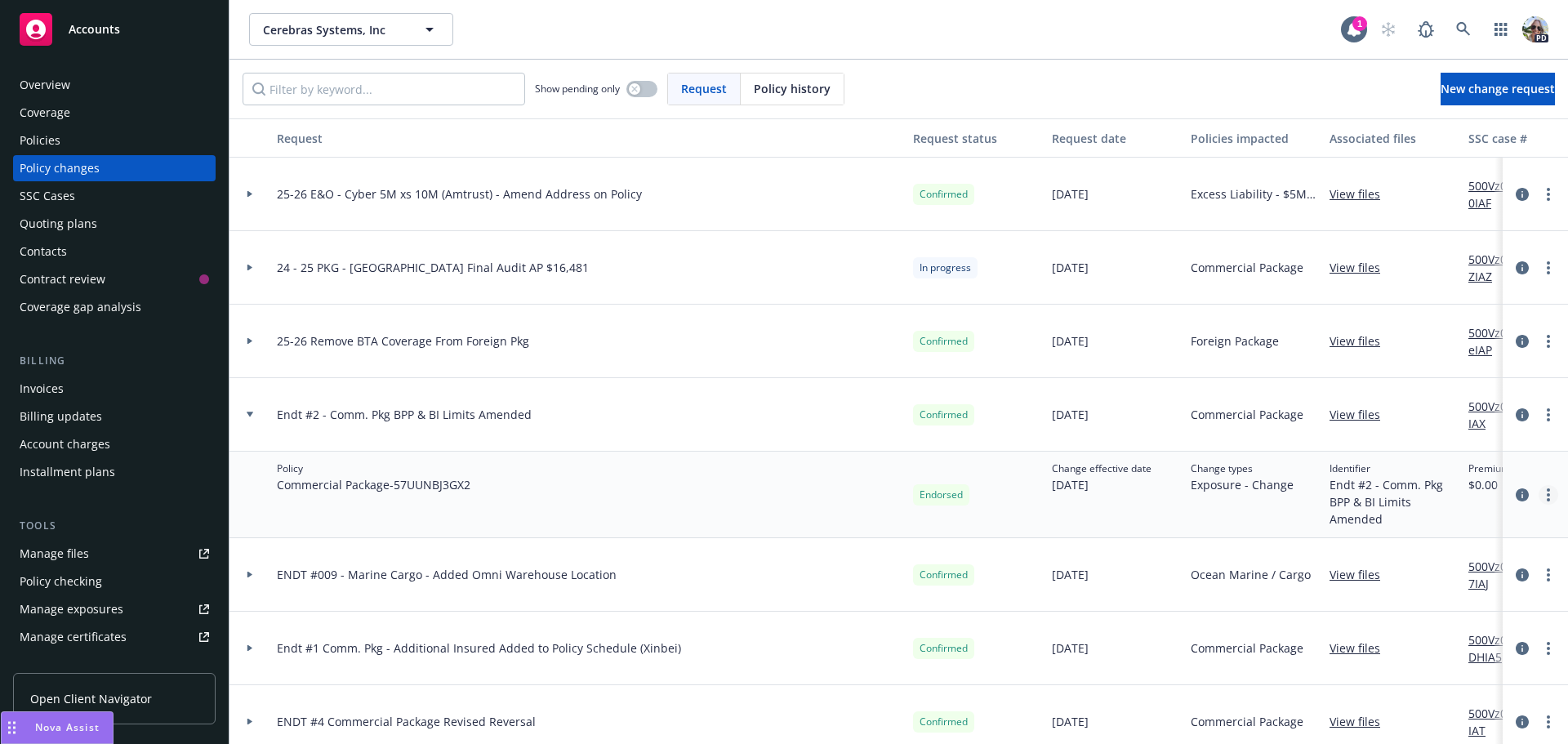
click at [1538, 503] on link "more" at bounding box center [1548, 494] width 19 height 19
click at [65, 417] on div "Billing updates" at bounding box center [60, 416] width 82 height 26
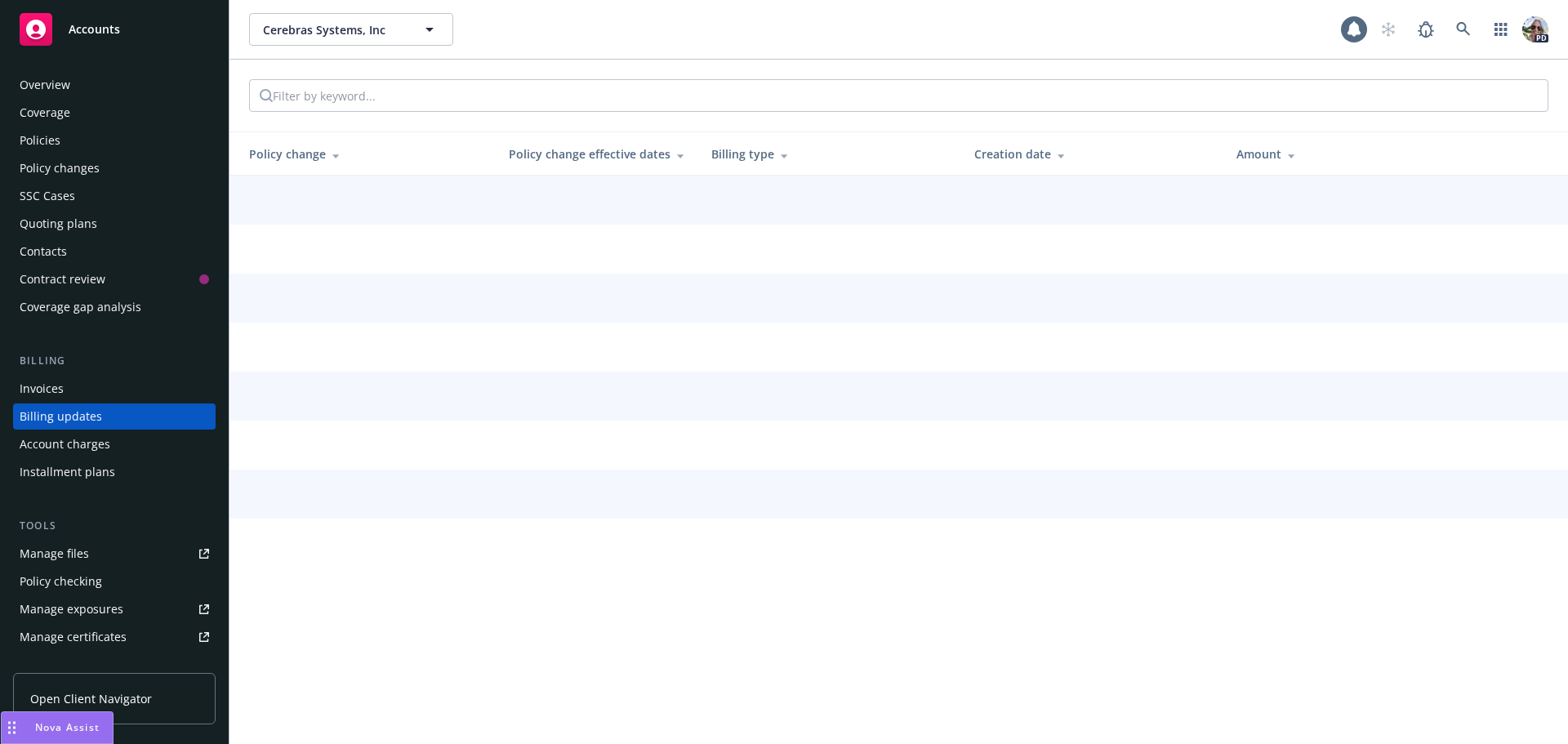
scroll to position [19, 0]
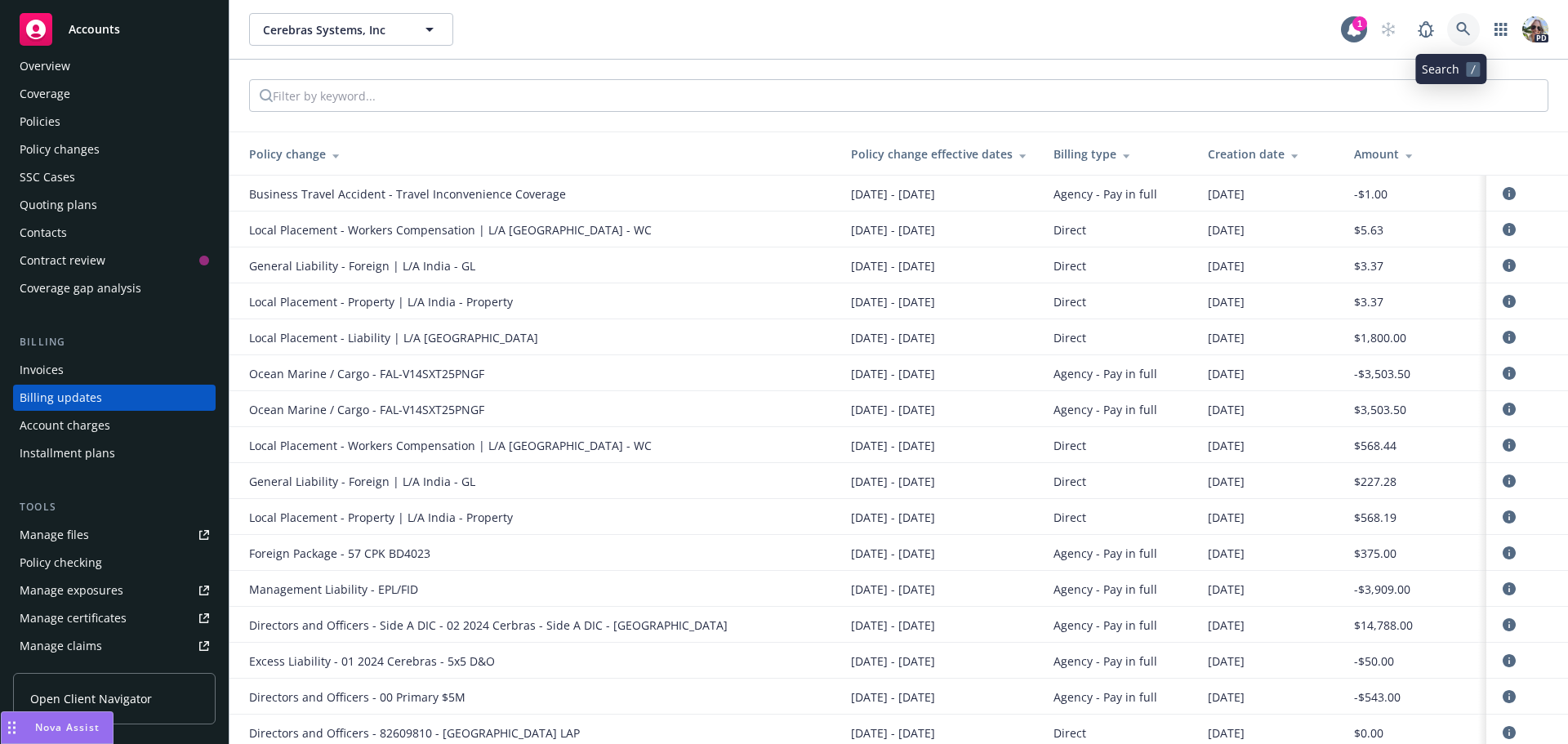
click at [1456, 28] on icon at bounding box center [1463, 29] width 14 height 14
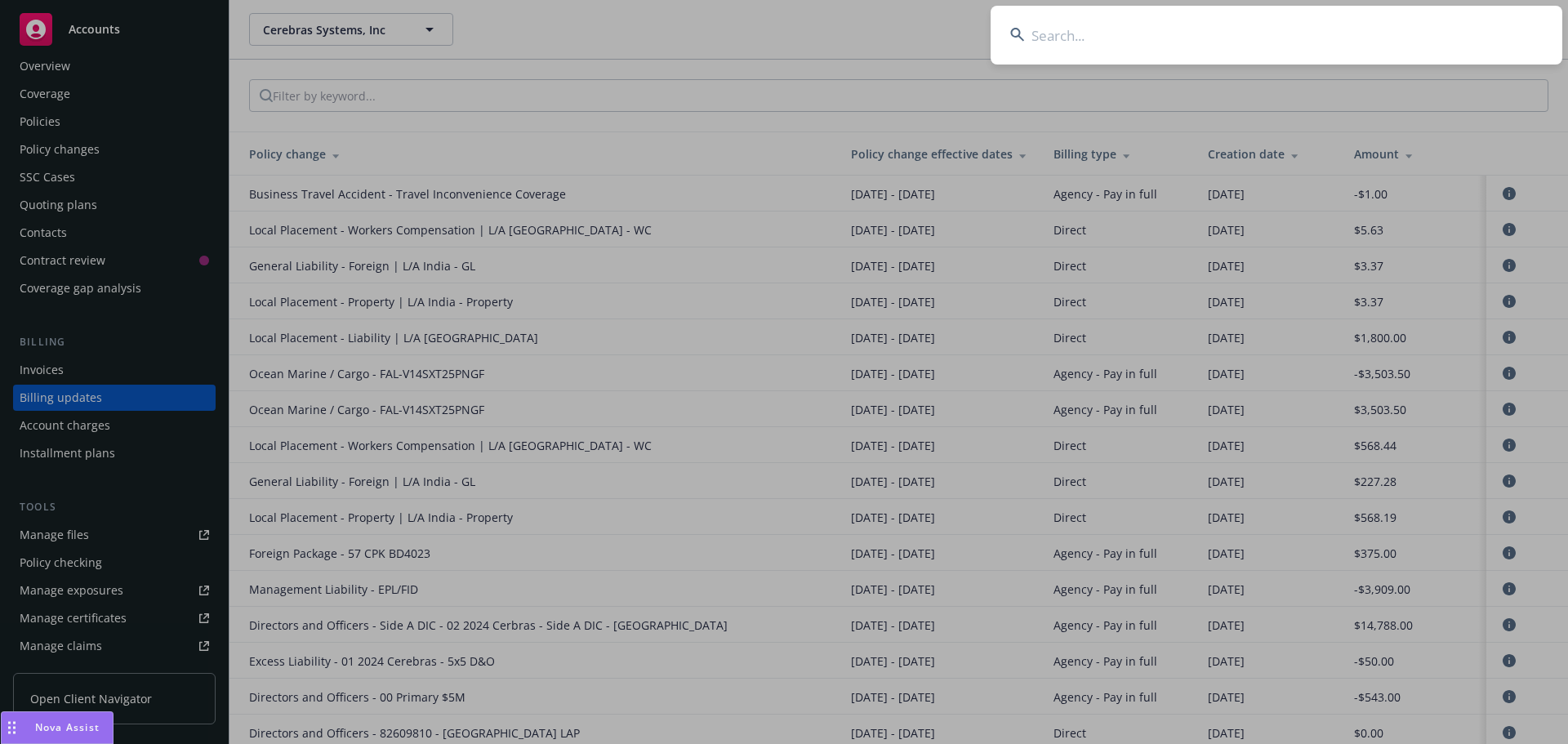
click at [1201, 23] on input at bounding box center [1277, 35] width 572 height 58
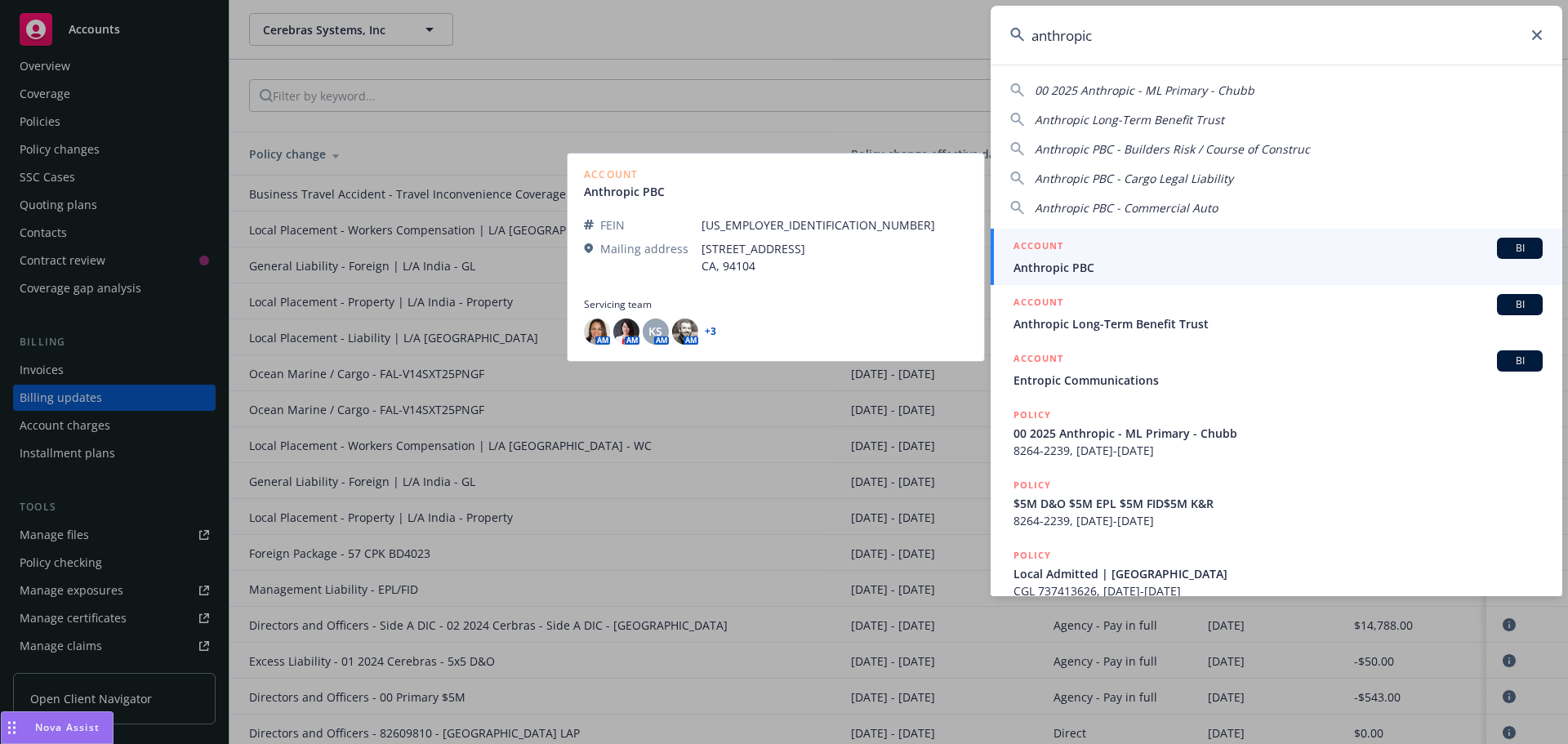
type input "anthropic"
click at [1060, 270] on span "Anthropic PBC" at bounding box center [1278, 267] width 529 height 17
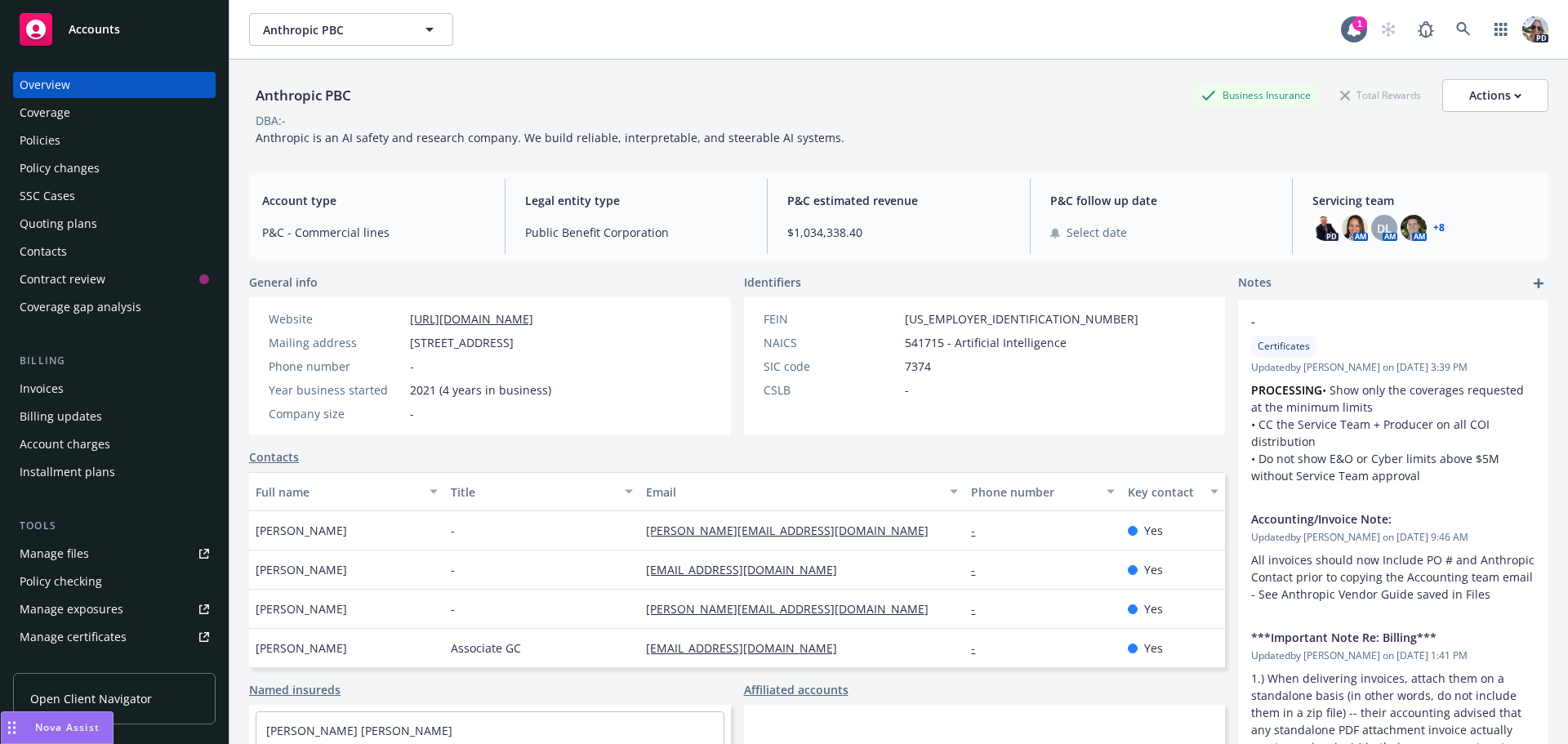
click at [29, 137] on div "Policies" at bounding box center [40, 141] width 41 height 26
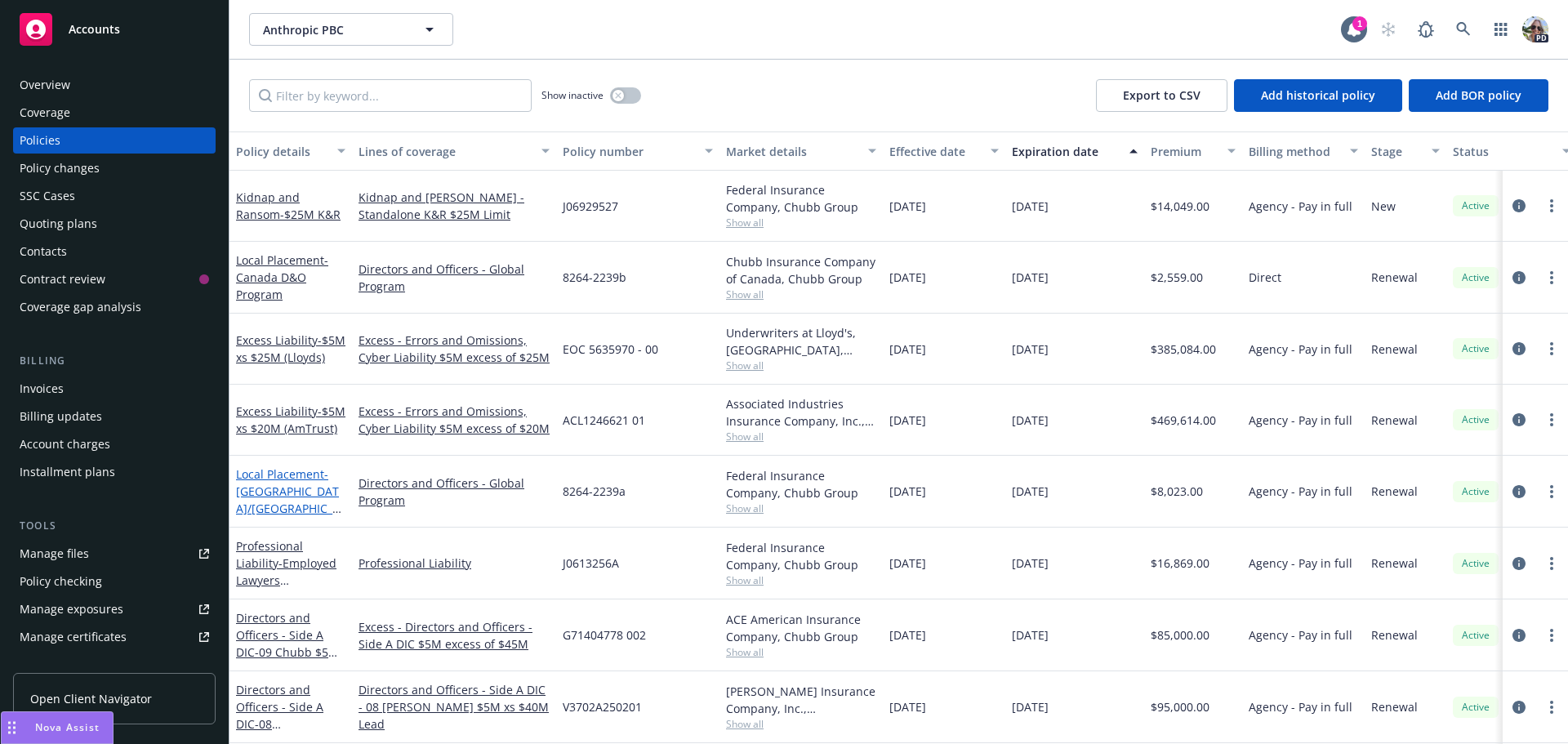
click at [257, 496] on span "- [GEOGRAPHIC_DATA]/[GEOGRAPHIC_DATA]/UK D&O Program" at bounding box center [289, 508] width 106 height 84
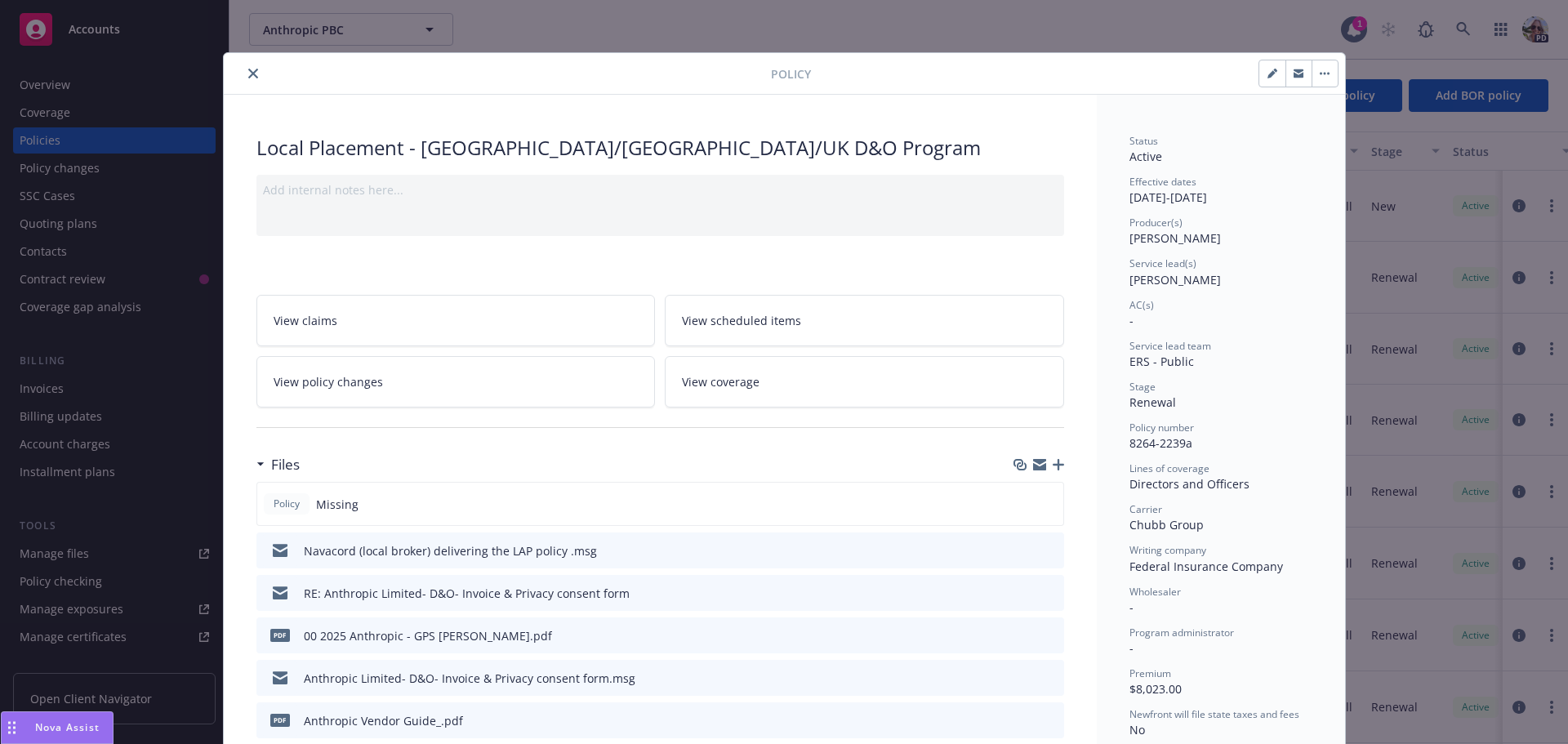
click at [1042, 633] on icon "preview file" at bounding box center [1048, 635] width 14 height 12
